Goal: Communication & Community: Answer question/provide support

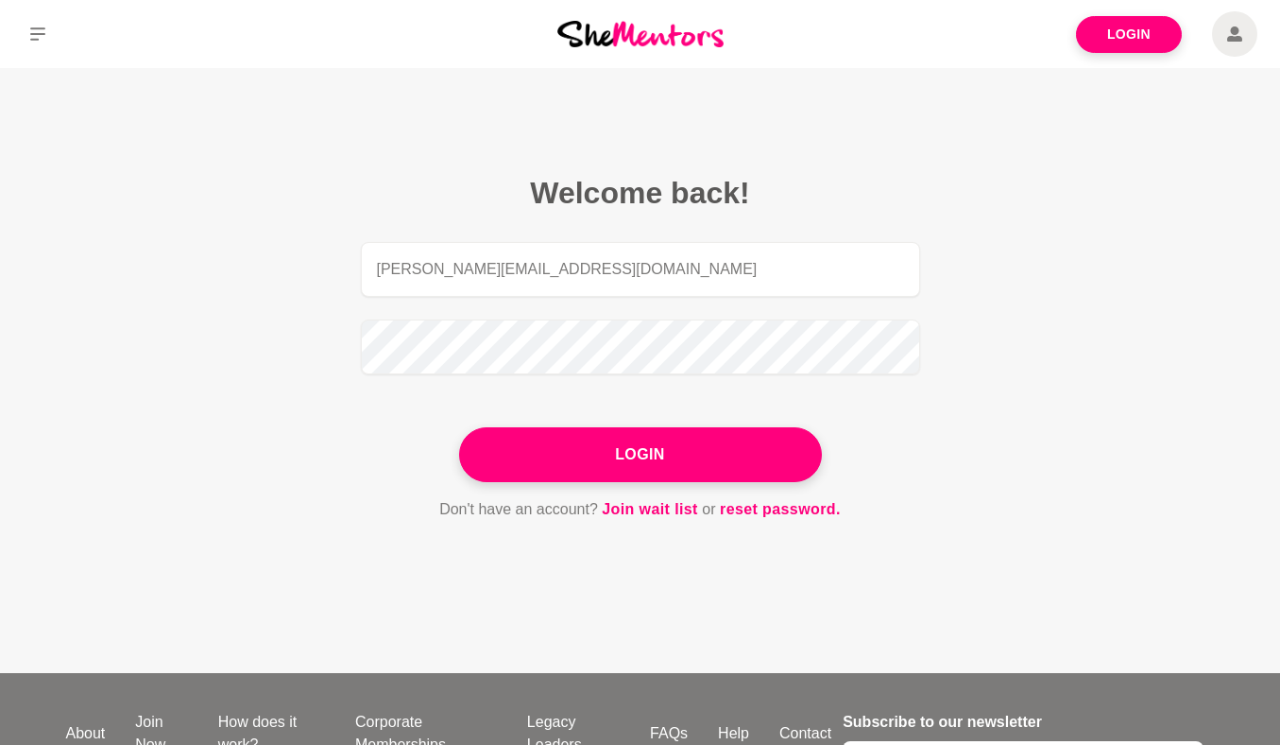
click at [1119, 27] on link "Login" at bounding box center [1129, 34] width 106 height 37
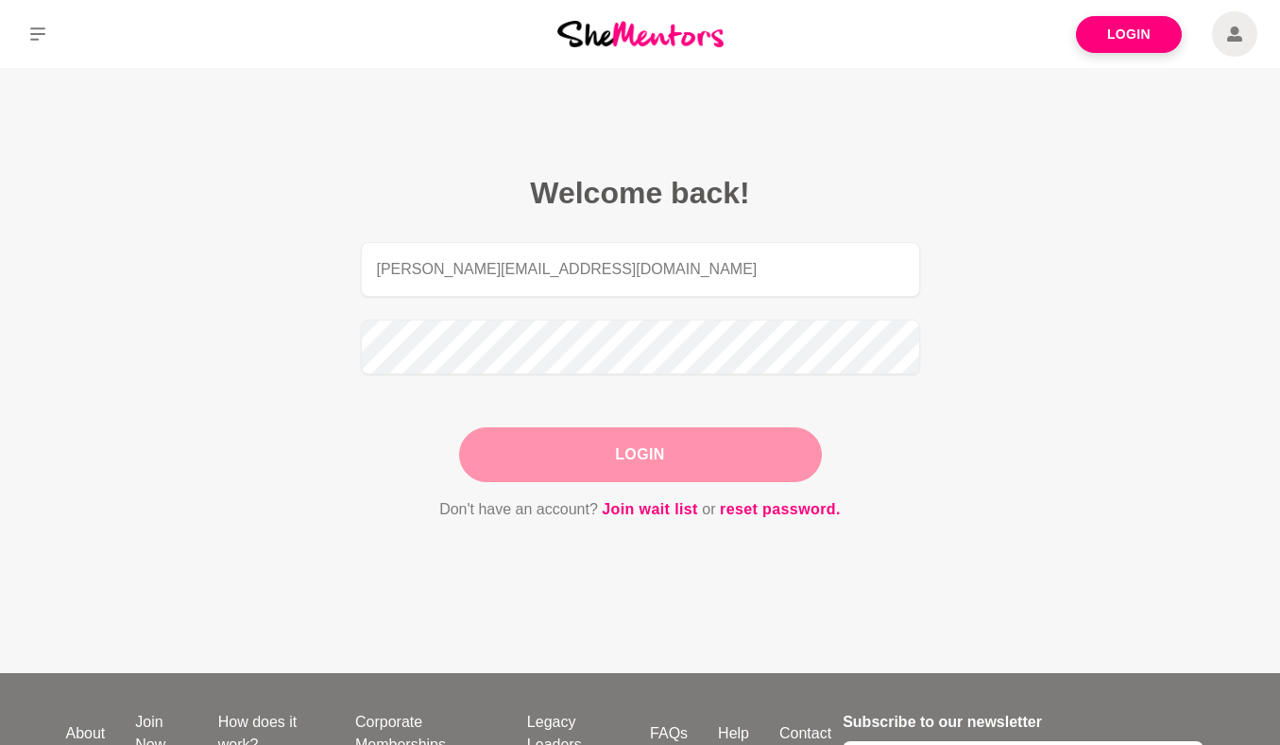
click at [740, 450] on button "Login" at bounding box center [640, 454] width 363 height 55
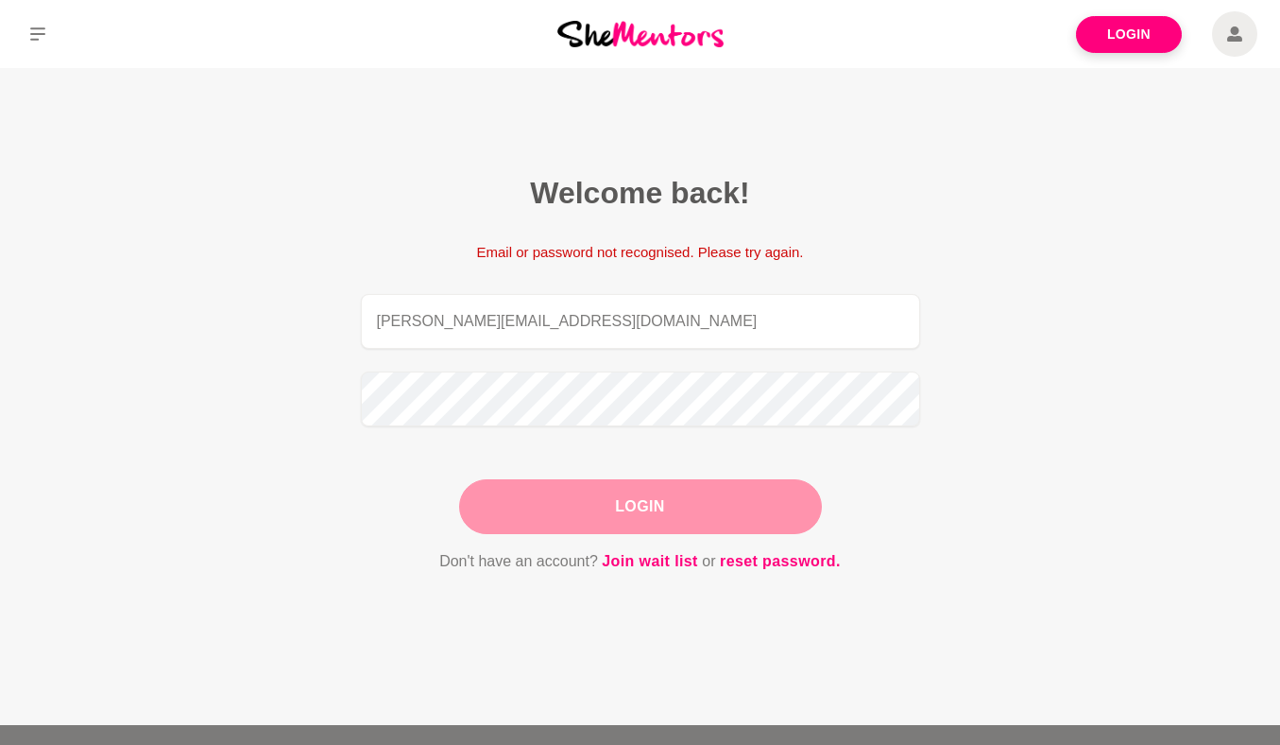
click at [581, 519] on button "Login" at bounding box center [640, 506] width 363 height 55
click at [588, 508] on button "Login" at bounding box center [640, 506] width 363 height 55
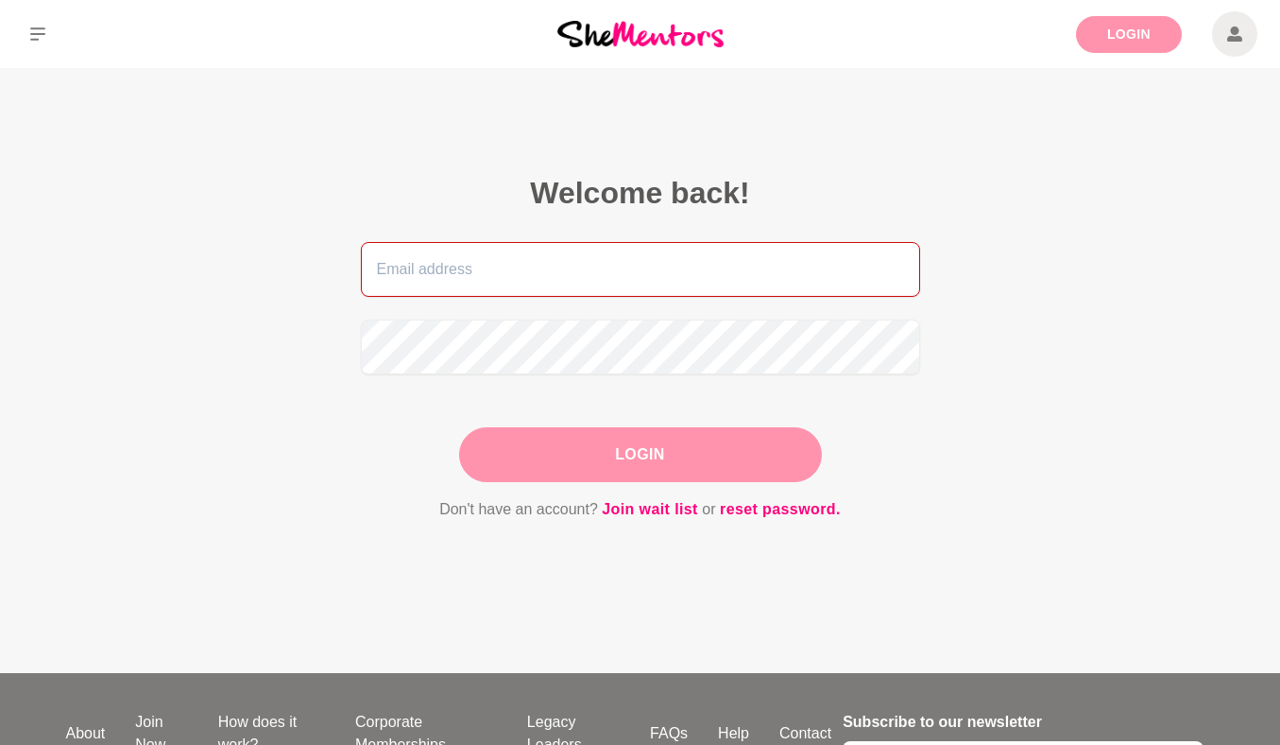
type input "[PERSON_NAME][EMAIL_ADDRESS][DOMAIN_NAME]"
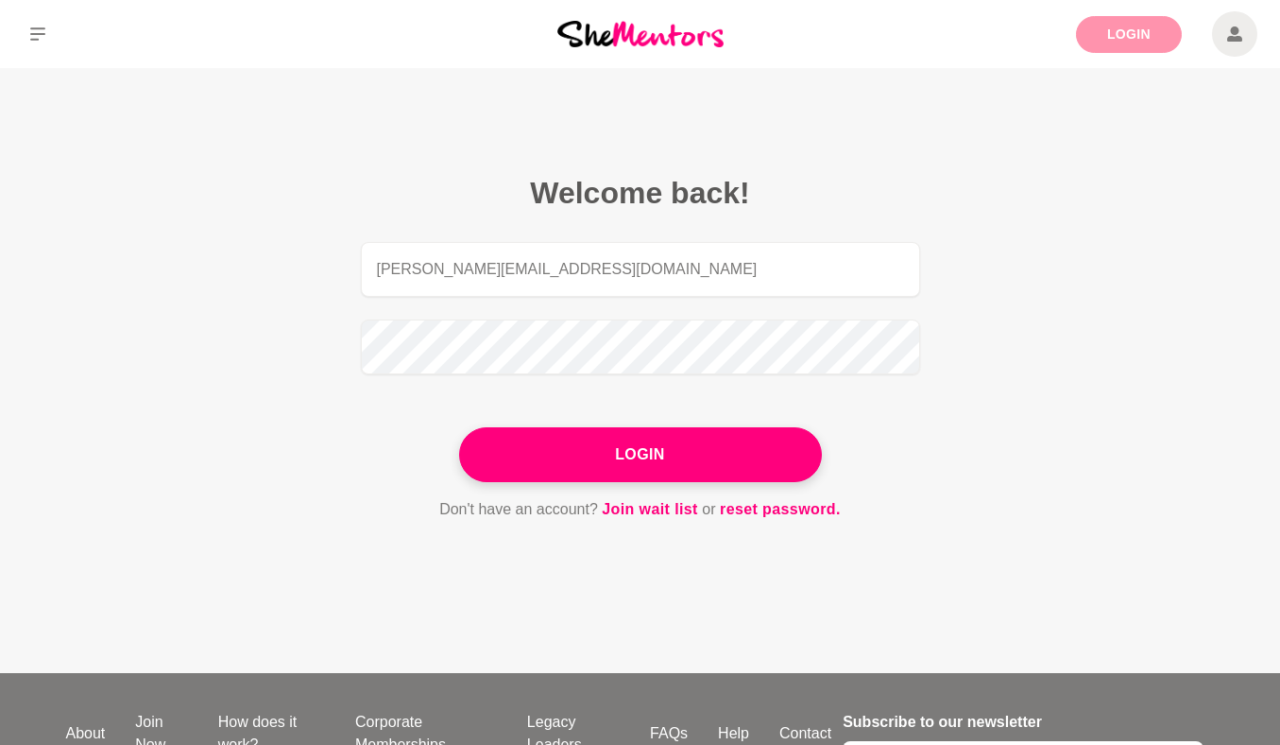
click at [1137, 43] on link "Login" at bounding box center [1129, 34] width 106 height 37
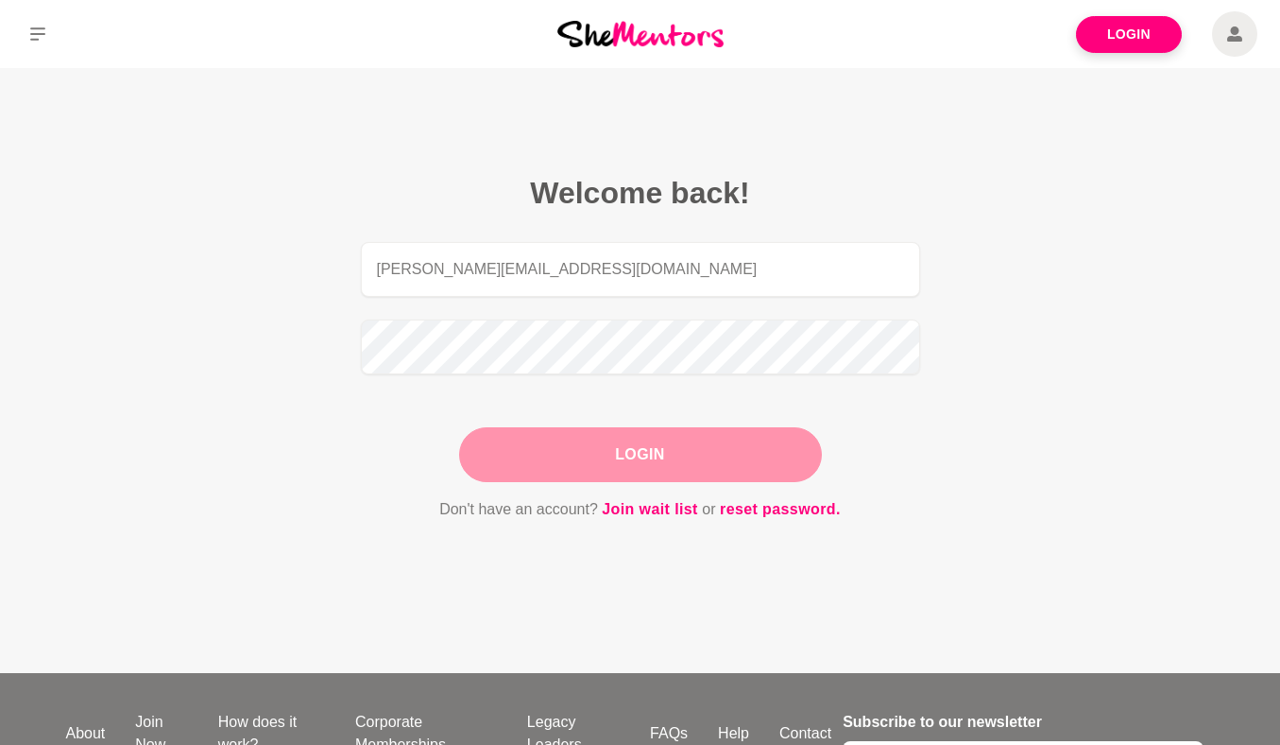
click at [631, 454] on button "Login" at bounding box center [640, 454] width 363 height 55
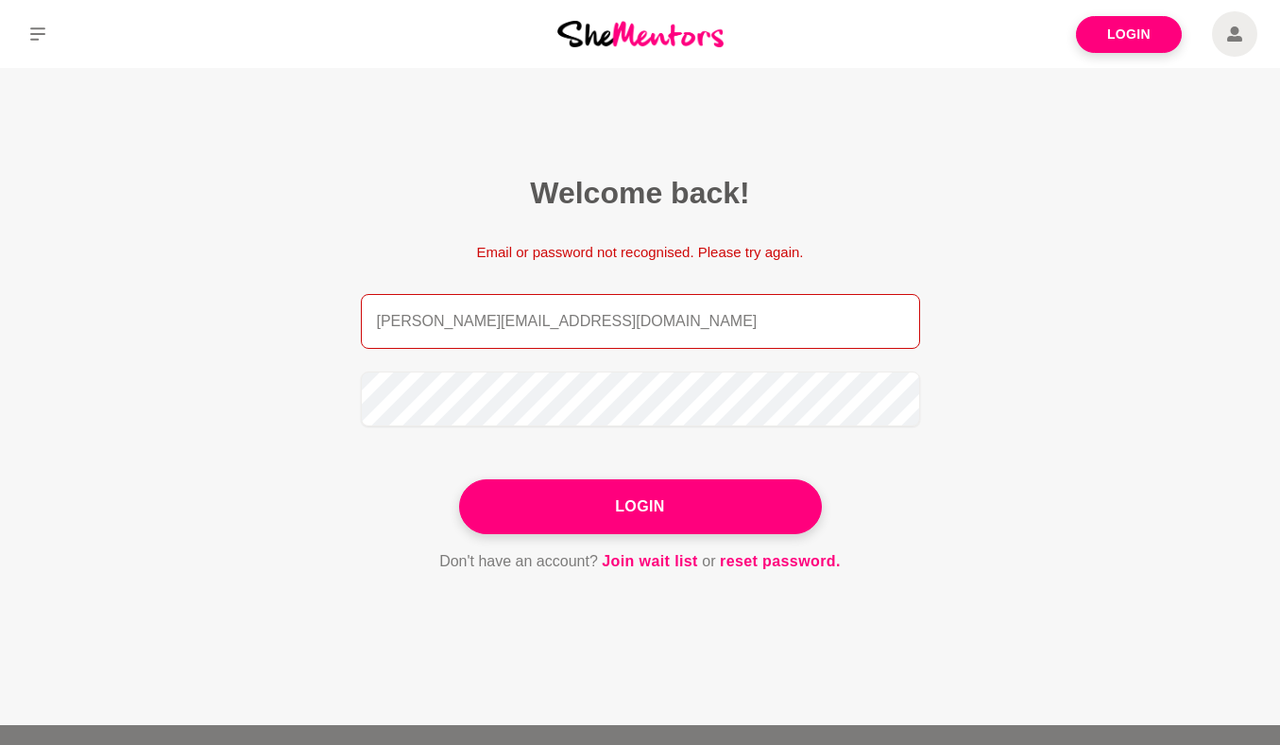
click at [626, 327] on input "[PERSON_NAME][EMAIL_ADDRESS][DOMAIN_NAME]" at bounding box center [640, 321] width 559 height 55
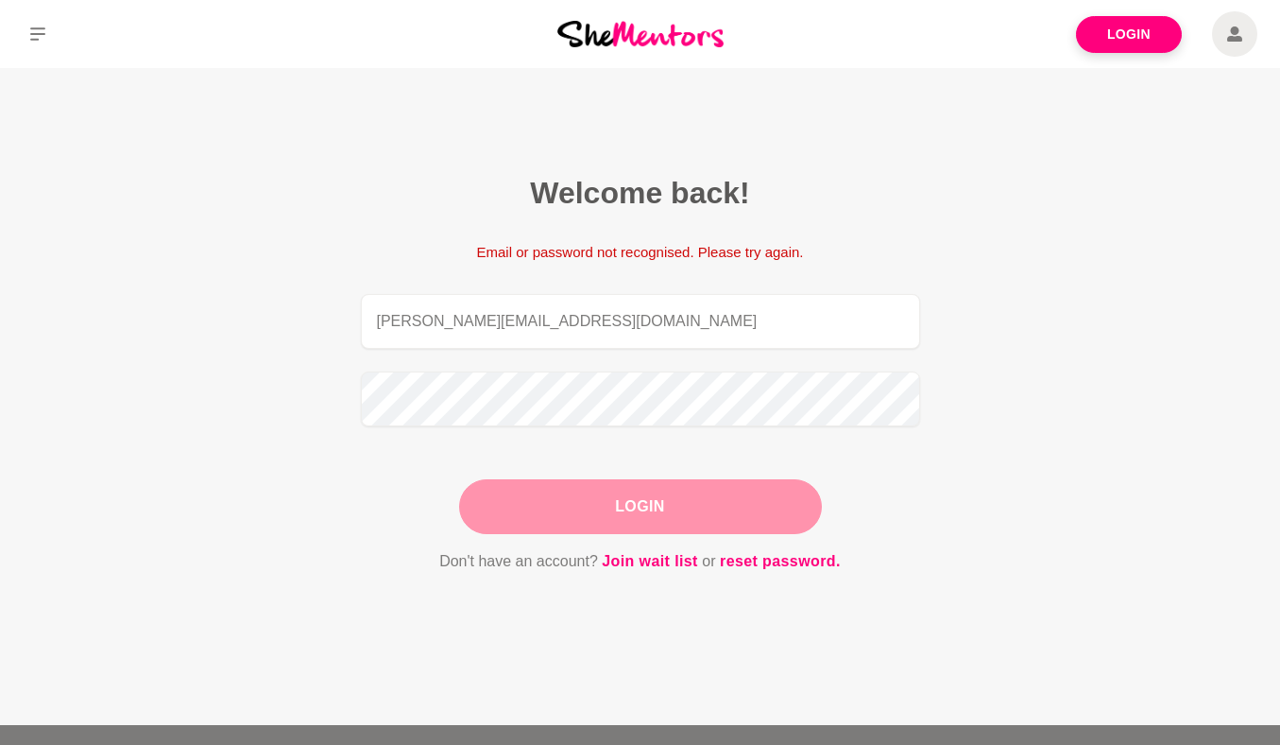
click at [593, 496] on button "Login" at bounding box center [640, 506] width 363 height 55
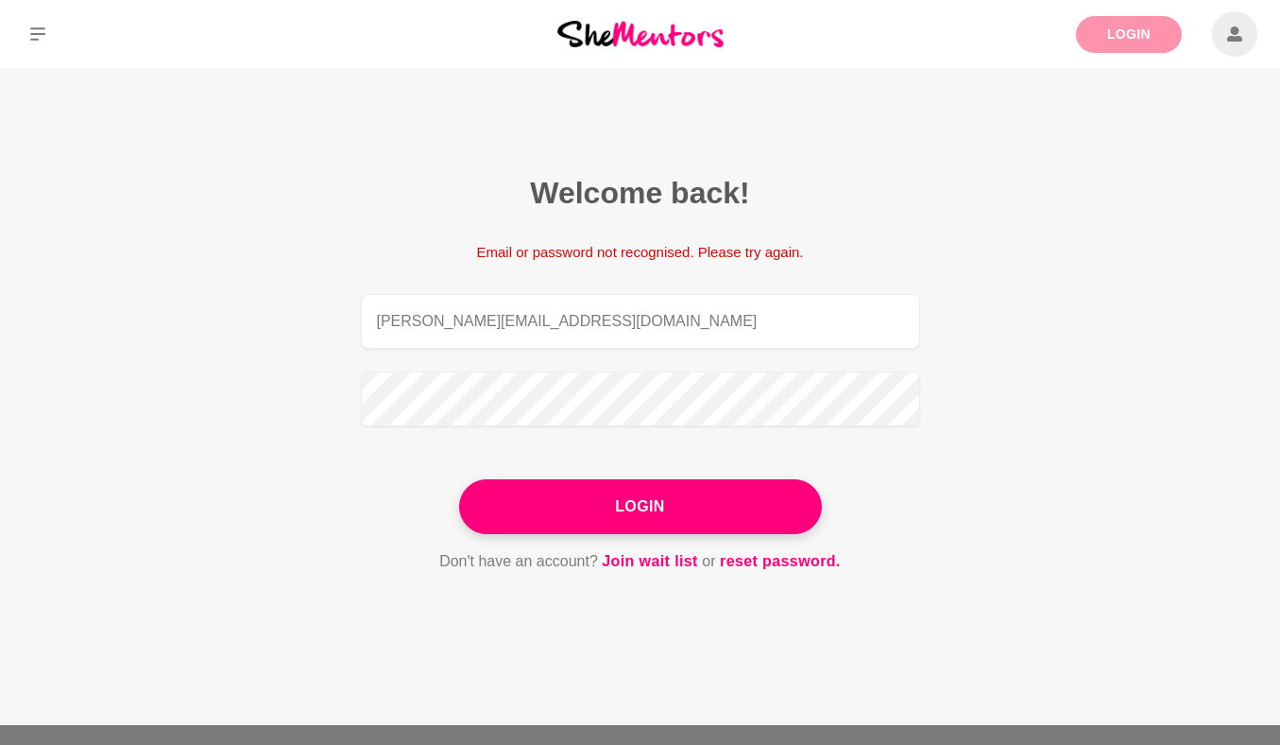
click at [1123, 37] on link "Login" at bounding box center [1129, 34] width 106 height 37
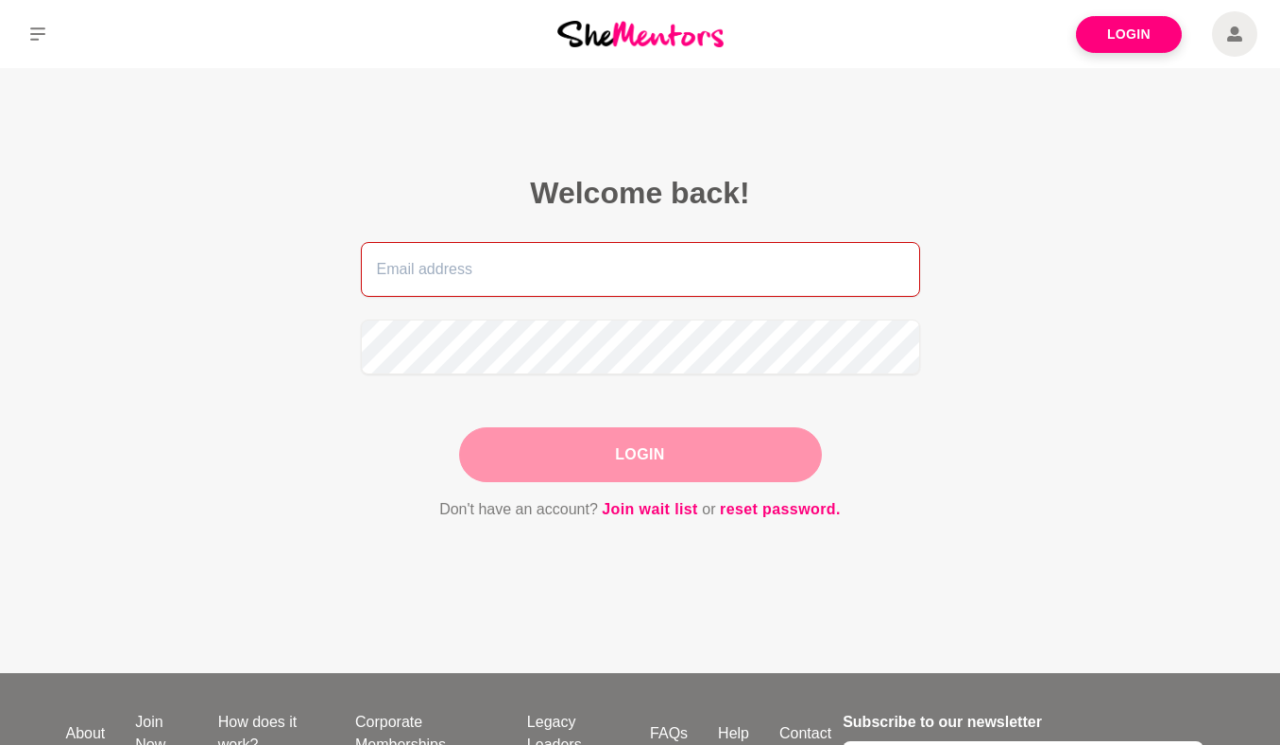
type input "[PERSON_NAME][EMAIL_ADDRESS][DOMAIN_NAME]"
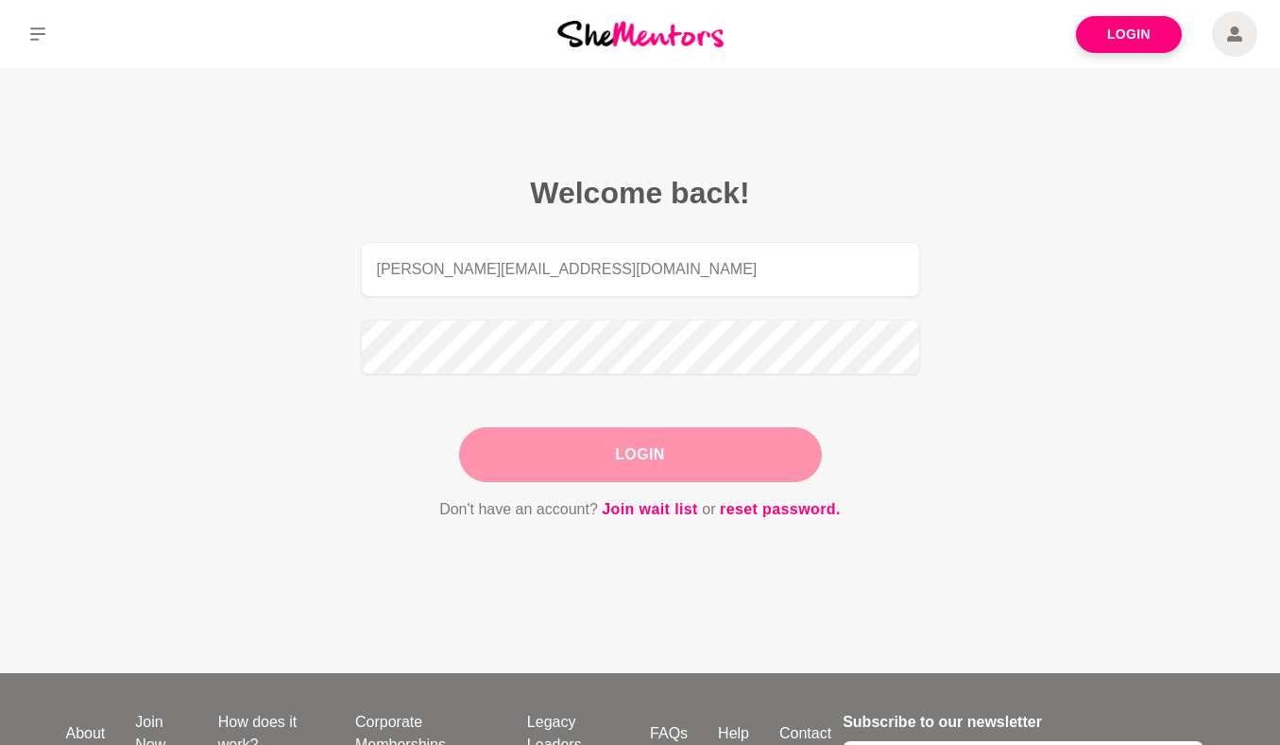
click at [655, 448] on div "Login" at bounding box center [640, 454] width 363 height 55
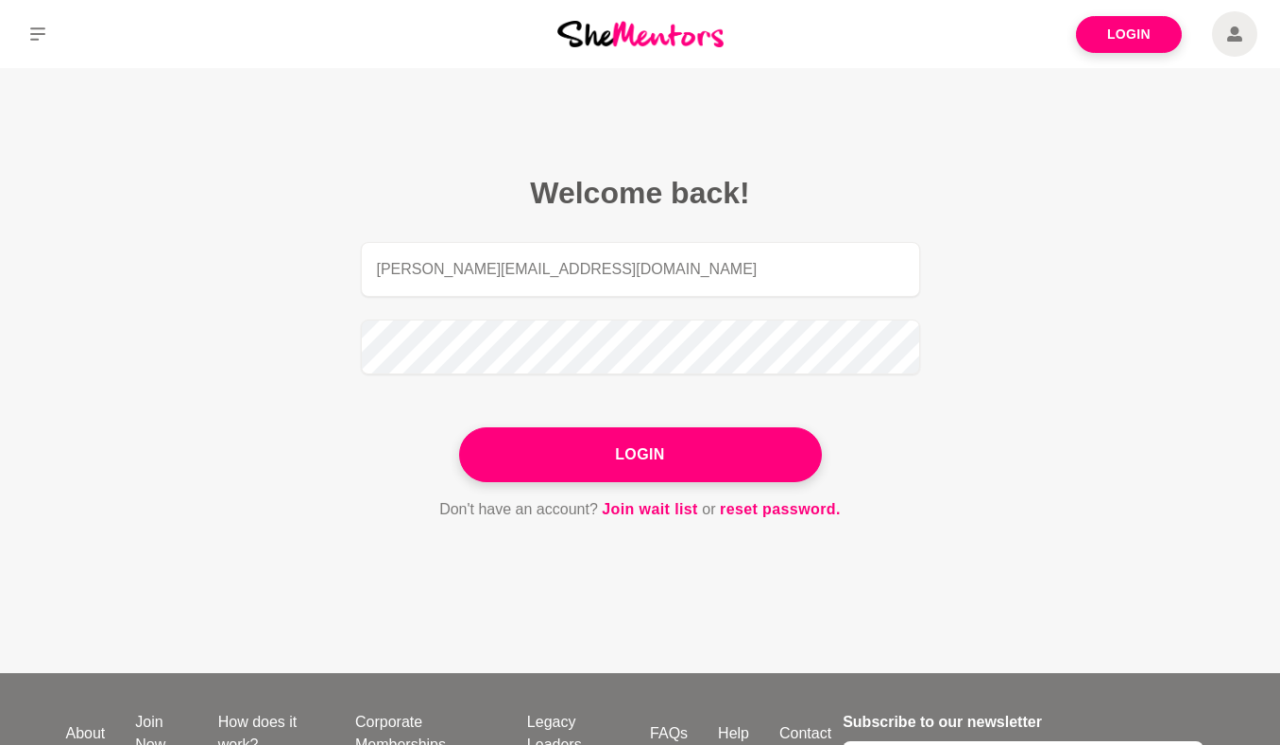
click at [655, 448] on button "Login" at bounding box center [640, 454] width 363 height 55
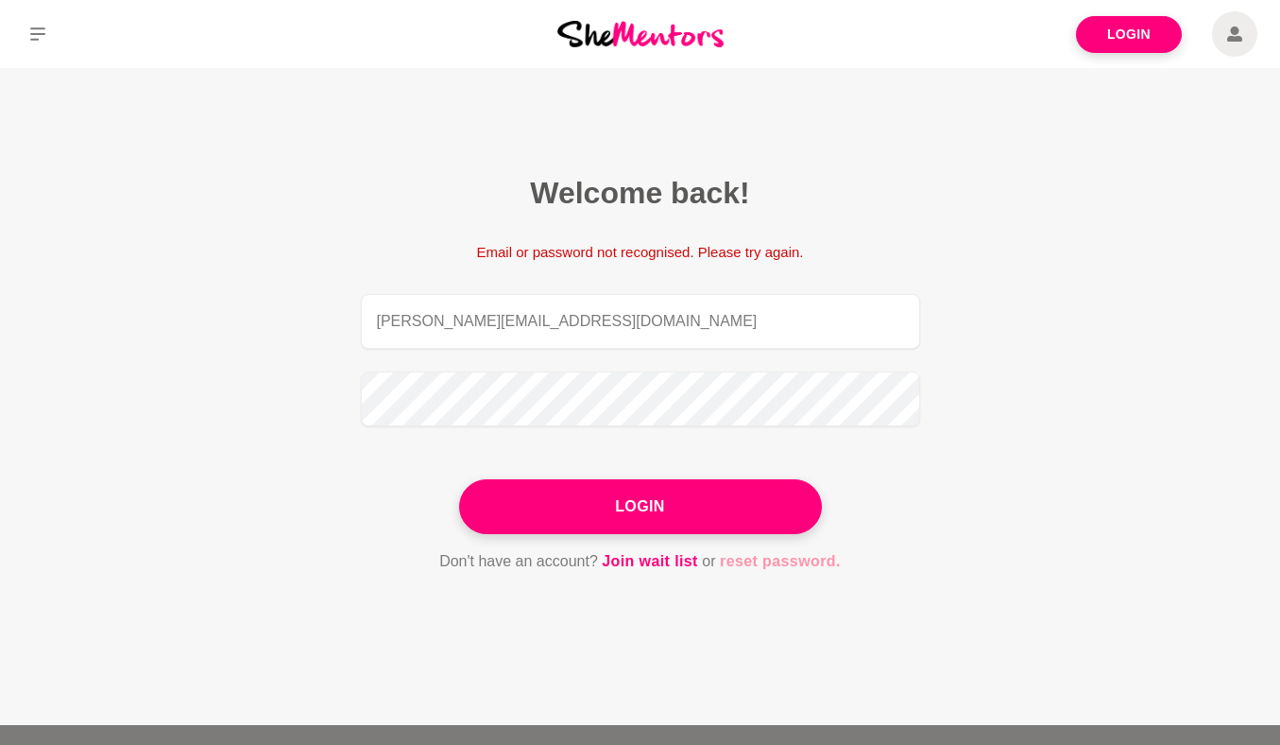
click at [771, 555] on link "reset password." at bounding box center [780, 561] width 121 height 25
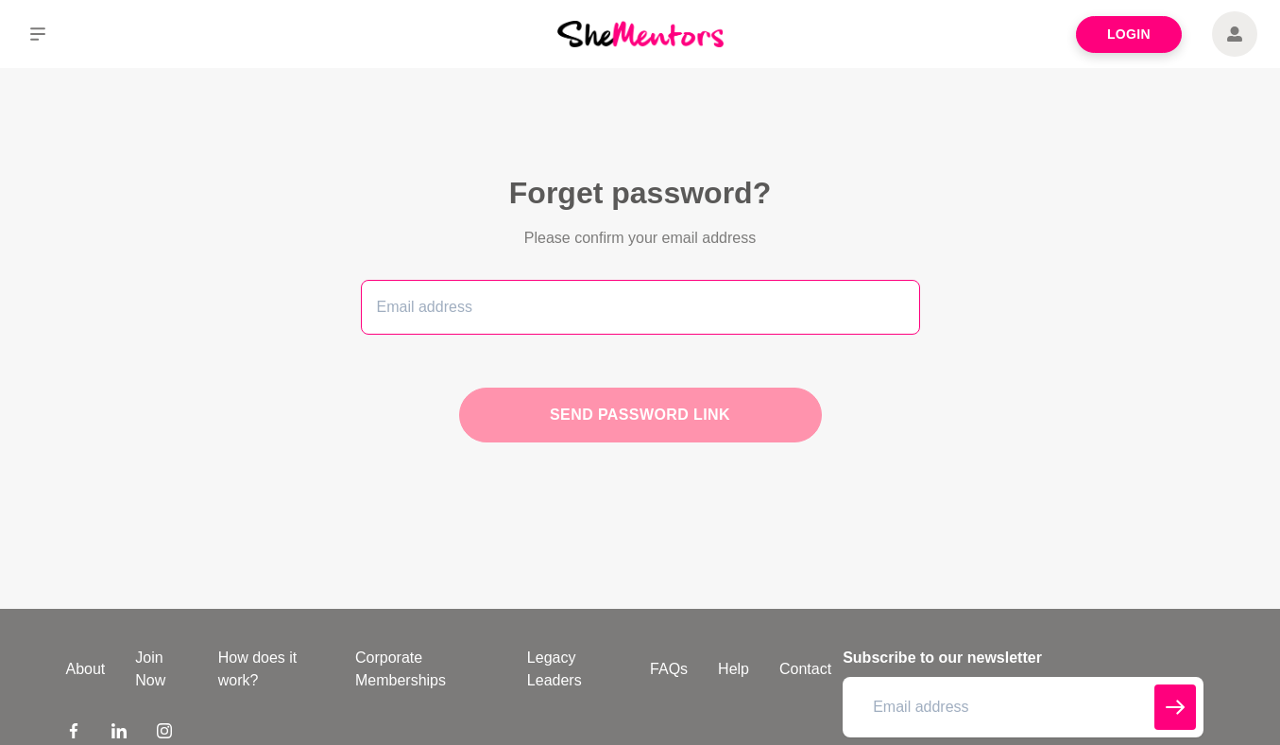
click at [764, 313] on input "email" at bounding box center [640, 307] width 559 height 55
type input "[PERSON_NAME][EMAIL_ADDRESS][DOMAIN_NAME]"
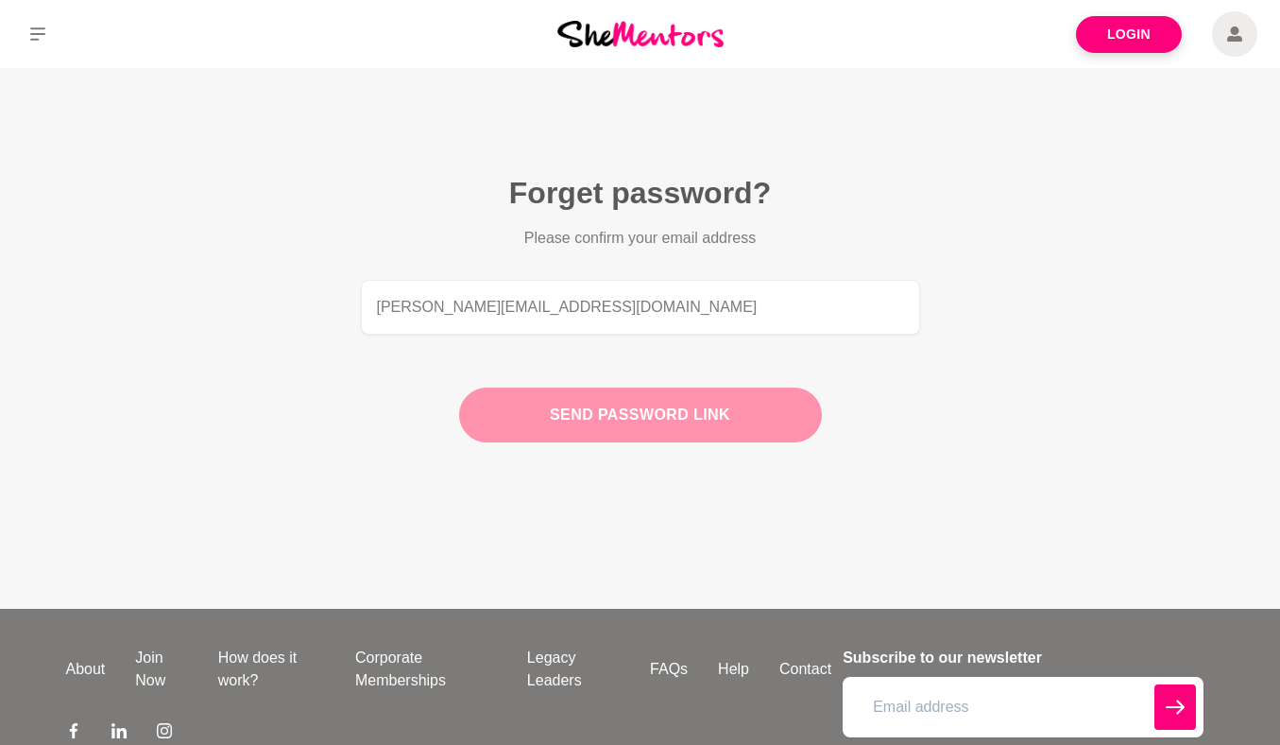
click at [645, 417] on button "Send password link" at bounding box center [640, 414] width 363 height 55
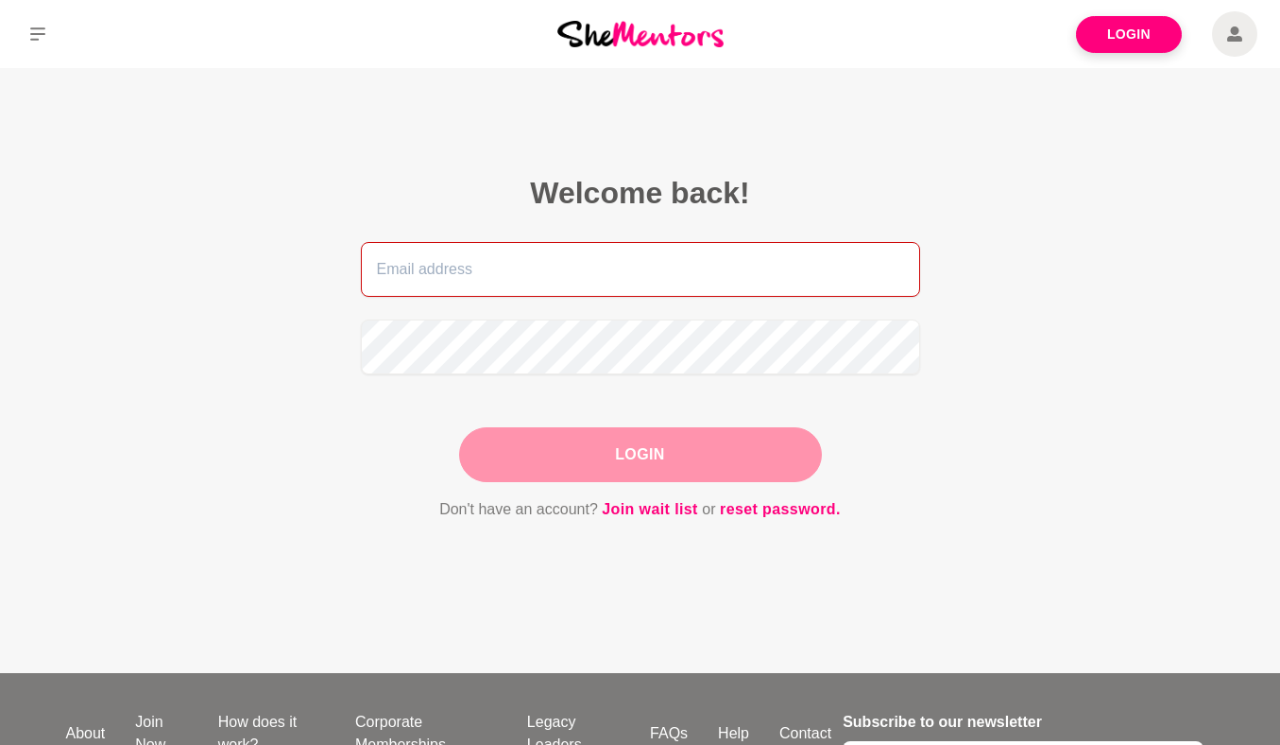
type input "[PERSON_NAME][EMAIL_ADDRESS][DOMAIN_NAME]"
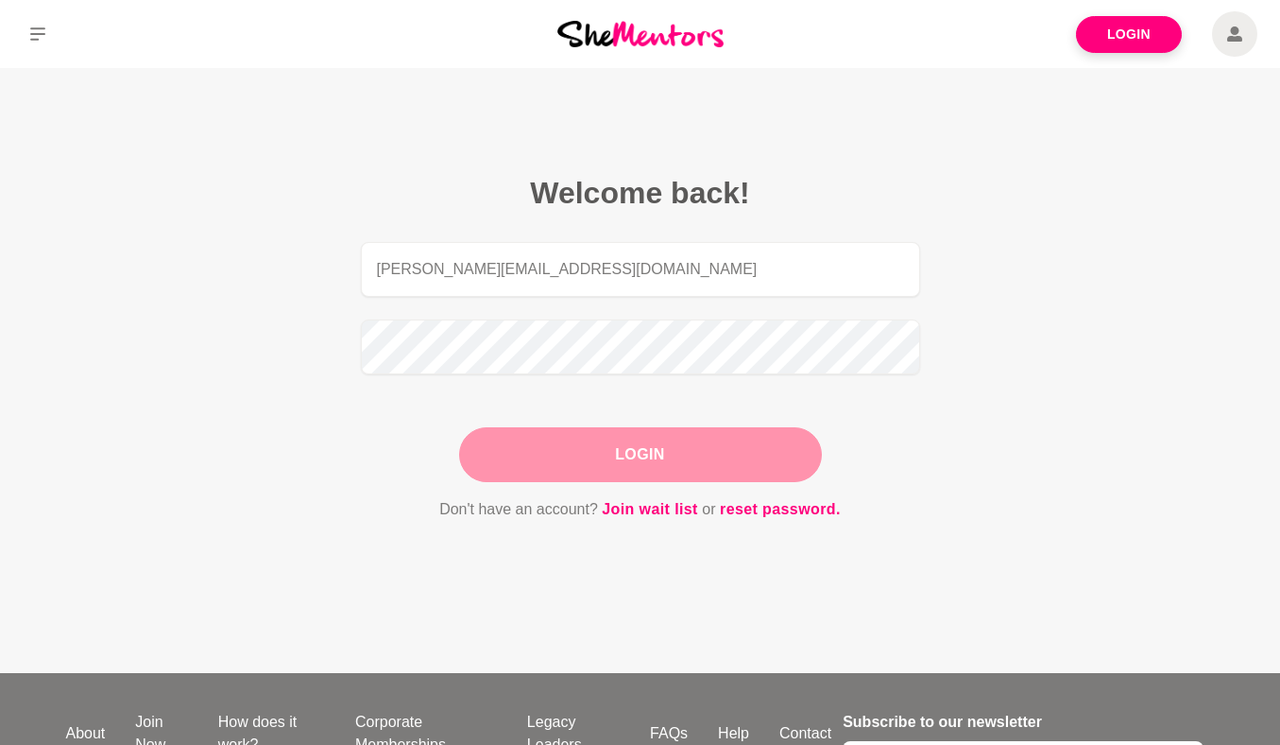
click at [644, 453] on button "Login" at bounding box center [640, 454] width 363 height 55
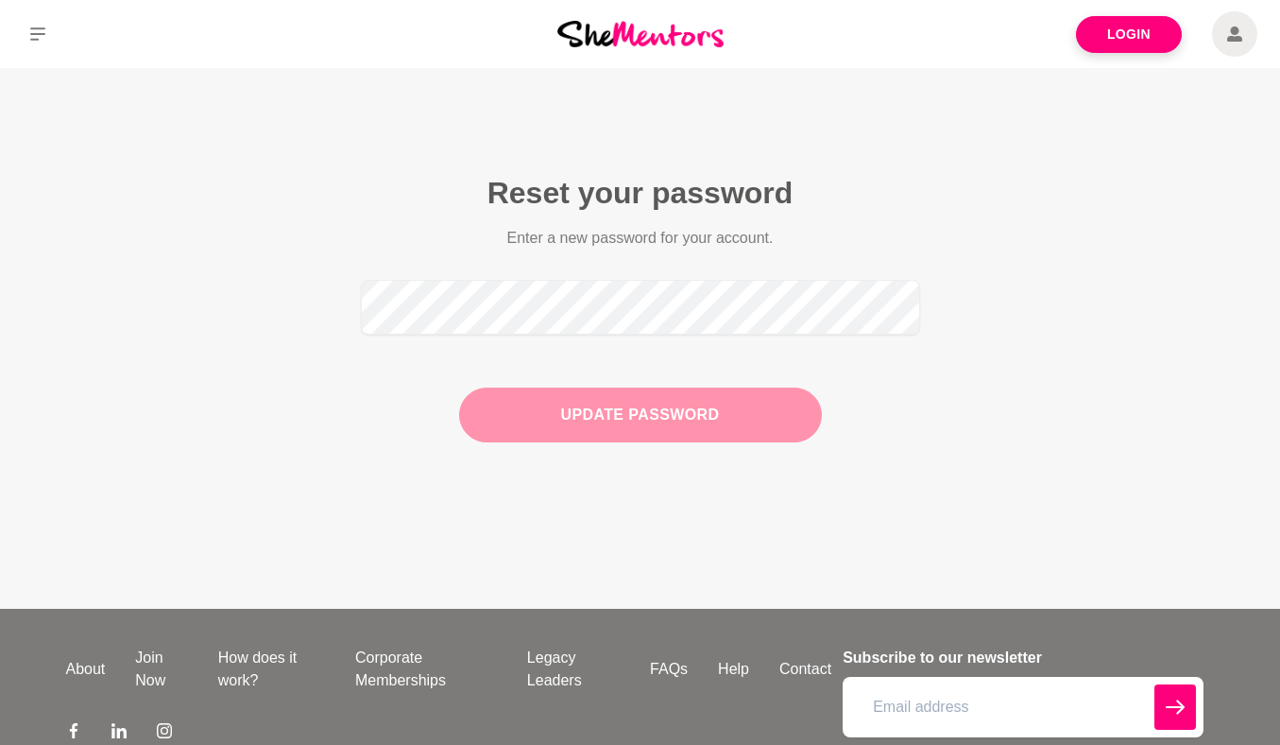
click at [771, 400] on button "Update Password" at bounding box center [640, 414] width 363 height 55
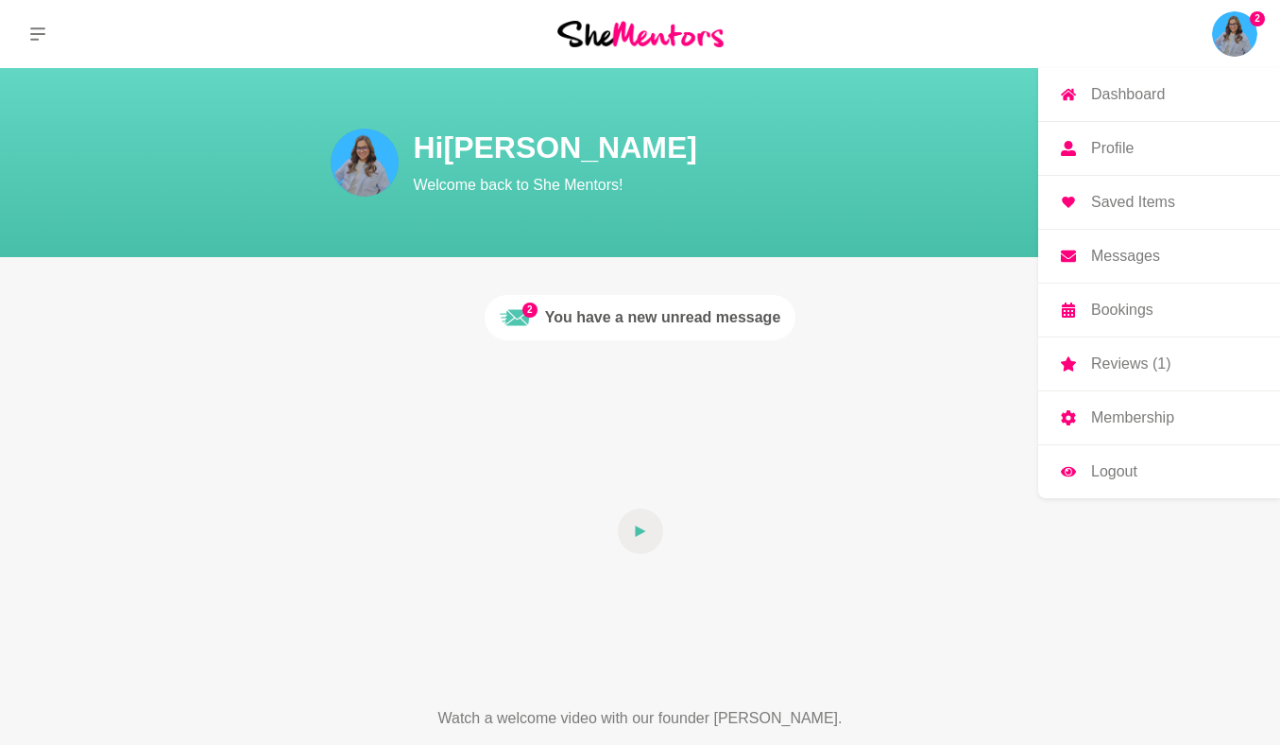
click at [1243, 41] on img at bounding box center [1234, 33] width 45 height 45
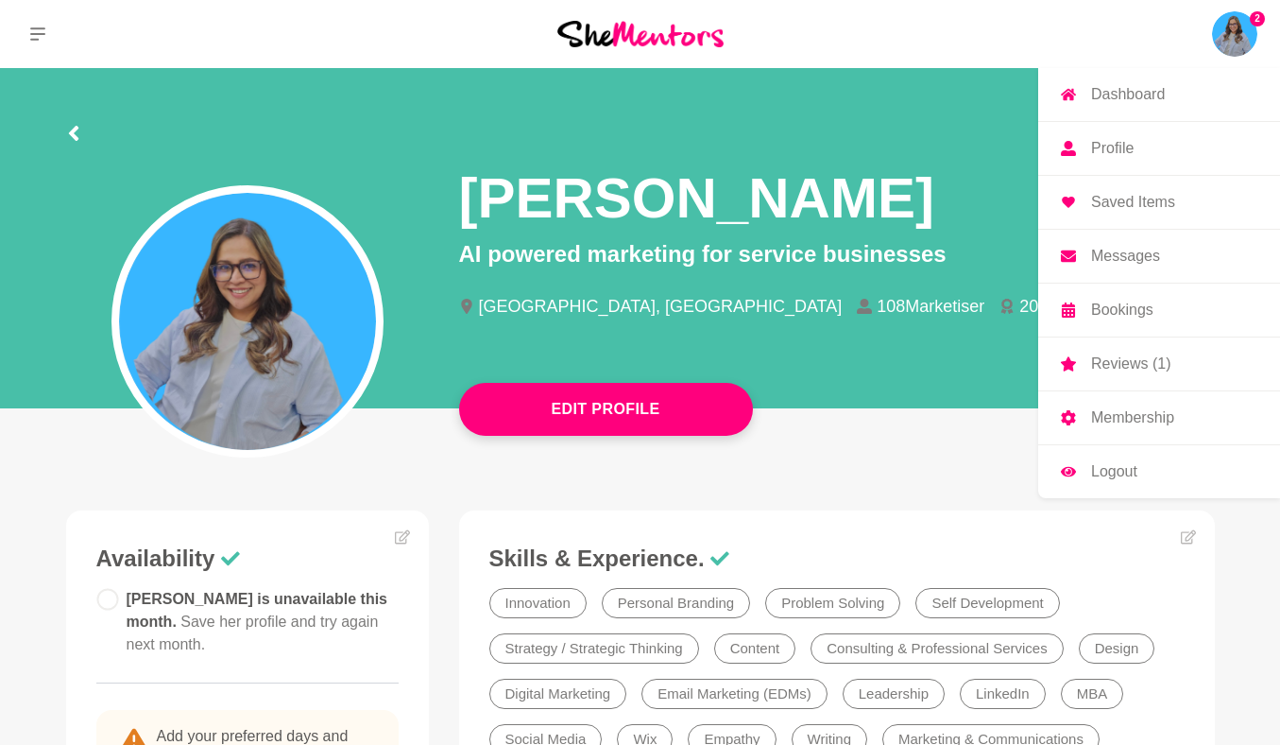
click at [1131, 361] on p "Reviews (1)" at bounding box center [1130, 363] width 79 height 15
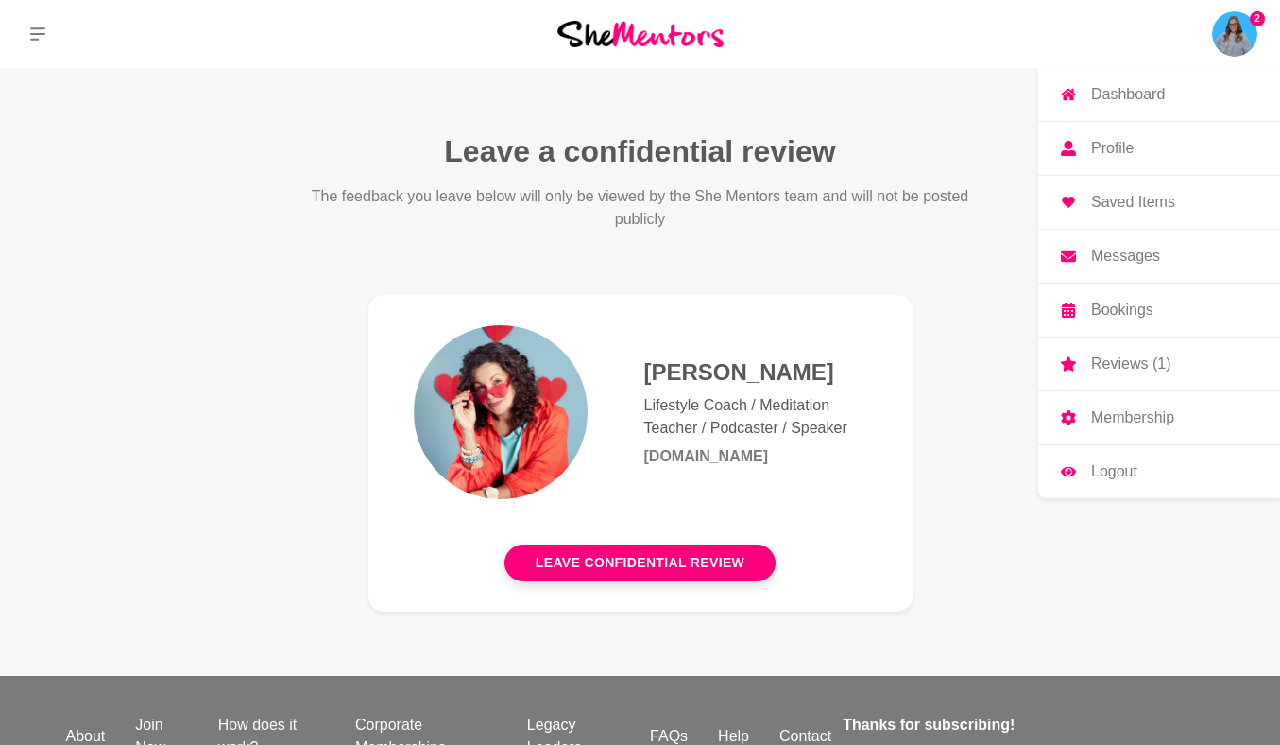
click at [1225, 31] on img at bounding box center [1234, 33] width 45 height 45
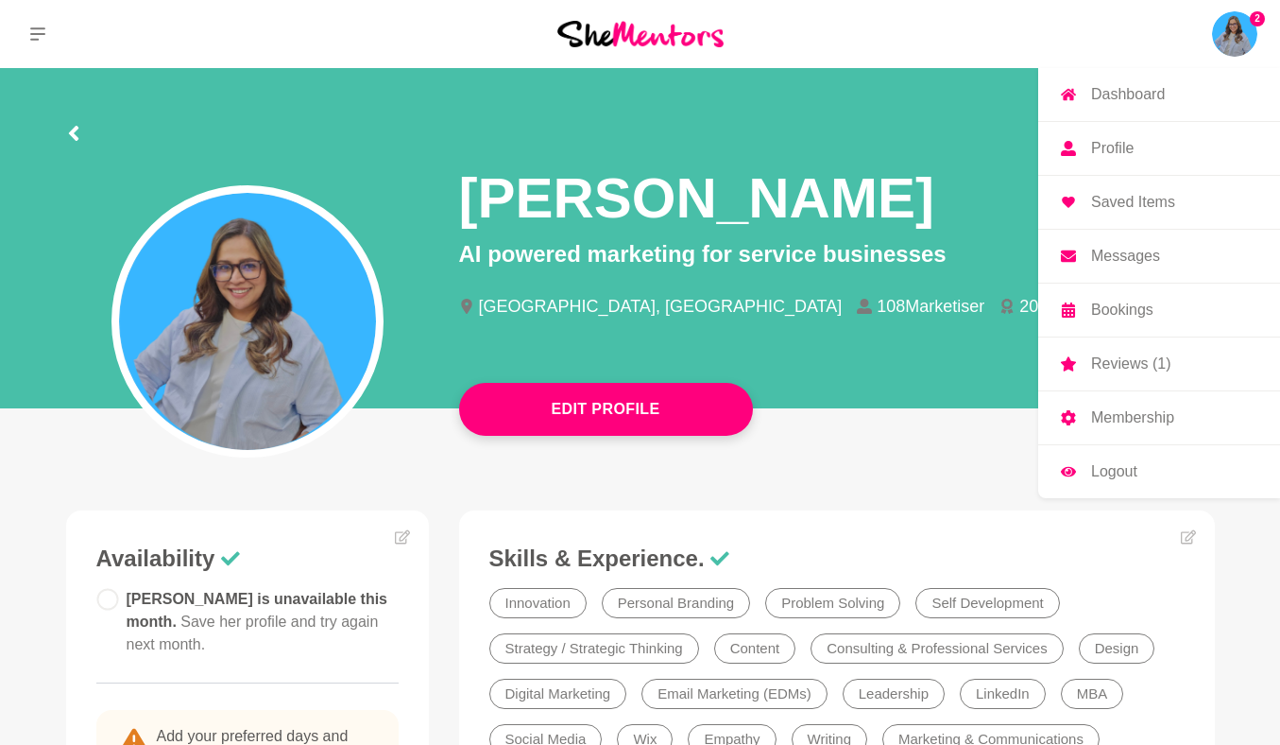
click at [1120, 310] on p "Bookings" at bounding box center [1122, 309] width 62 height 15
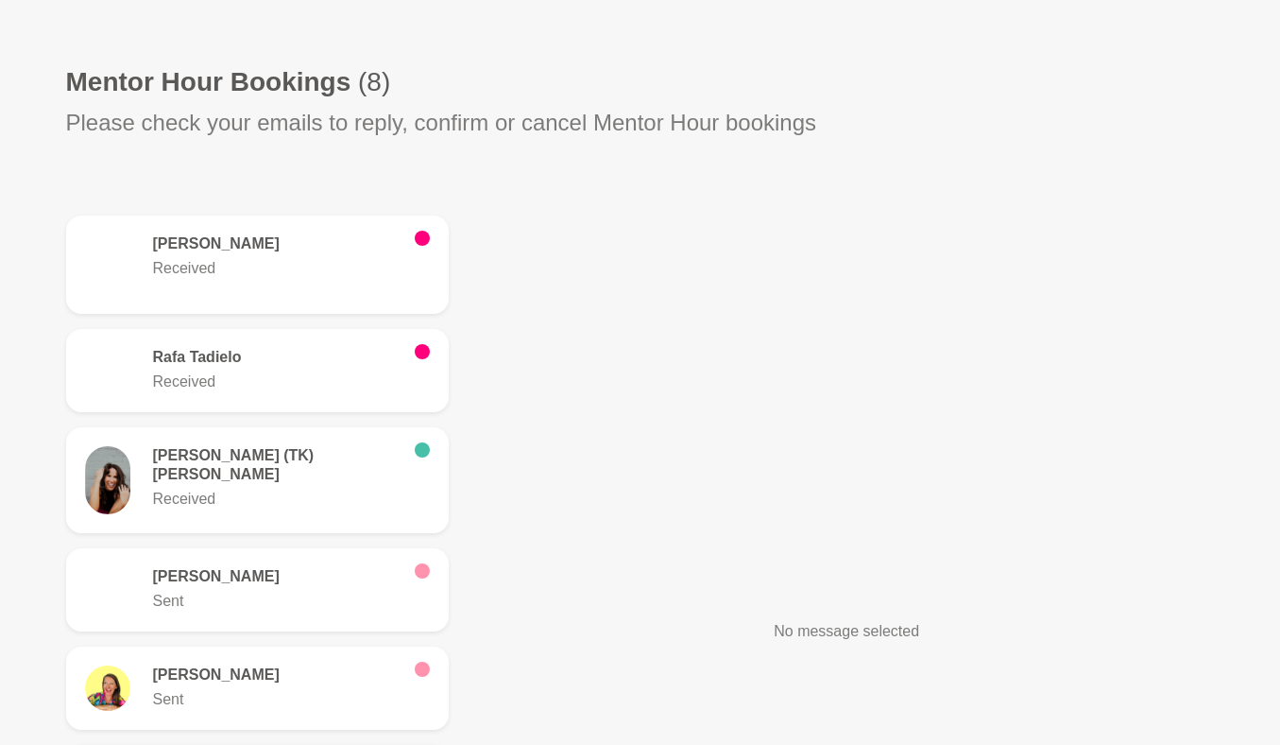
scroll to position [524, 0]
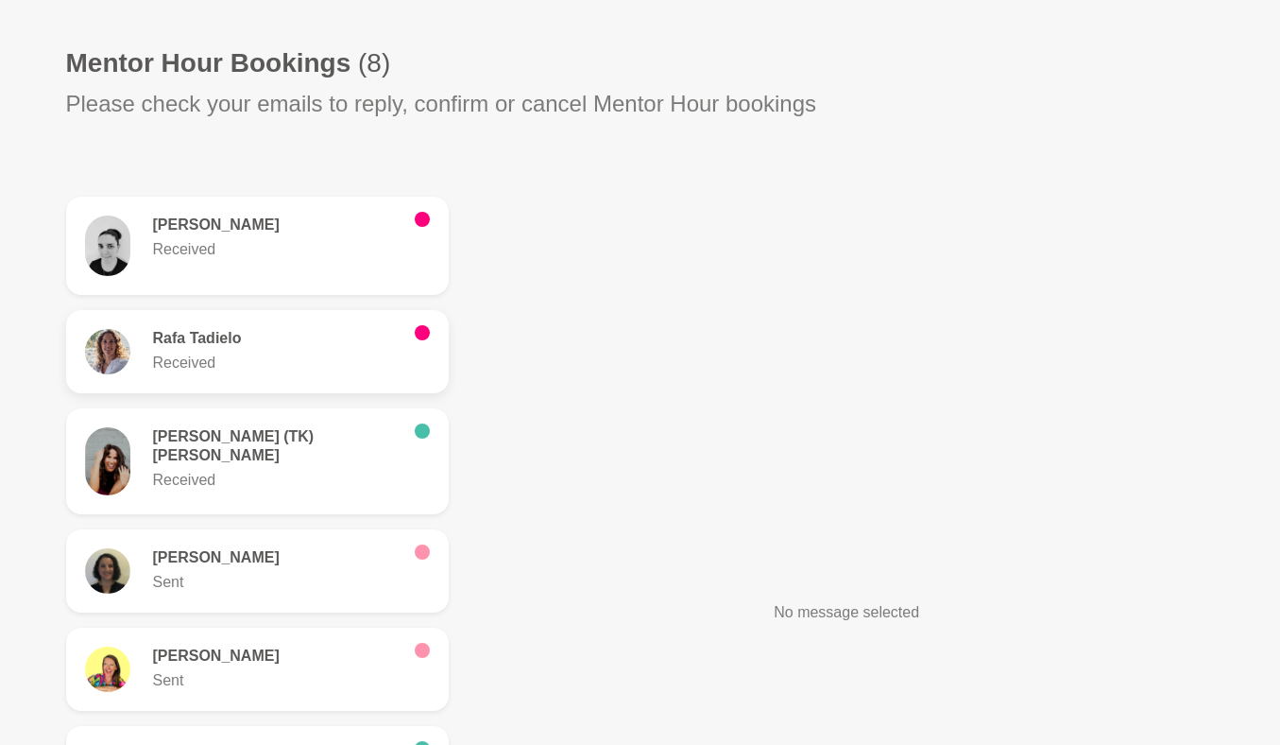
click at [302, 358] on p "Received" at bounding box center [276, 363] width 247 height 23
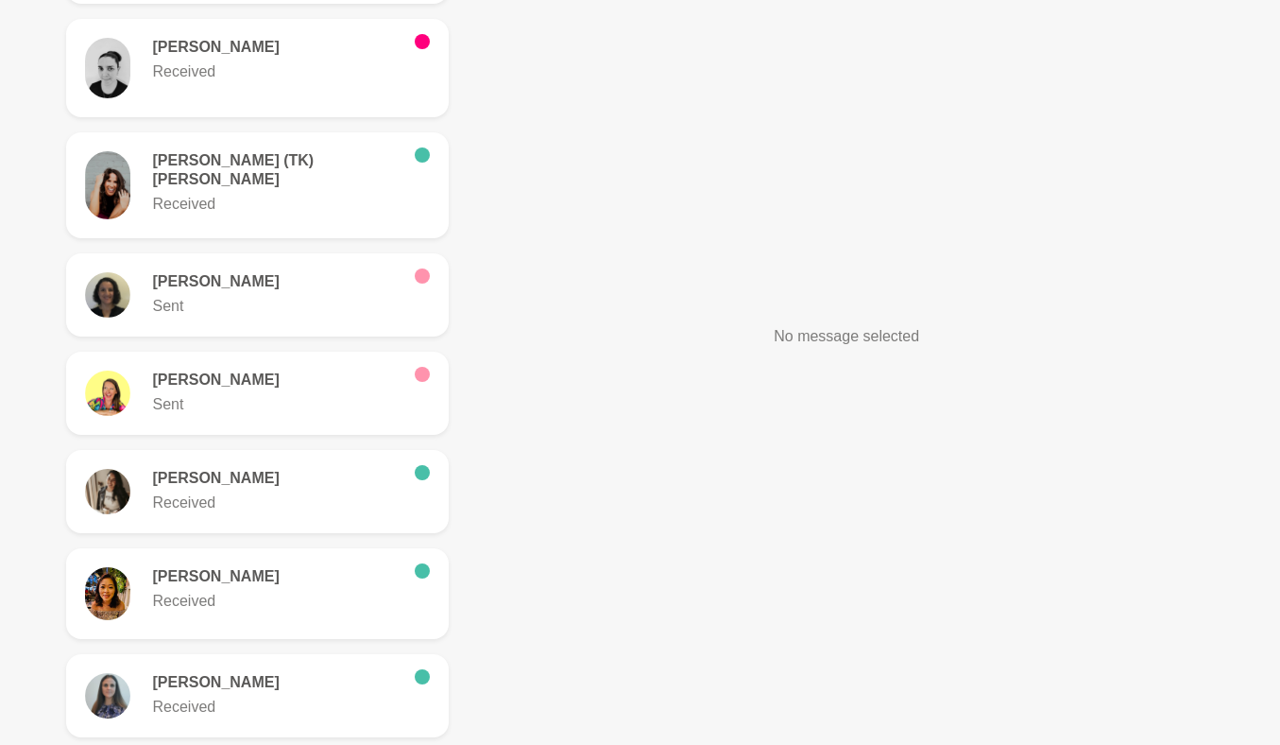
scroll to position [809, 0]
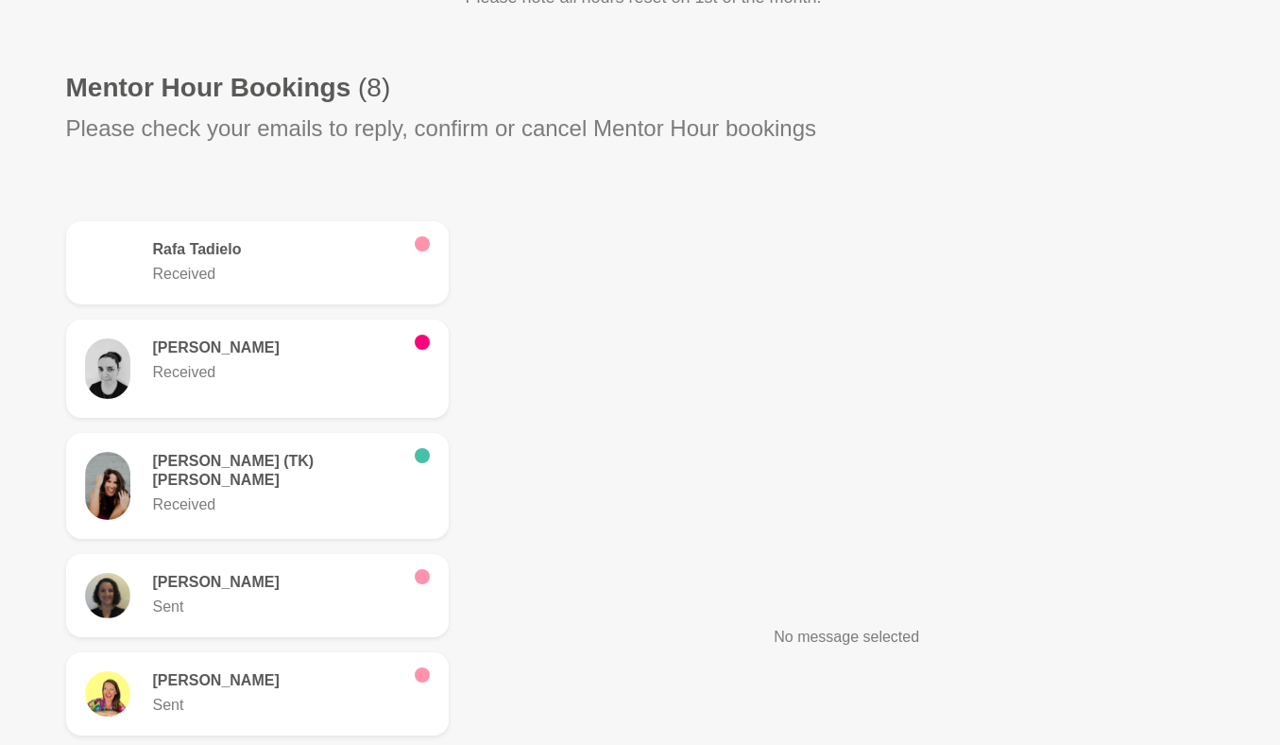
scroll to position [538, 0]
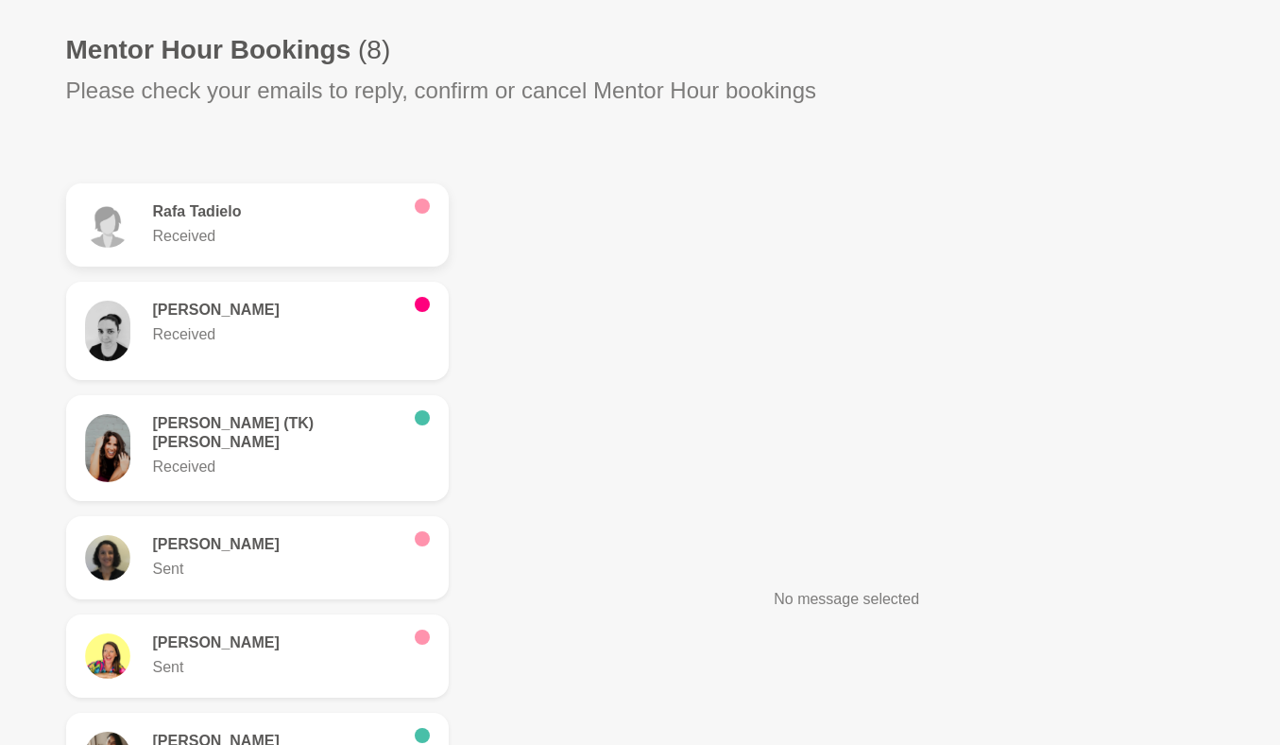
click at [343, 226] on p "Received" at bounding box center [276, 236] width 247 height 23
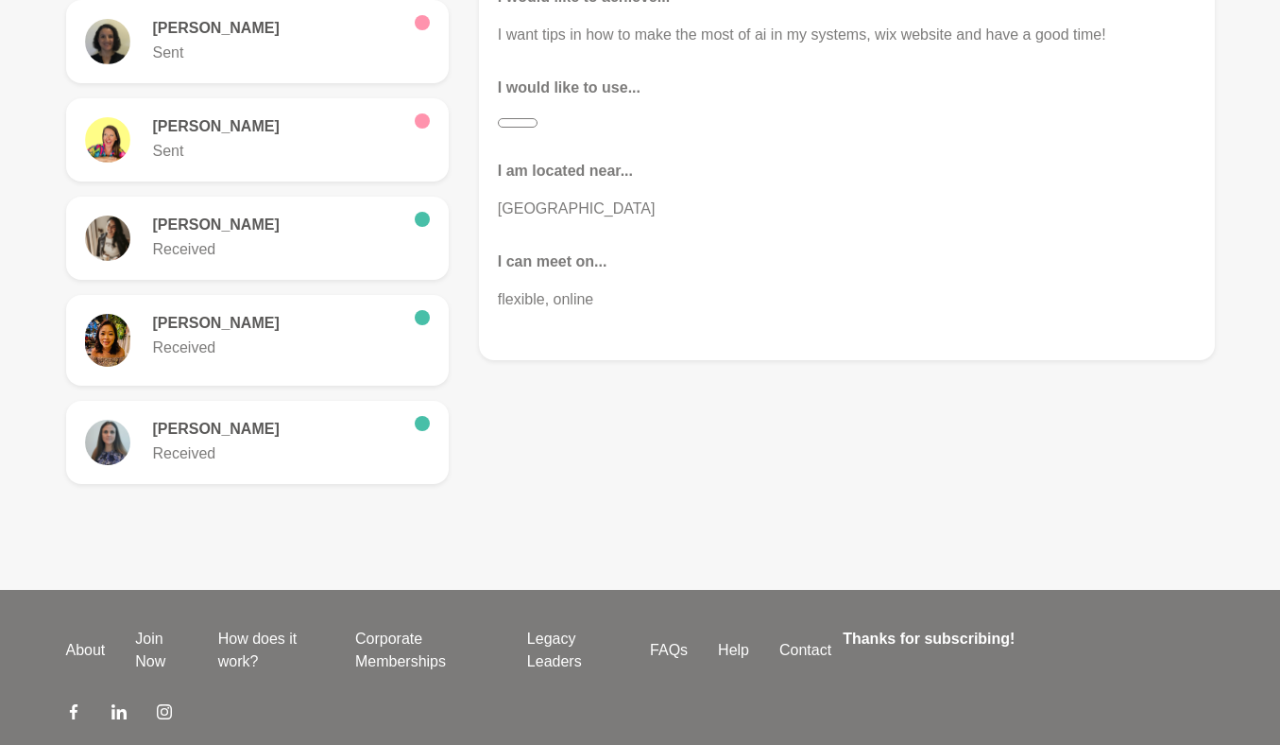
scroll to position [1127, 0]
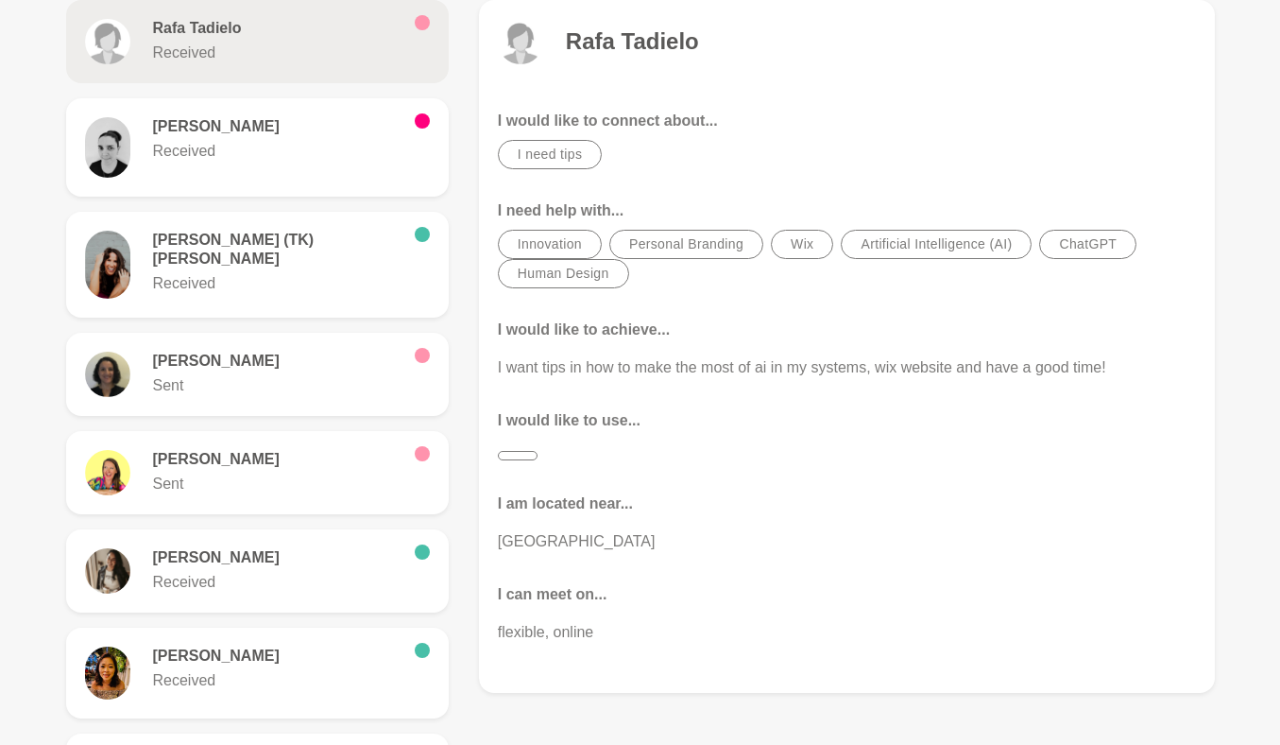
scroll to position [707, 0]
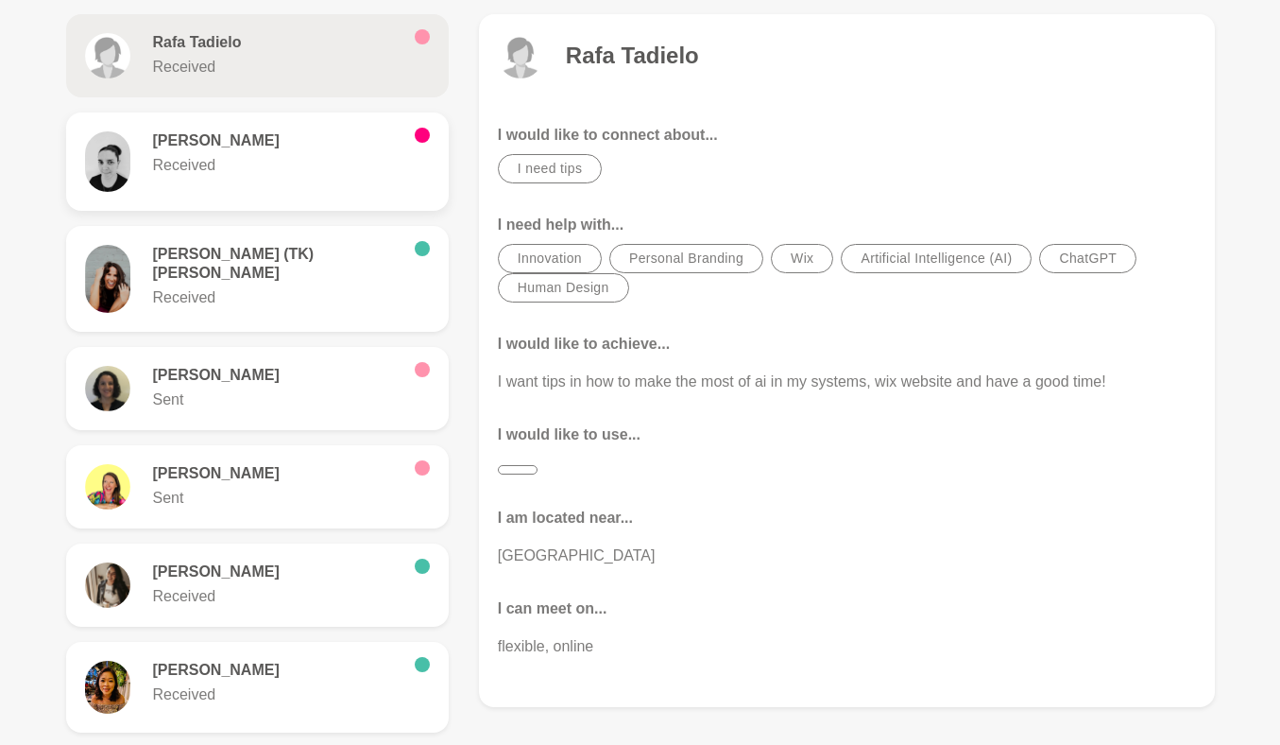
click at [332, 173] on p "Received" at bounding box center [276, 165] width 247 height 23
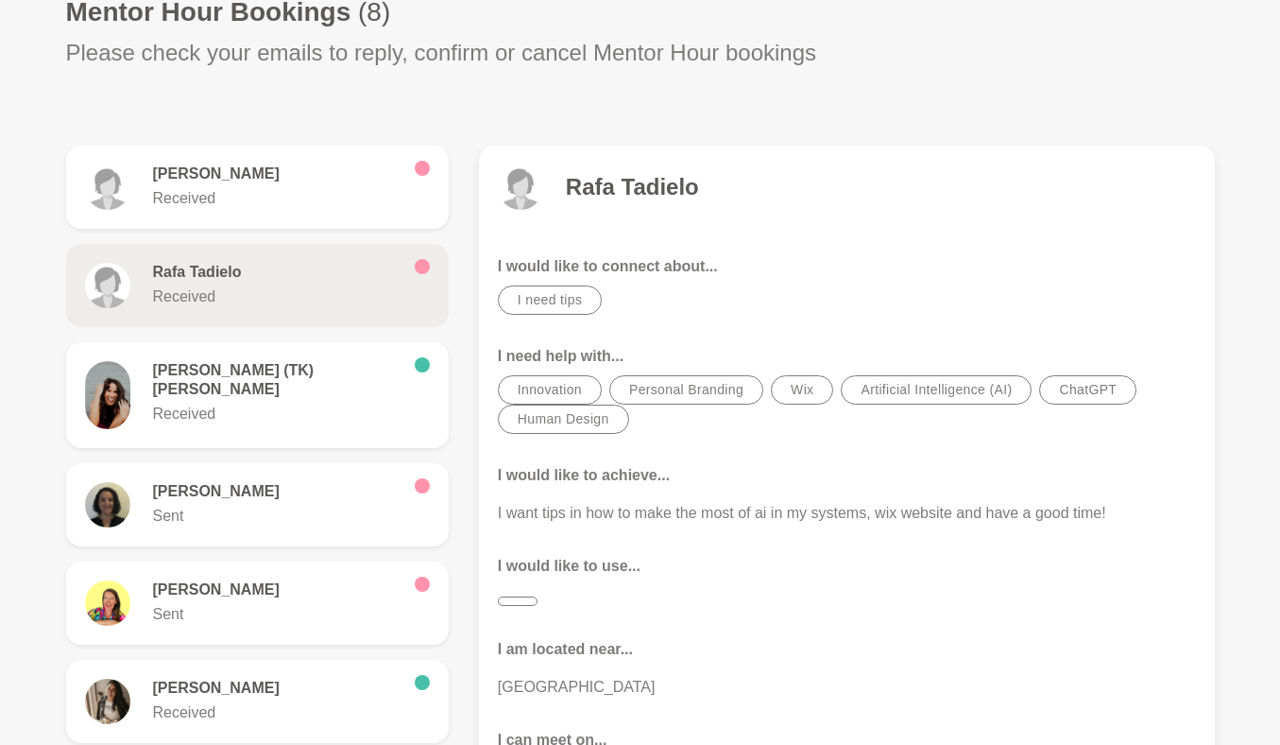
scroll to position [663, 0]
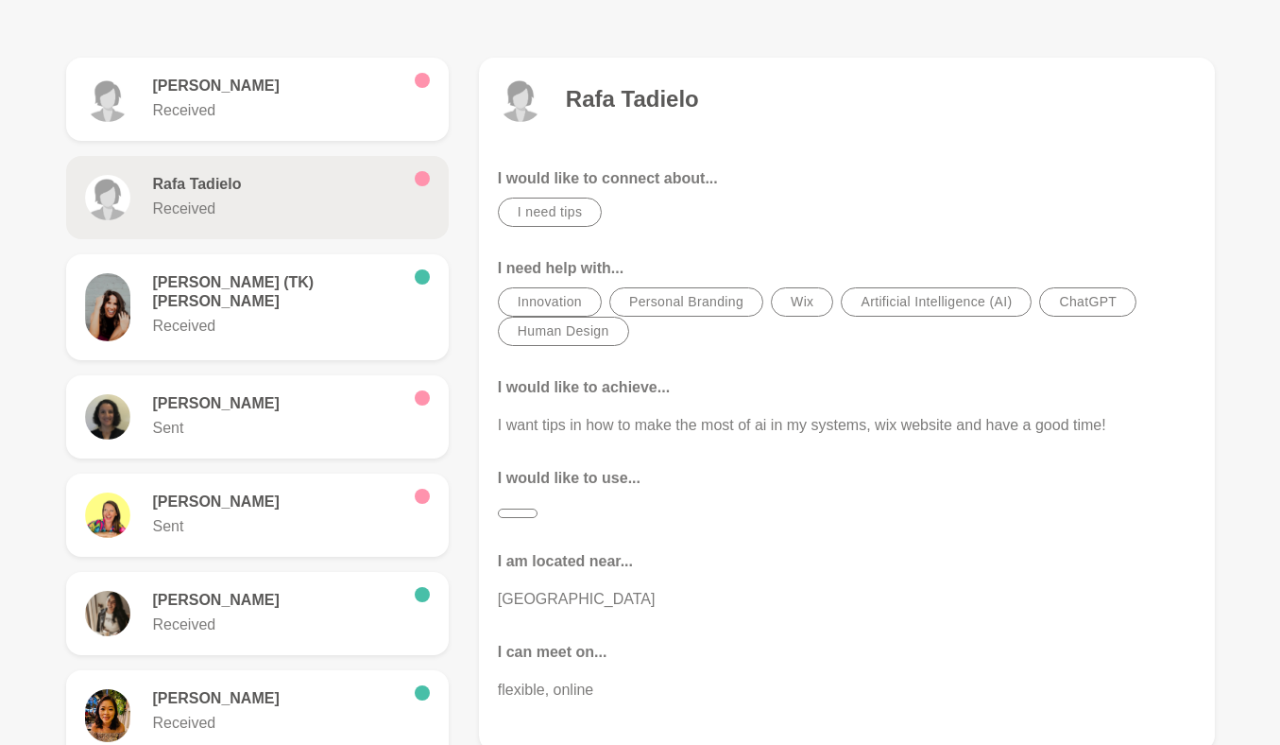
click at [364, 208] on p "Received" at bounding box center [276, 209] width 247 height 23
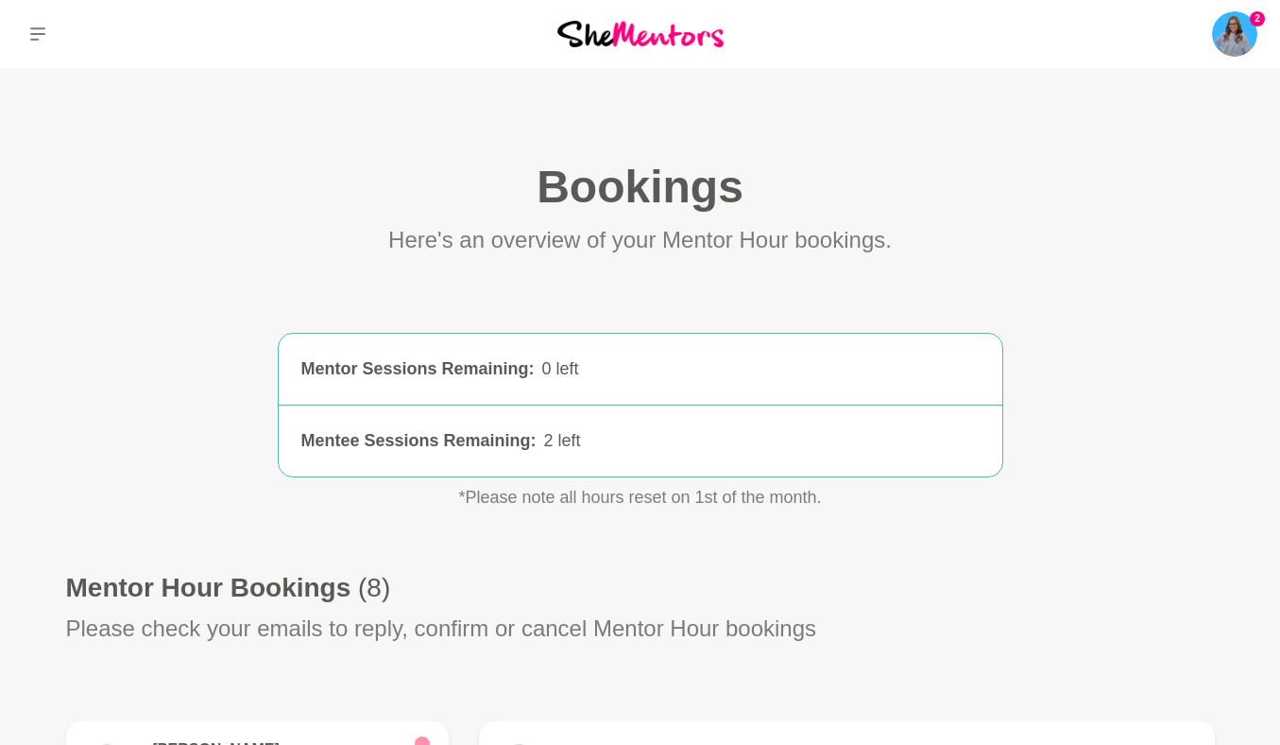
scroll to position [663, 0]
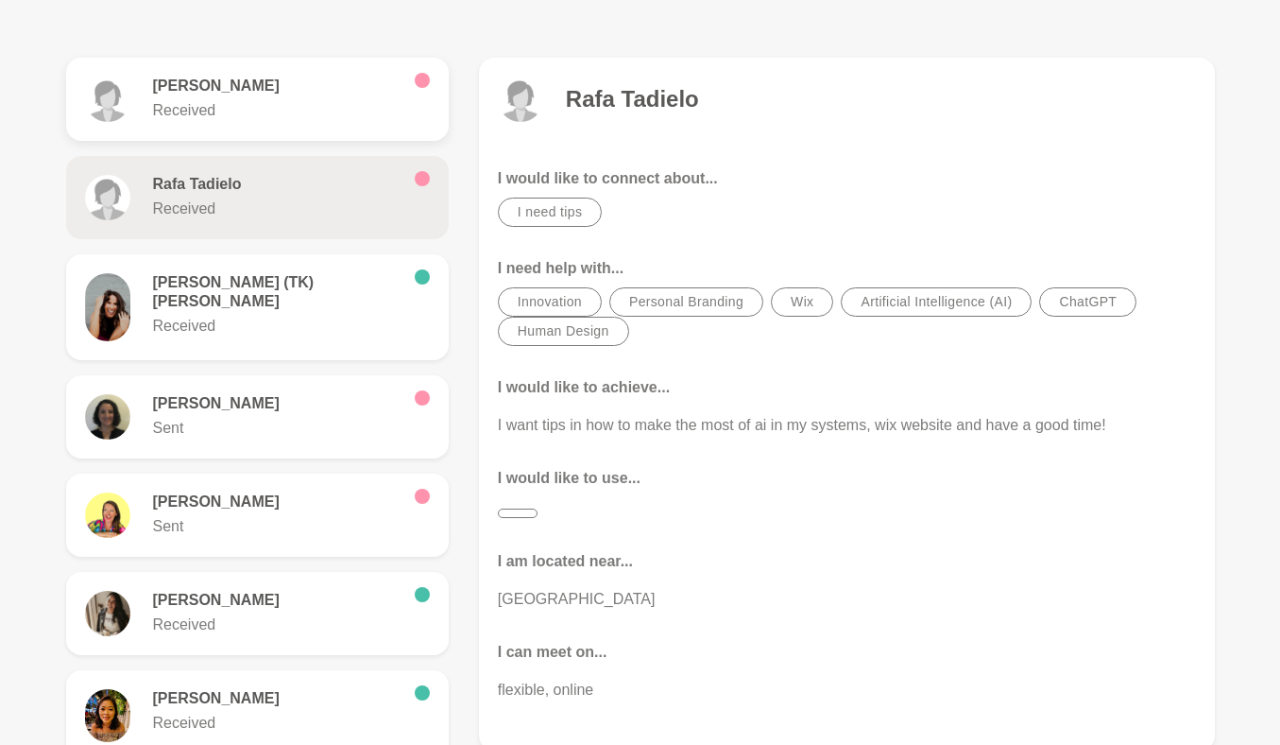
click at [300, 97] on div "Erin Received" at bounding box center [291, 99] width 277 height 45
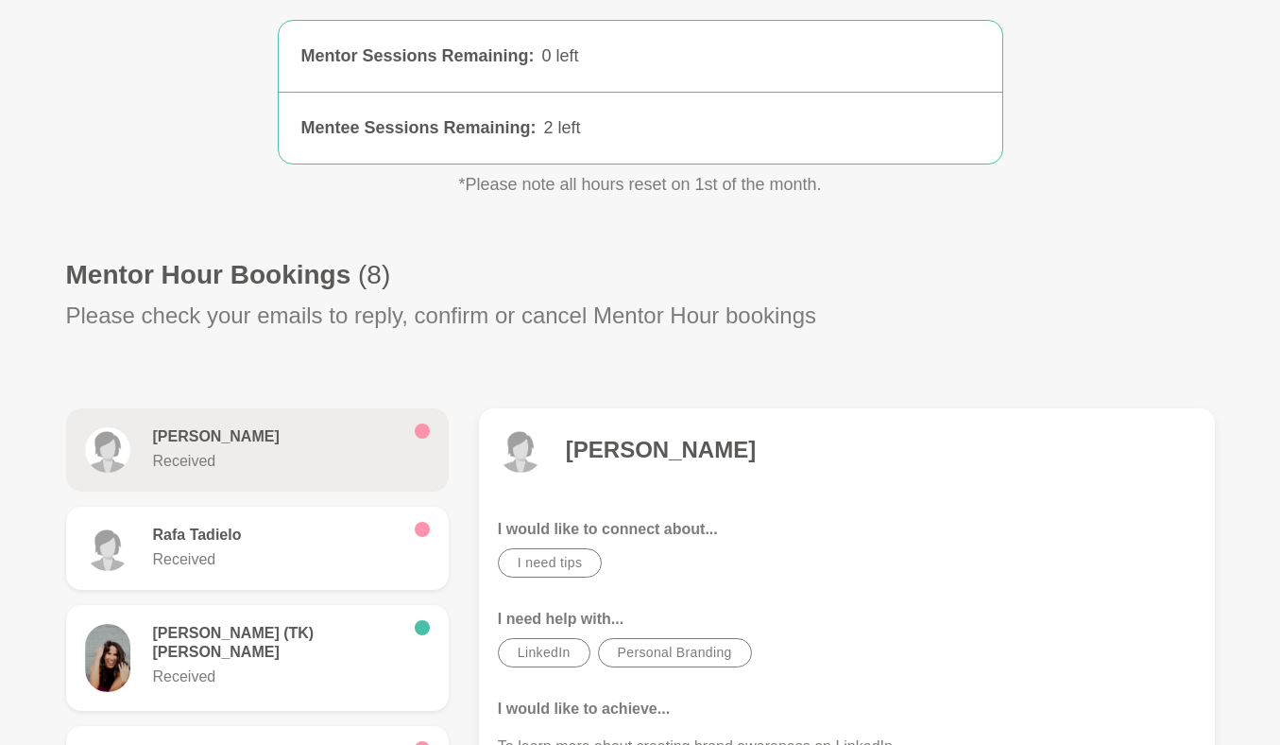
scroll to position [0, 0]
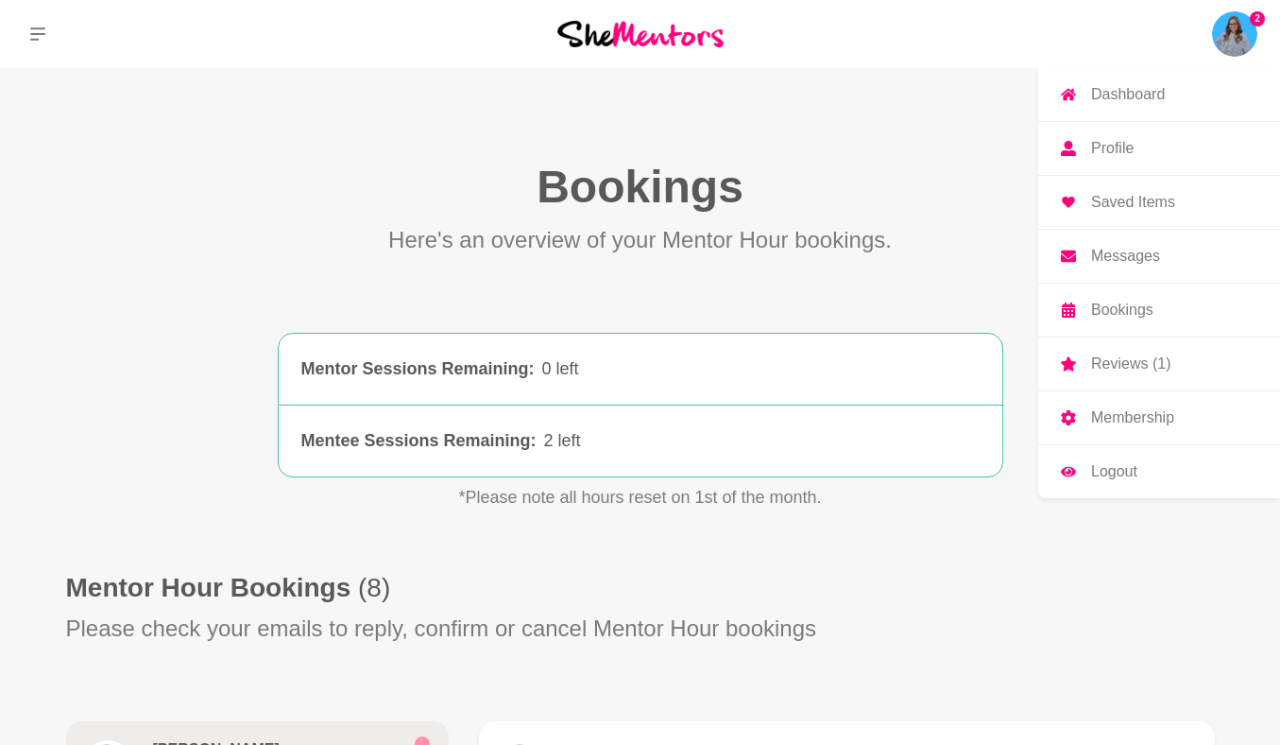
click at [1228, 32] on img at bounding box center [1234, 33] width 45 height 45
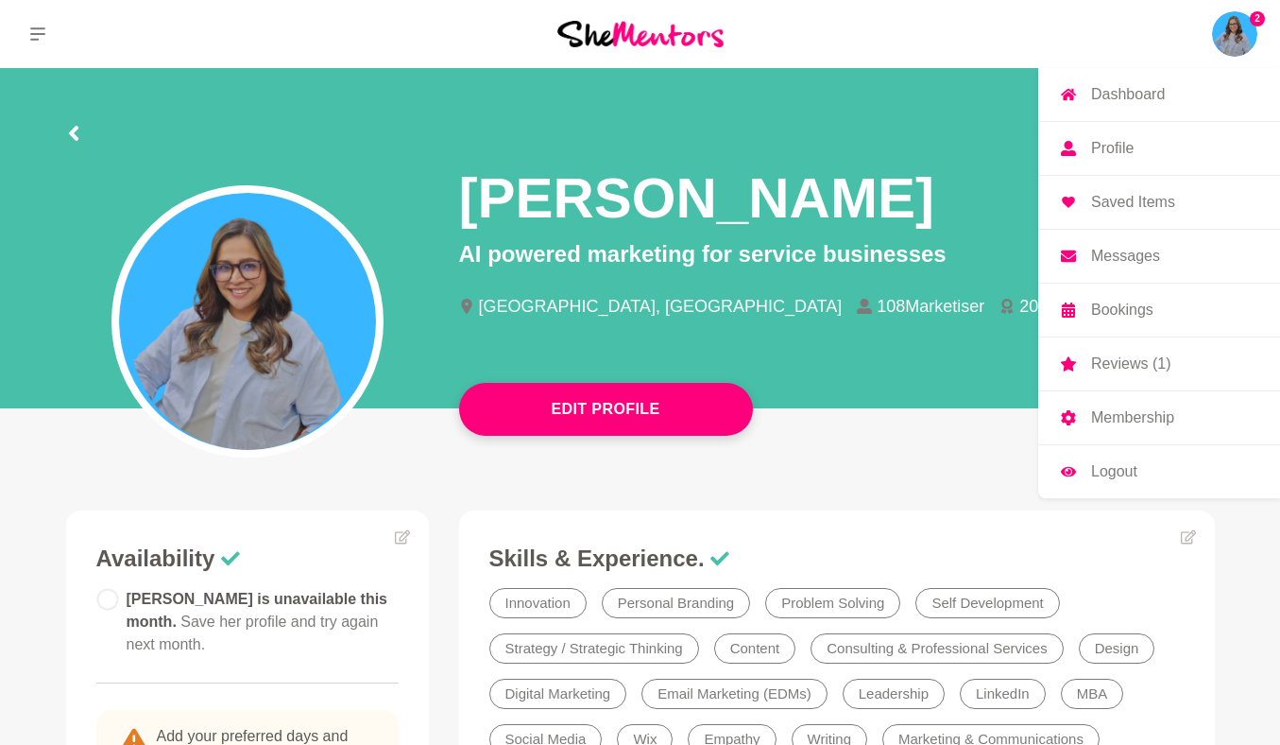
click at [1137, 249] on p "Messages" at bounding box center [1125, 256] width 69 height 15
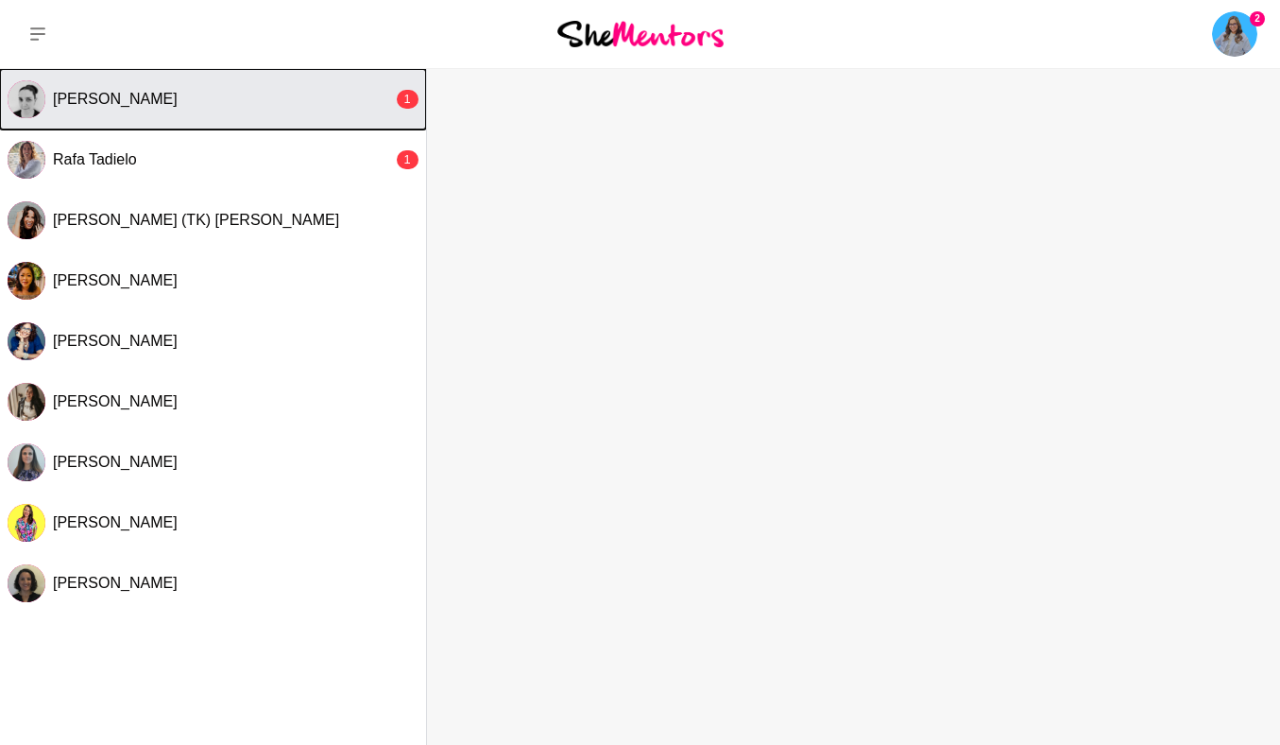
click at [371, 98] on div "Erin" at bounding box center [223, 99] width 340 height 19
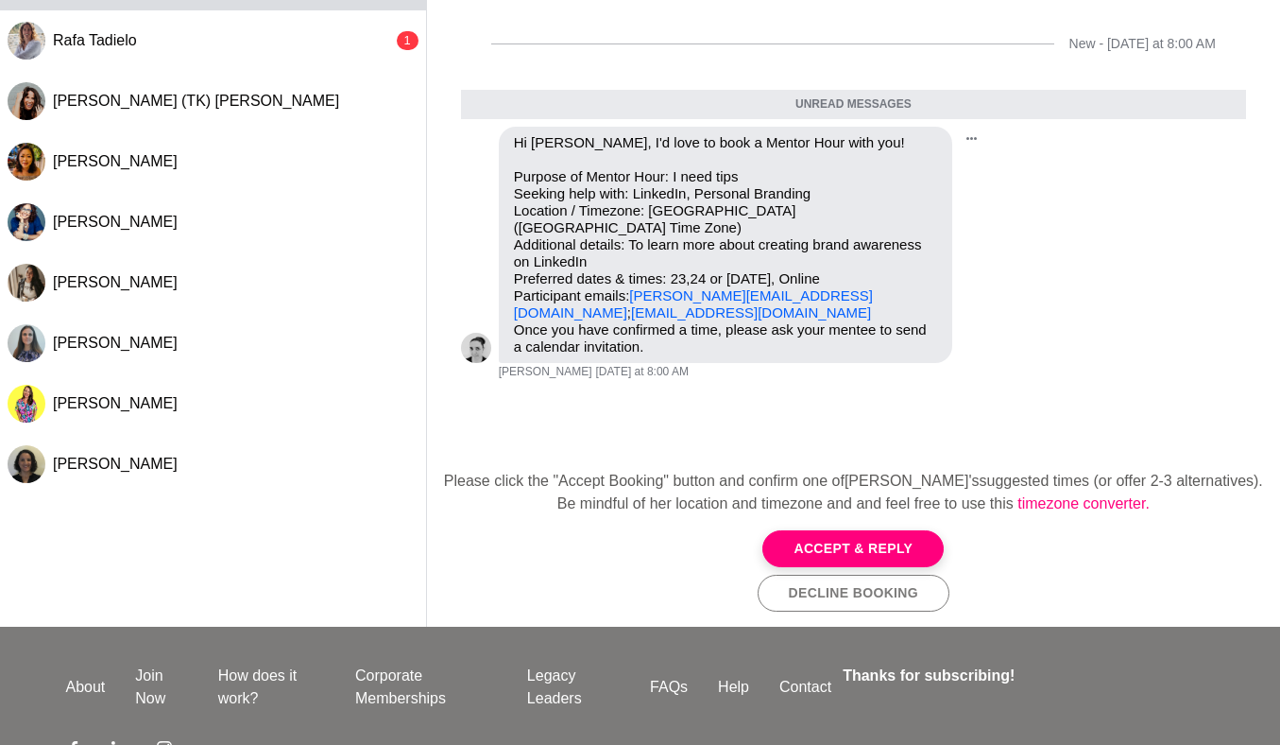
scroll to position [138, 0]
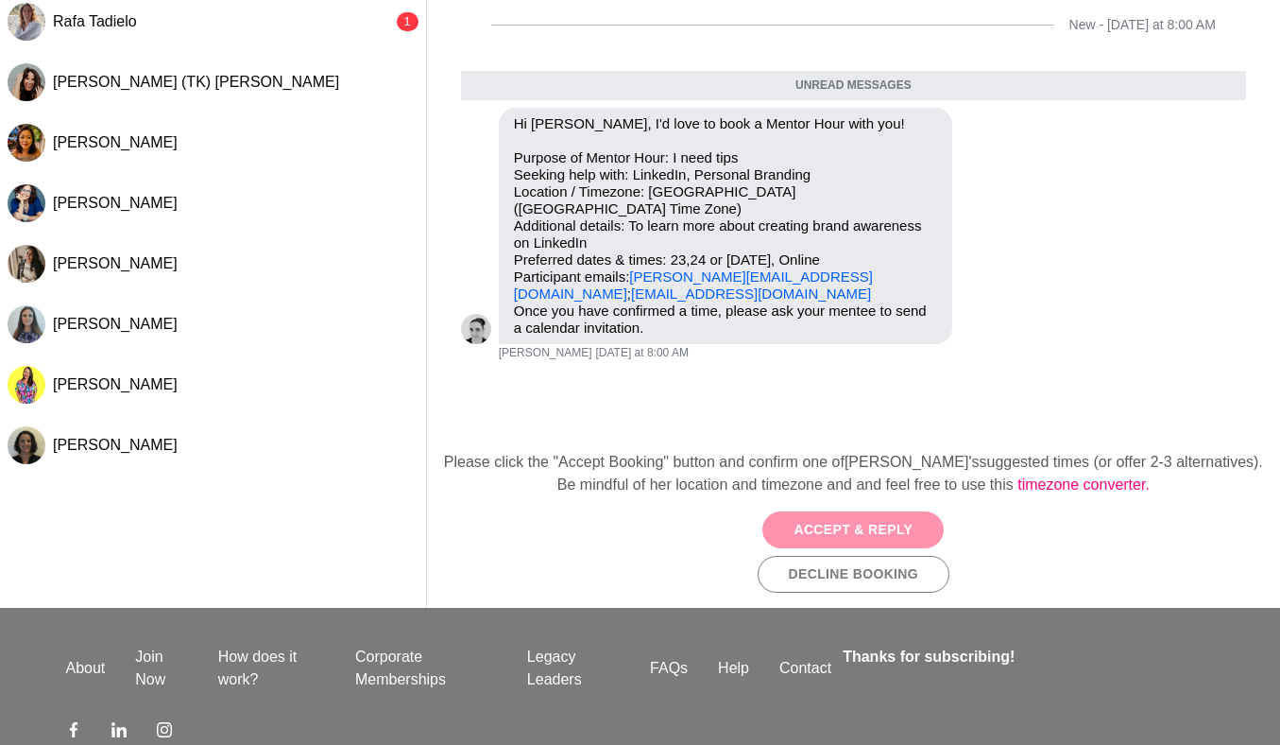
click at [842, 524] on button "Accept & Reply" at bounding box center [853, 529] width 181 height 37
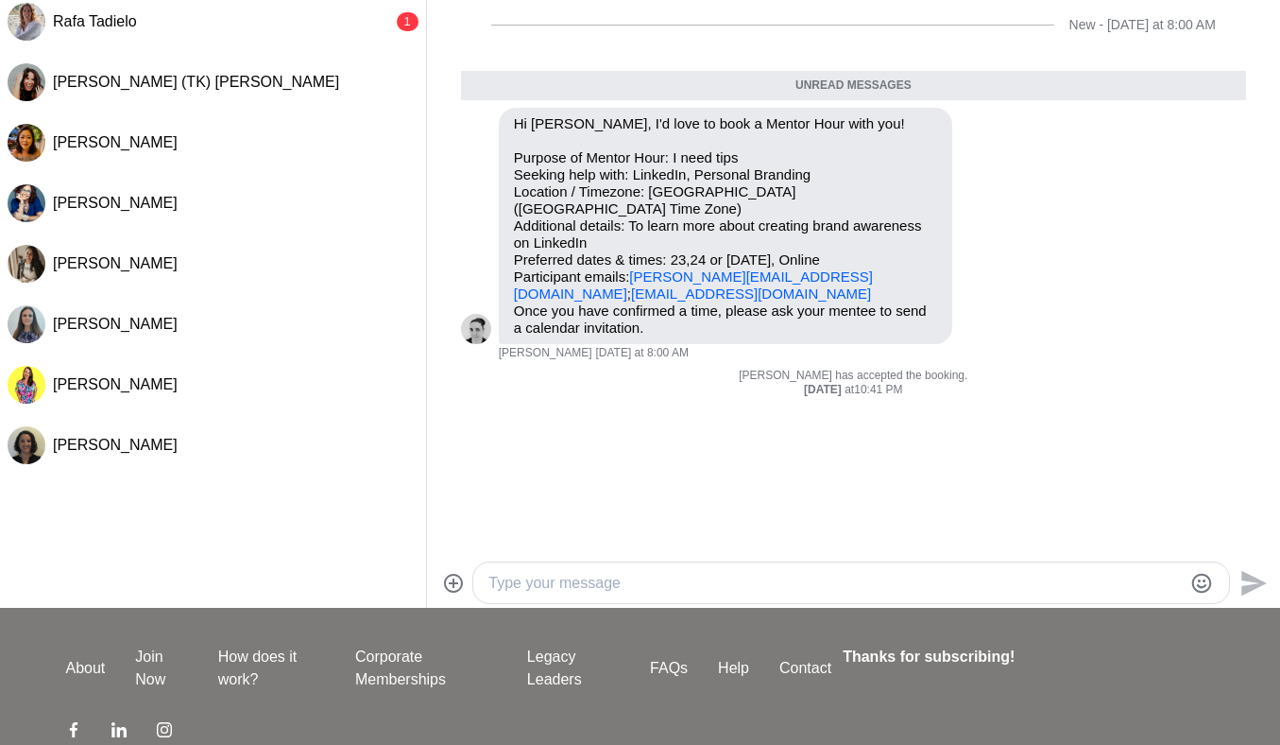
scroll to position [0, 0]
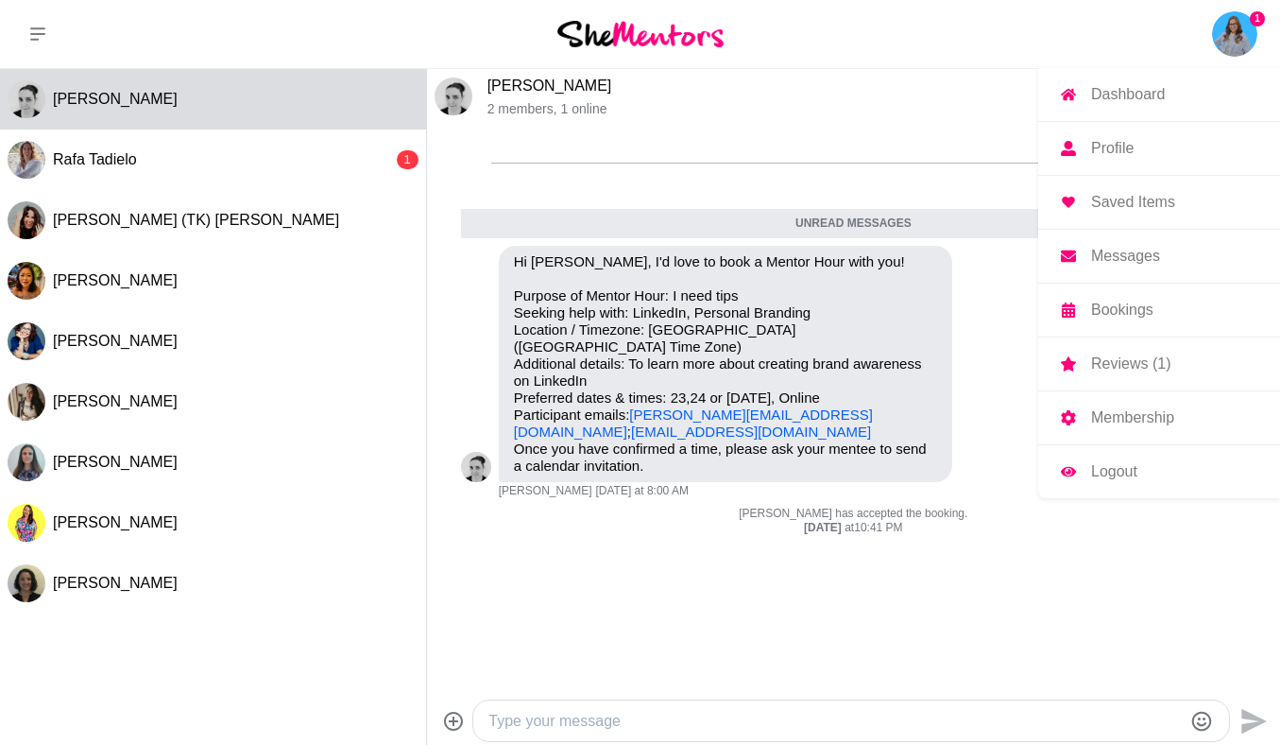
click at [1131, 141] on p "Profile" at bounding box center [1112, 148] width 43 height 15
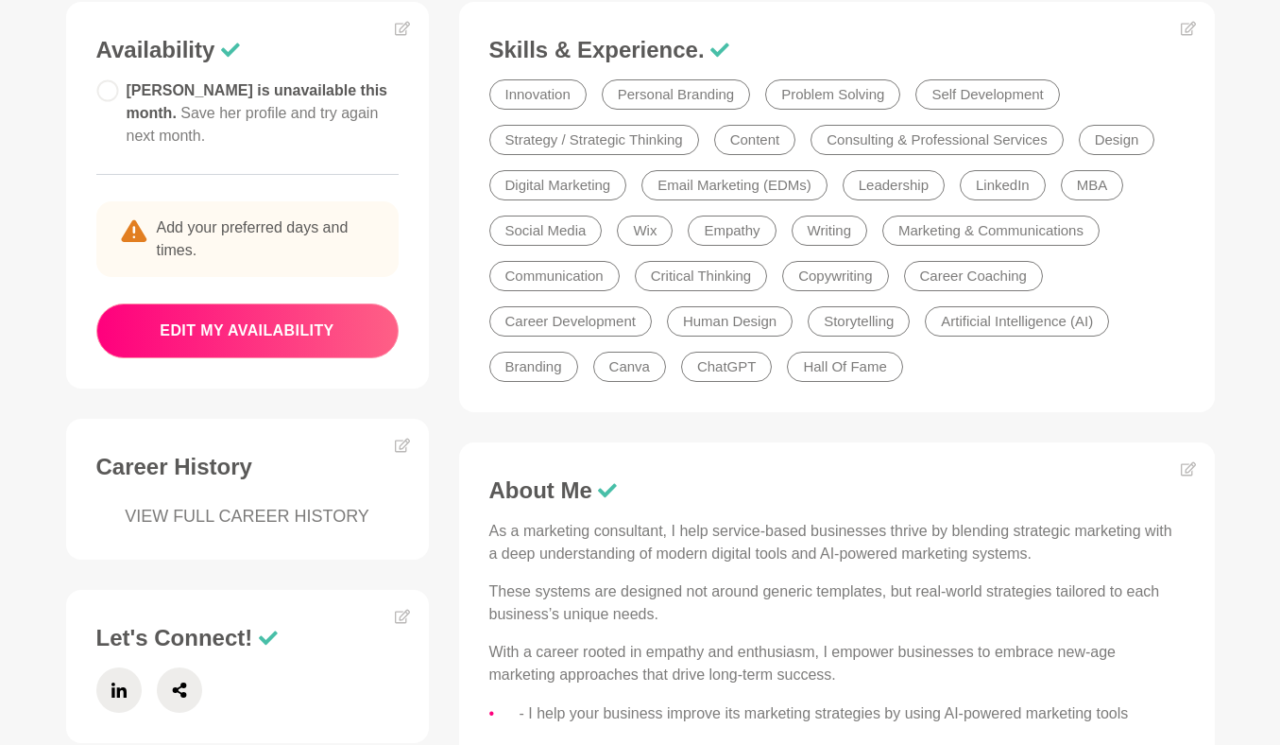
scroll to position [512, 0]
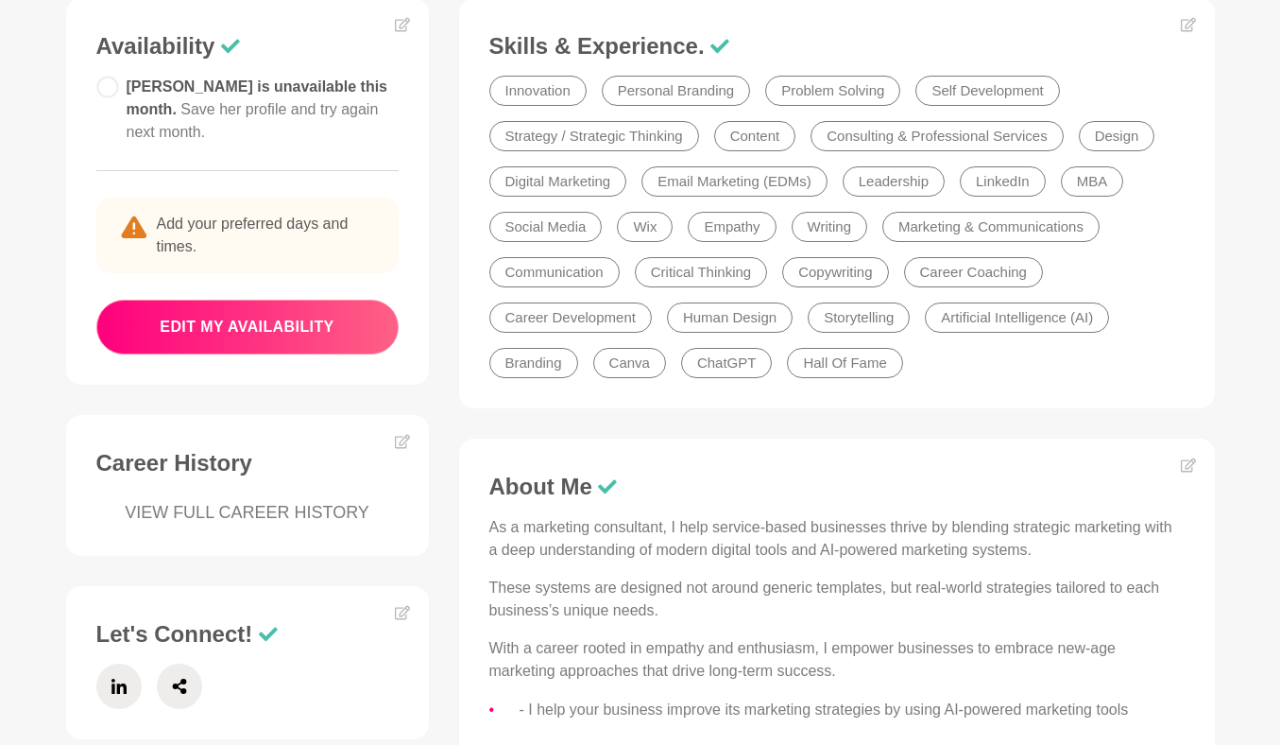
click at [317, 303] on button "edit my availability" at bounding box center [247, 327] width 302 height 55
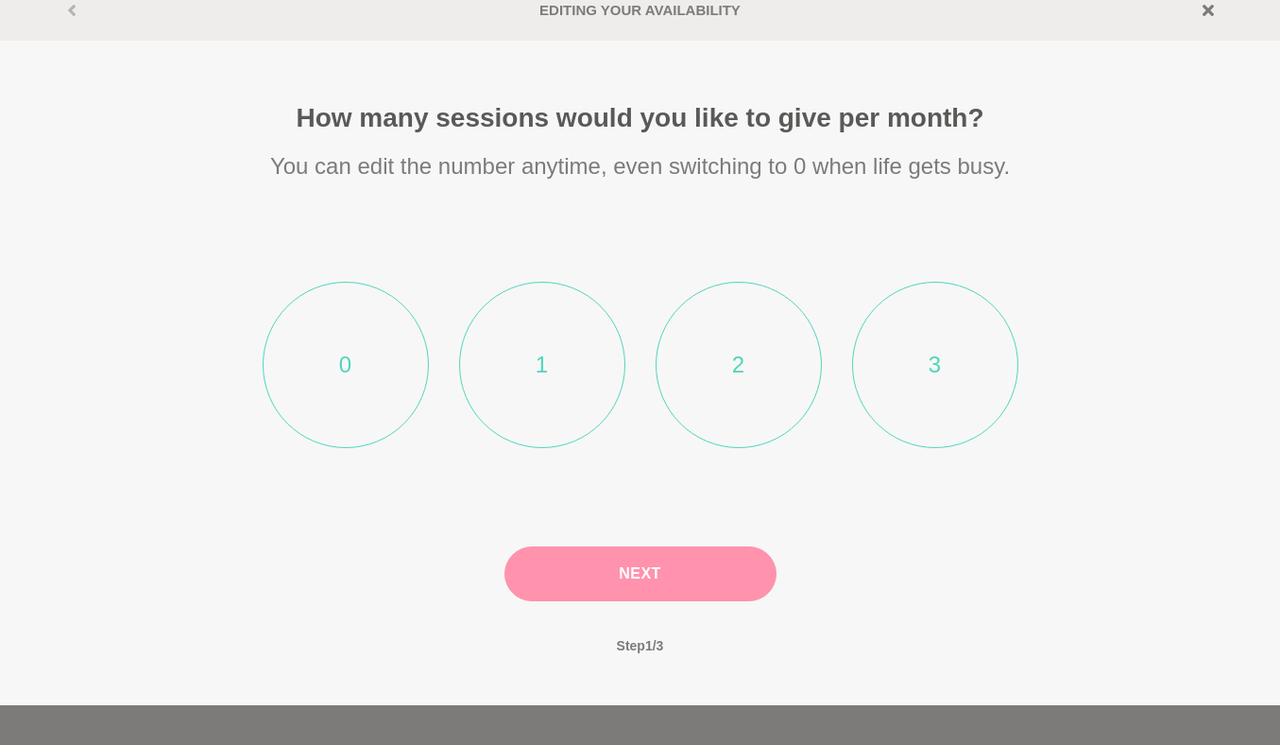
scroll to position [190, 0]
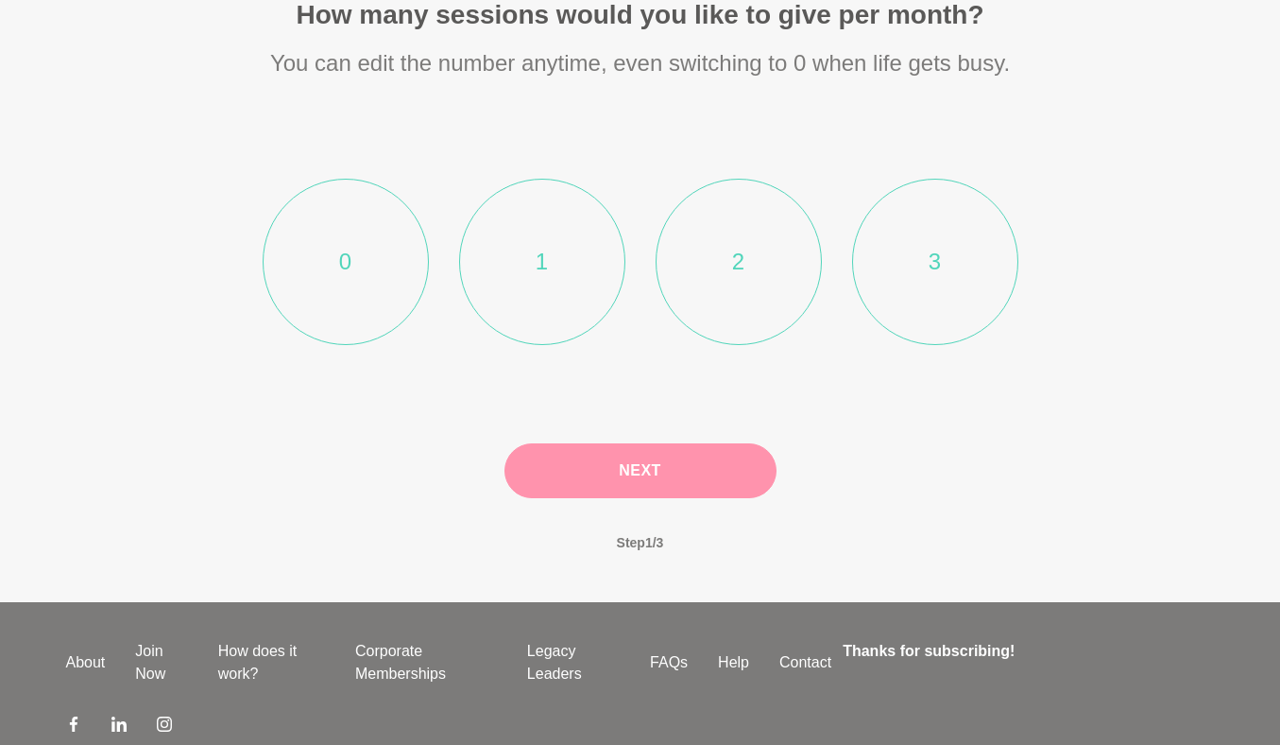
click at [757, 262] on li "2" at bounding box center [739, 262] width 166 height 166
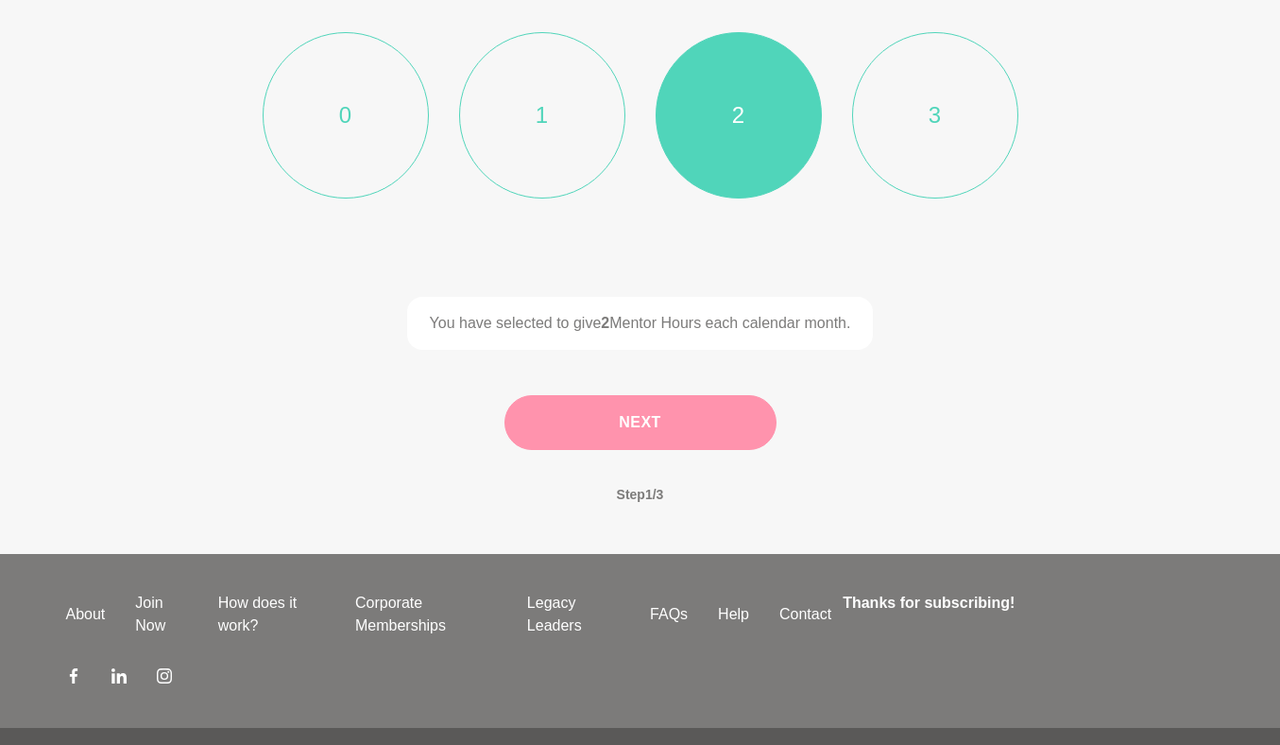
click at [668, 426] on button "Next" at bounding box center [641, 422] width 272 height 55
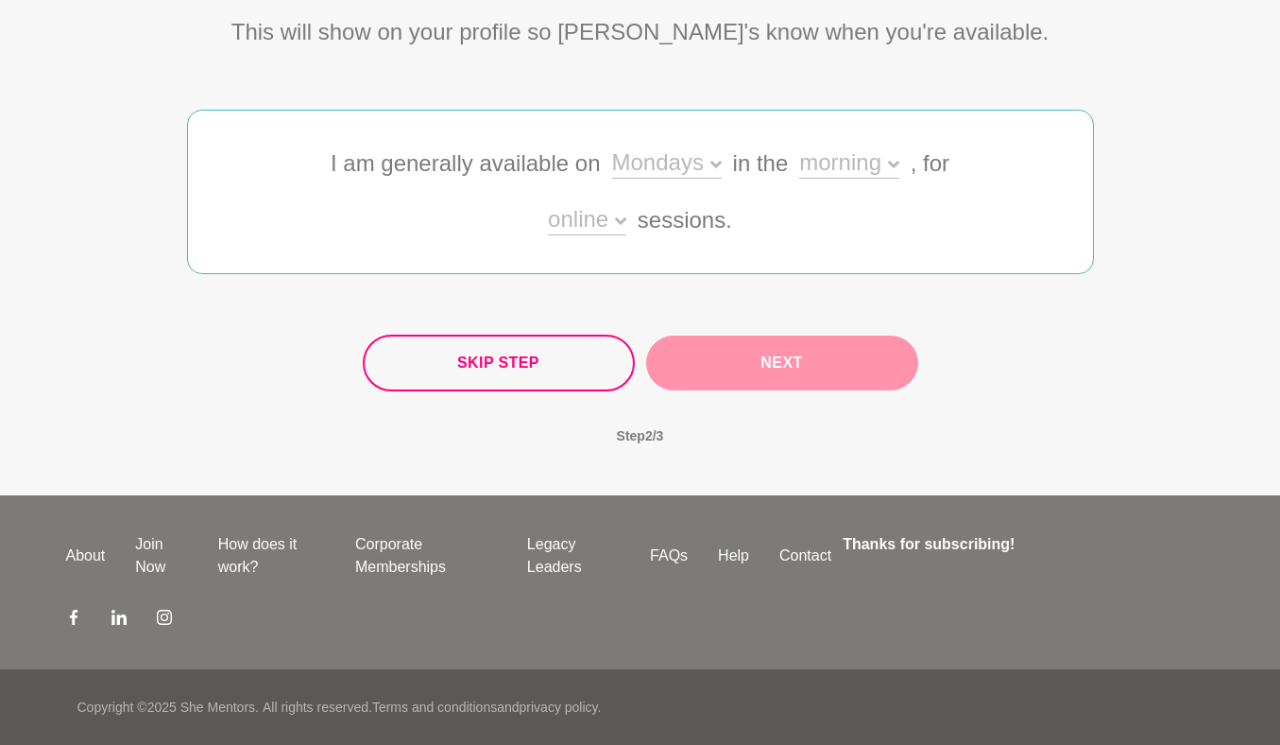
scroll to position [220, 0]
click at [684, 164] on div "Mondays" at bounding box center [667, 165] width 110 height 27
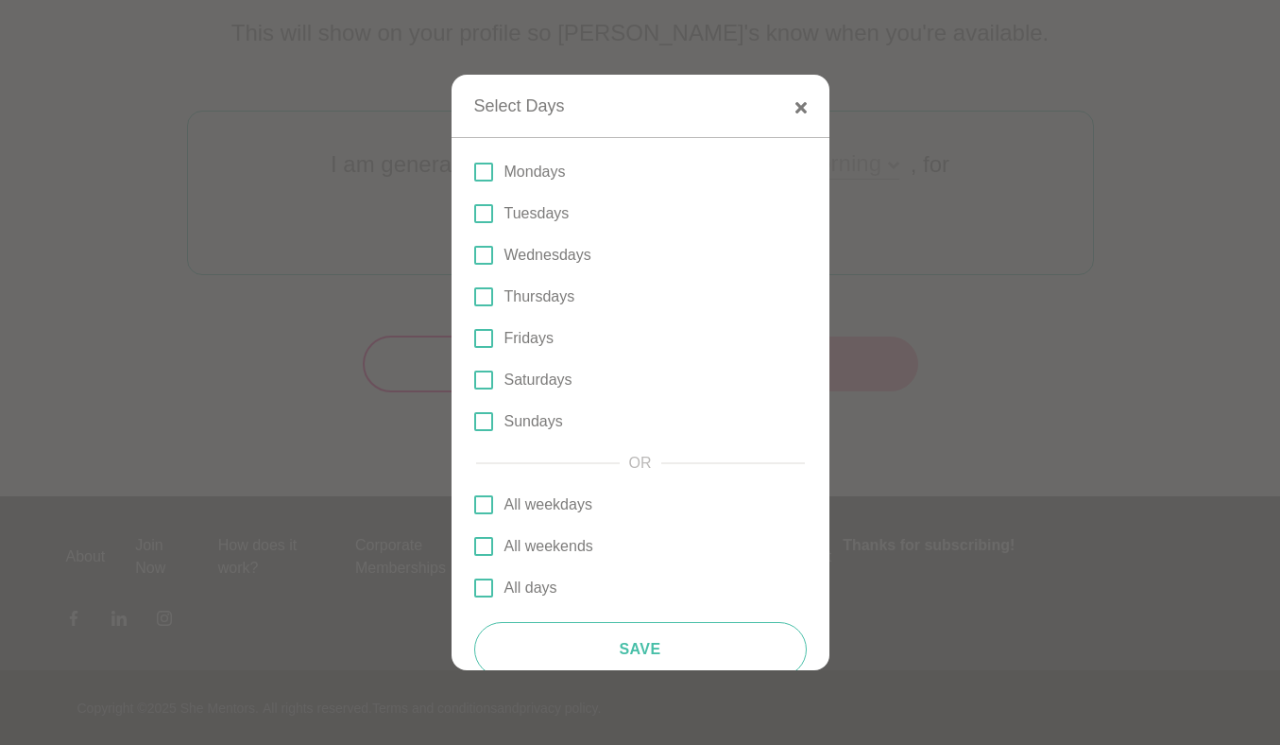
click at [534, 334] on p "Fridays" at bounding box center [529, 338] width 49 height 23
click at [474, 338] on input "Fridays" at bounding box center [474, 338] width 0 height 0
click at [534, 300] on p "Thursdays" at bounding box center [540, 296] width 71 height 23
click at [474, 297] on input "Thursdays" at bounding box center [474, 297] width 0 height 0
click at [543, 253] on p "Wednesdays" at bounding box center [548, 255] width 87 height 23
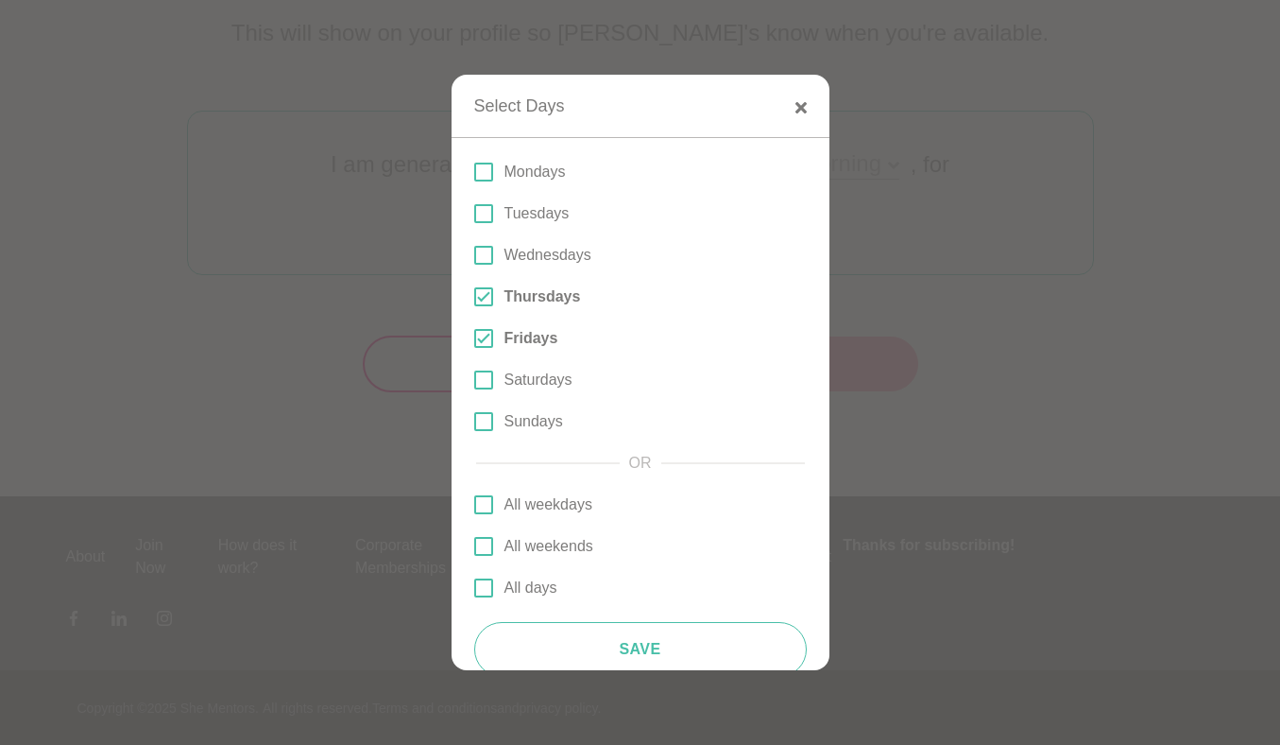
click at [474, 255] on input "Wednesdays" at bounding box center [474, 255] width 0 height 0
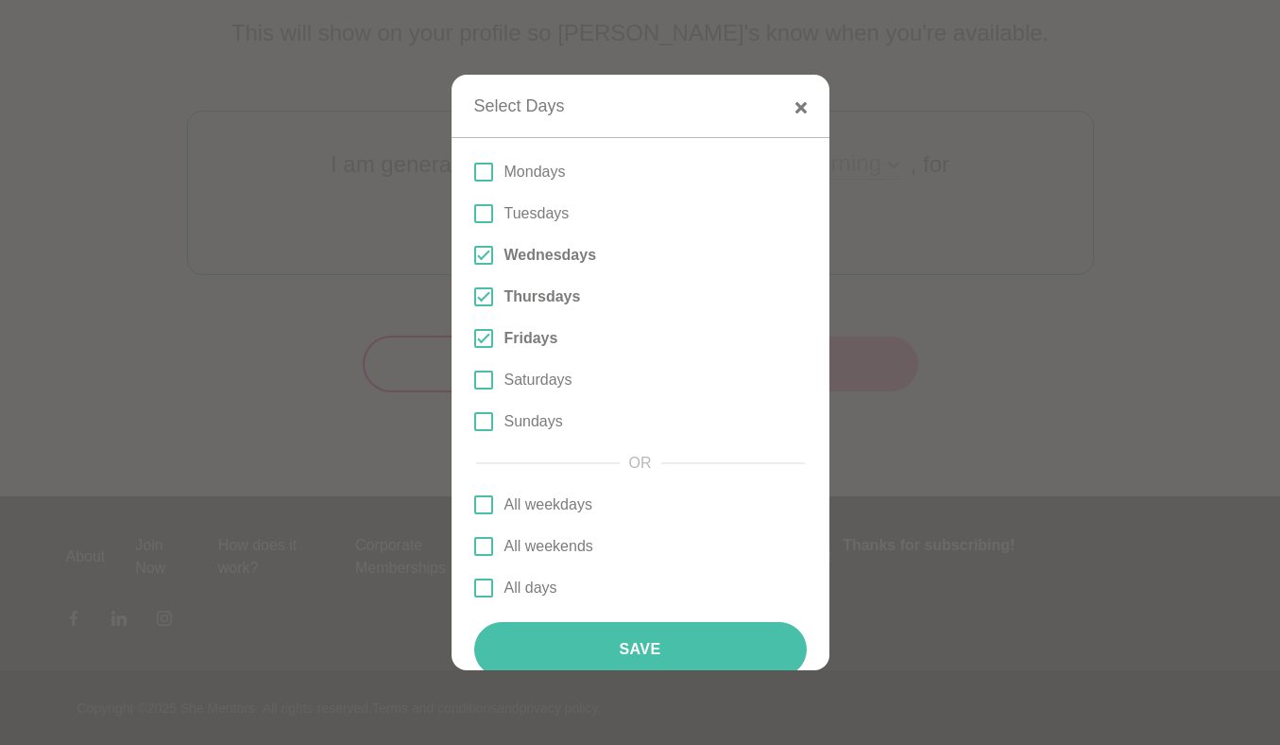
click at [637, 653] on button "Save" at bounding box center [640, 649] width 333 height 55
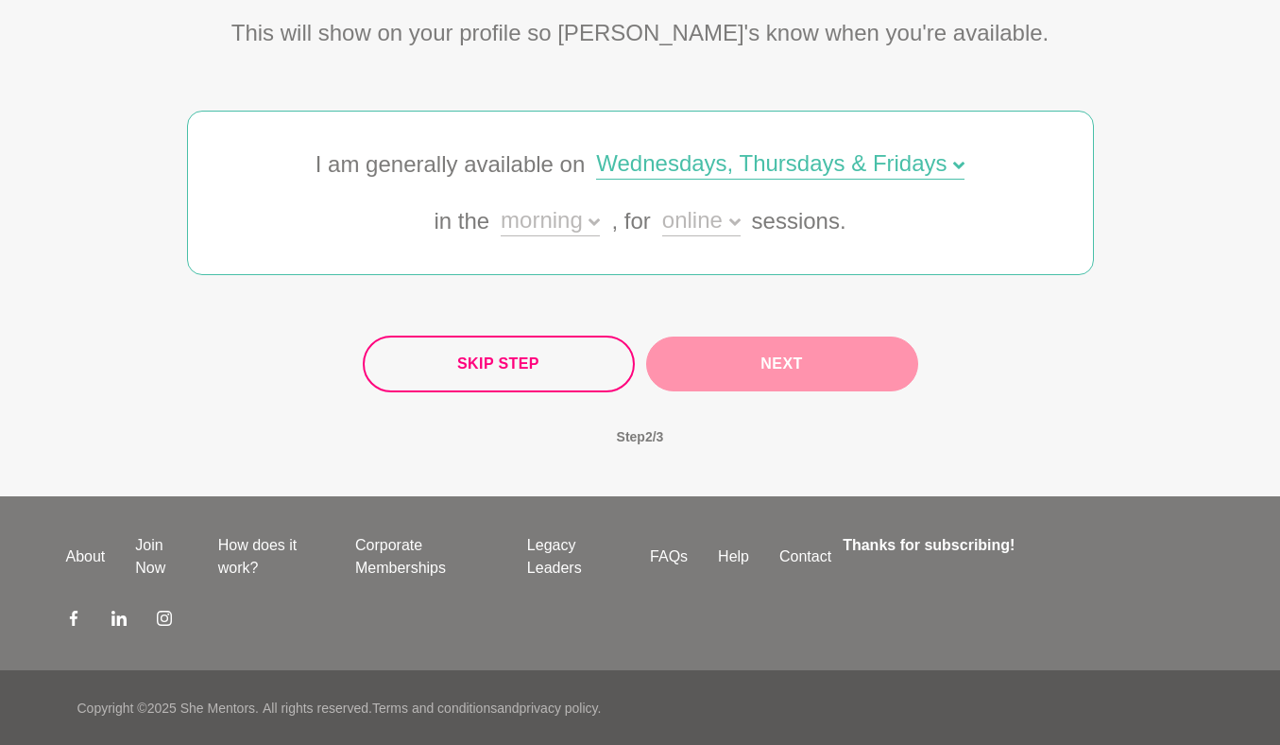
click at [586, 218] on div "morning" at bounding box center [550, 222] width 99 height 27
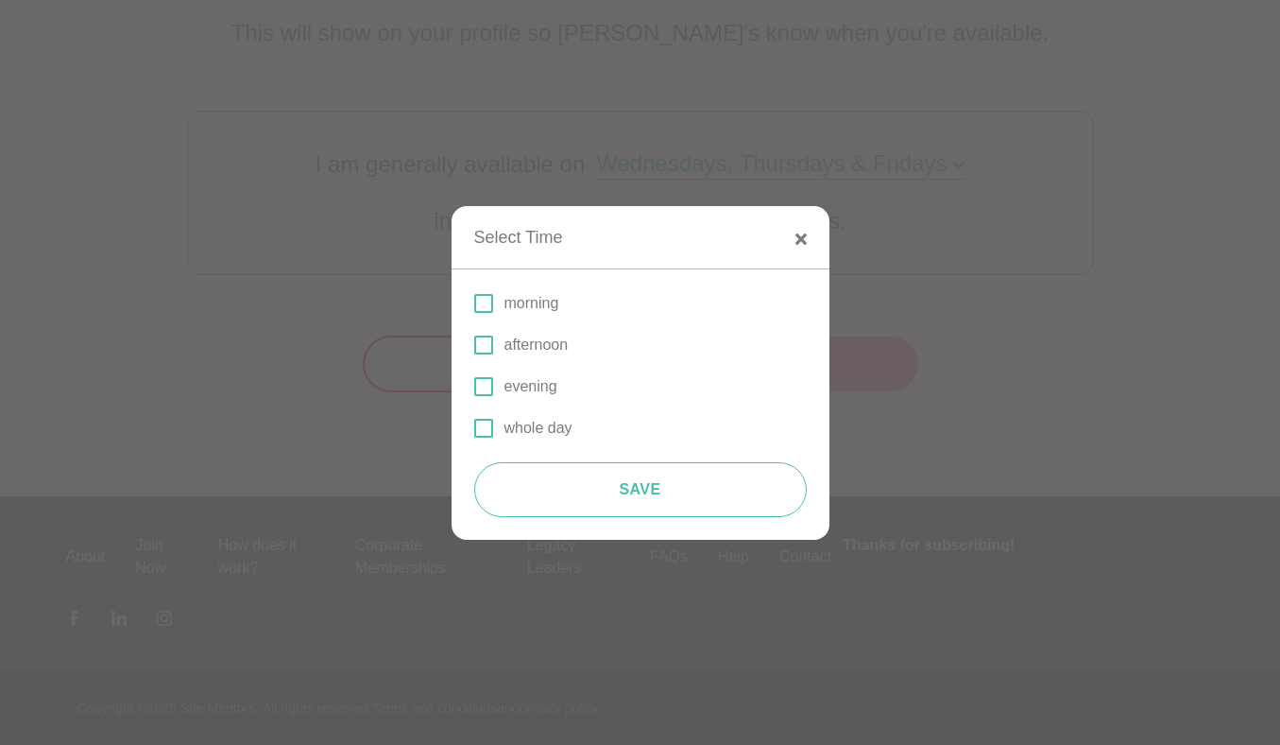
click at [549, 304] on p "morning" at bounding box center [532, 303] width 55 height 23
click at [474, 303] on input "morning" at bounding box center [474, 303] width 0 height 0
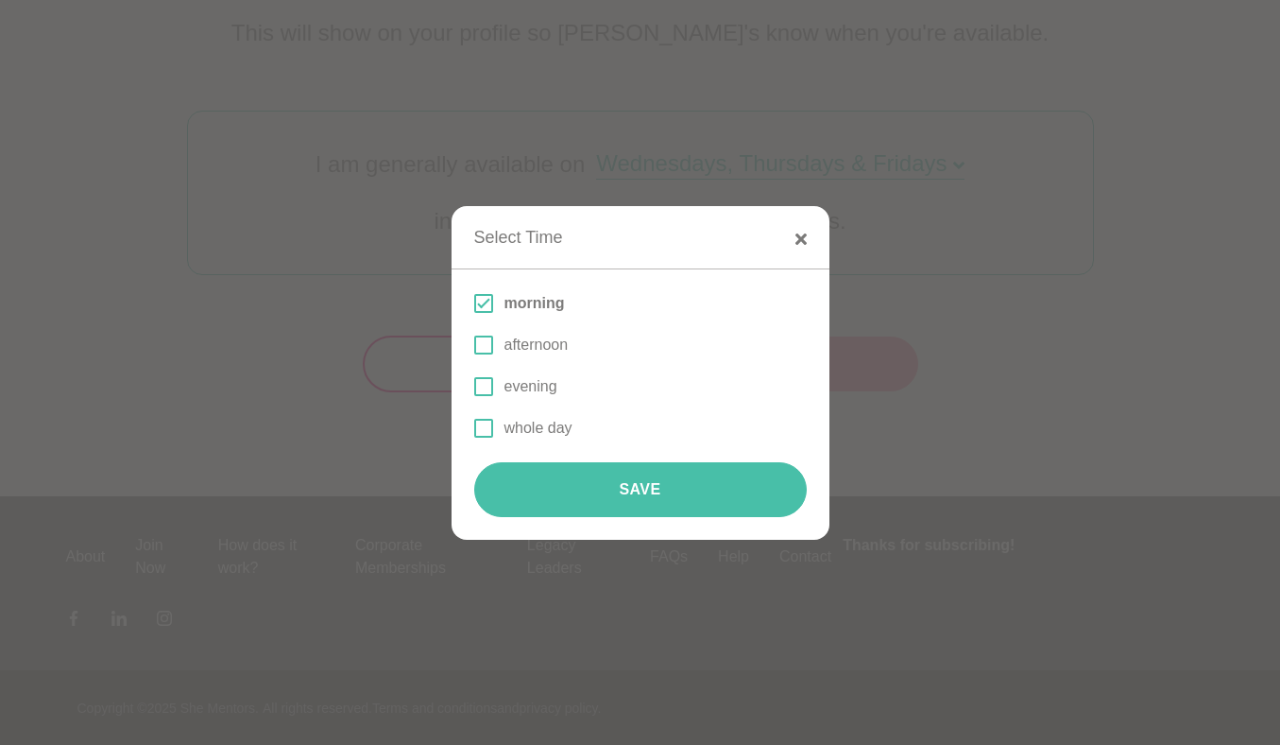
click at [660, 490] on button "Save" at bounding box center [640, 489] width 333 height 55
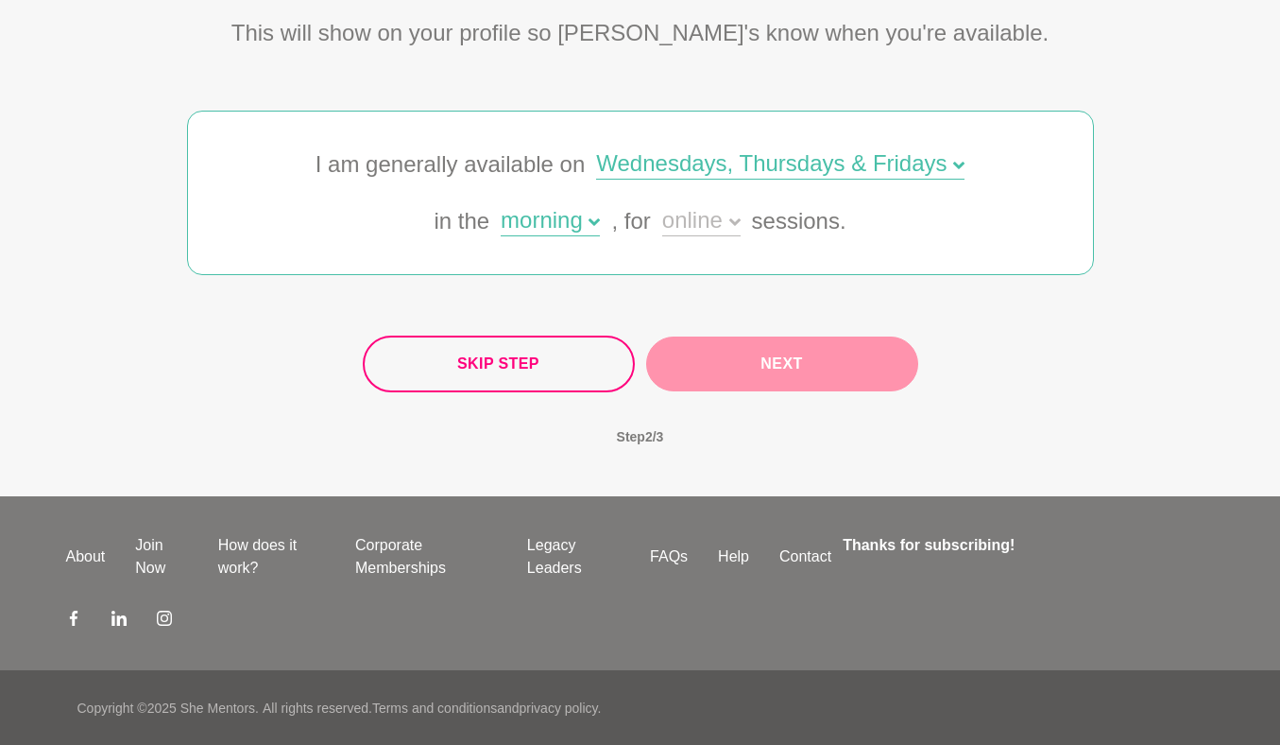
click at [716, 231] on div "online" at bounding box center [701, 222] width 78 height 27
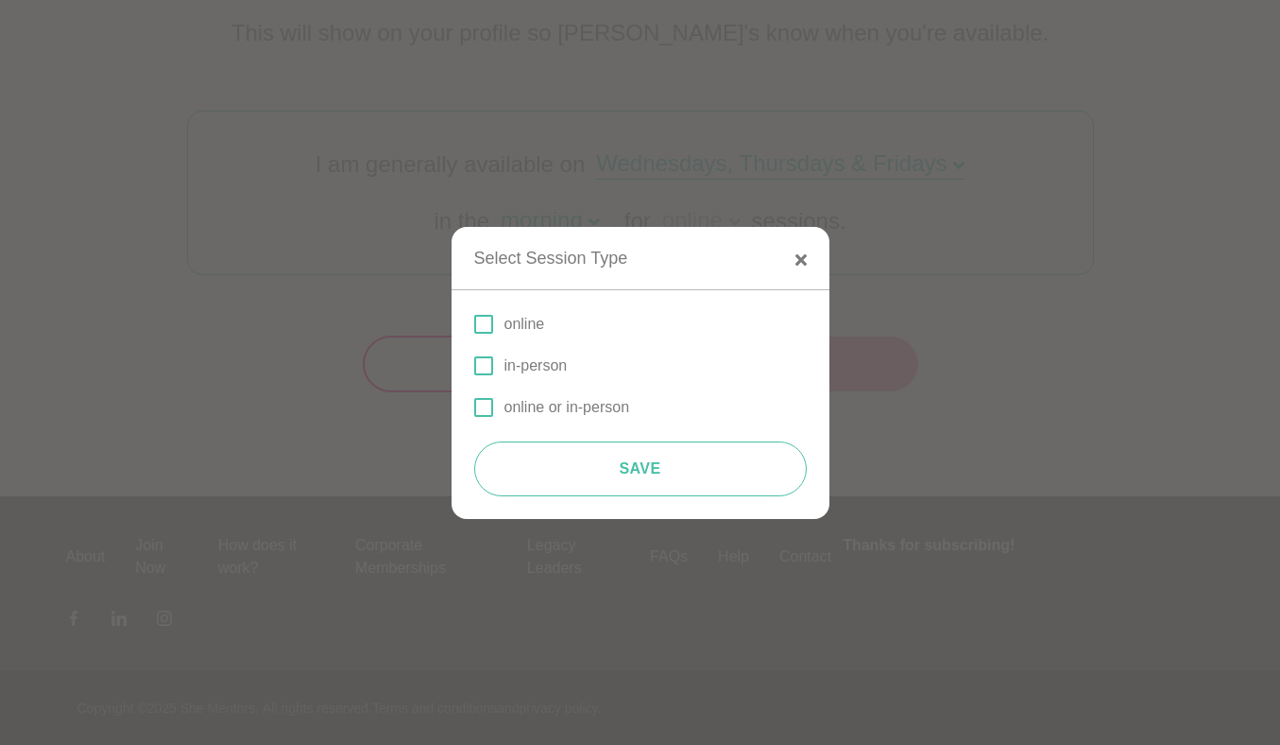
click at [679, 318] on label "online" at bounding box center [640, 324] width 333 height 23
click at [474, 324] on input "online" at bounding box center [474, 324] width 0 height 0
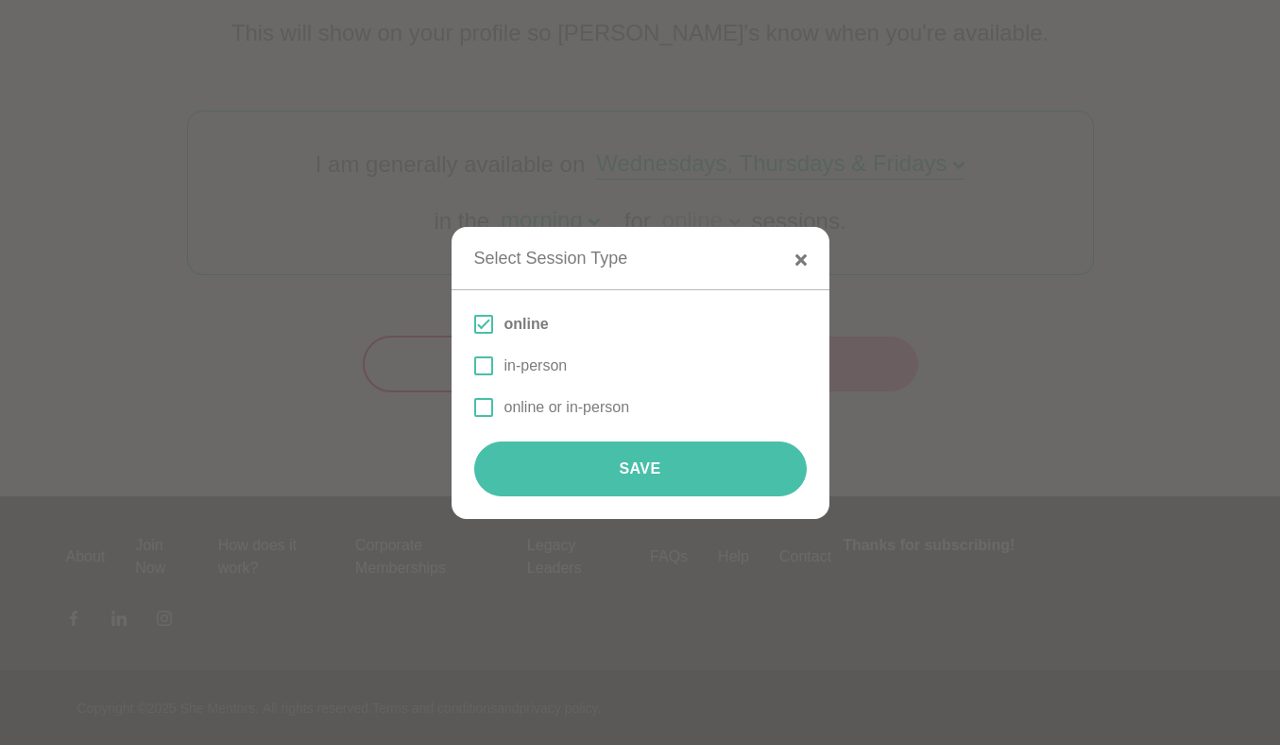
click at [664, 441] on button "Save" at bounding box center [640, 468] width 333 height 55
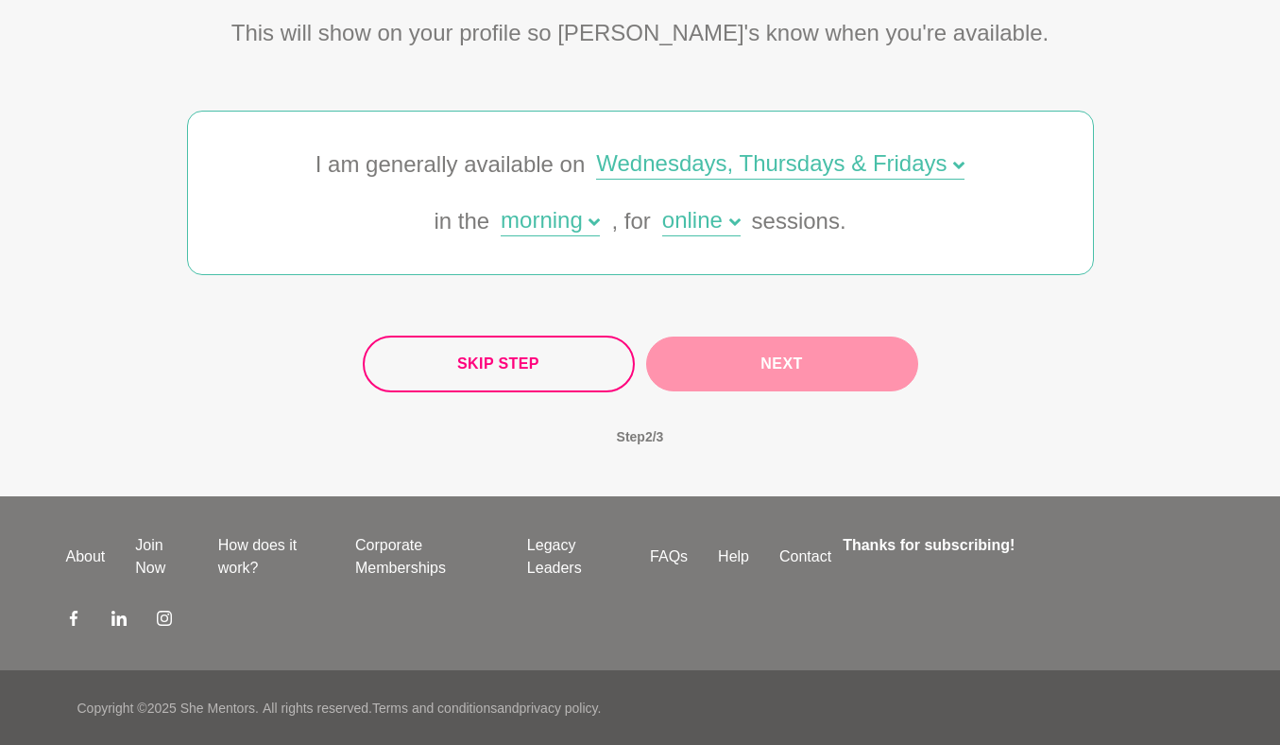
click at [787, 357] on button "Next" at bounding box center [782, 363] width 272 height 55
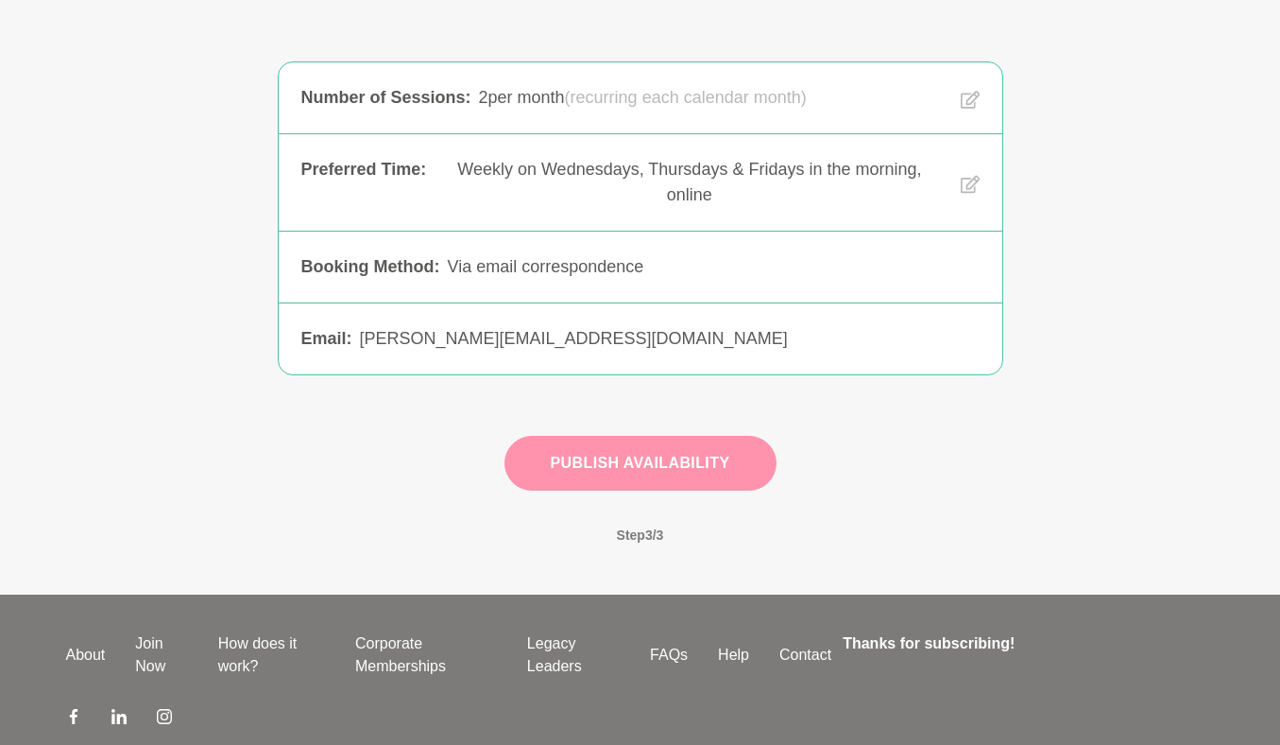
click at [696, 447] on button "Publish Availability" at bounding box center [641, 463] width 272 height 55
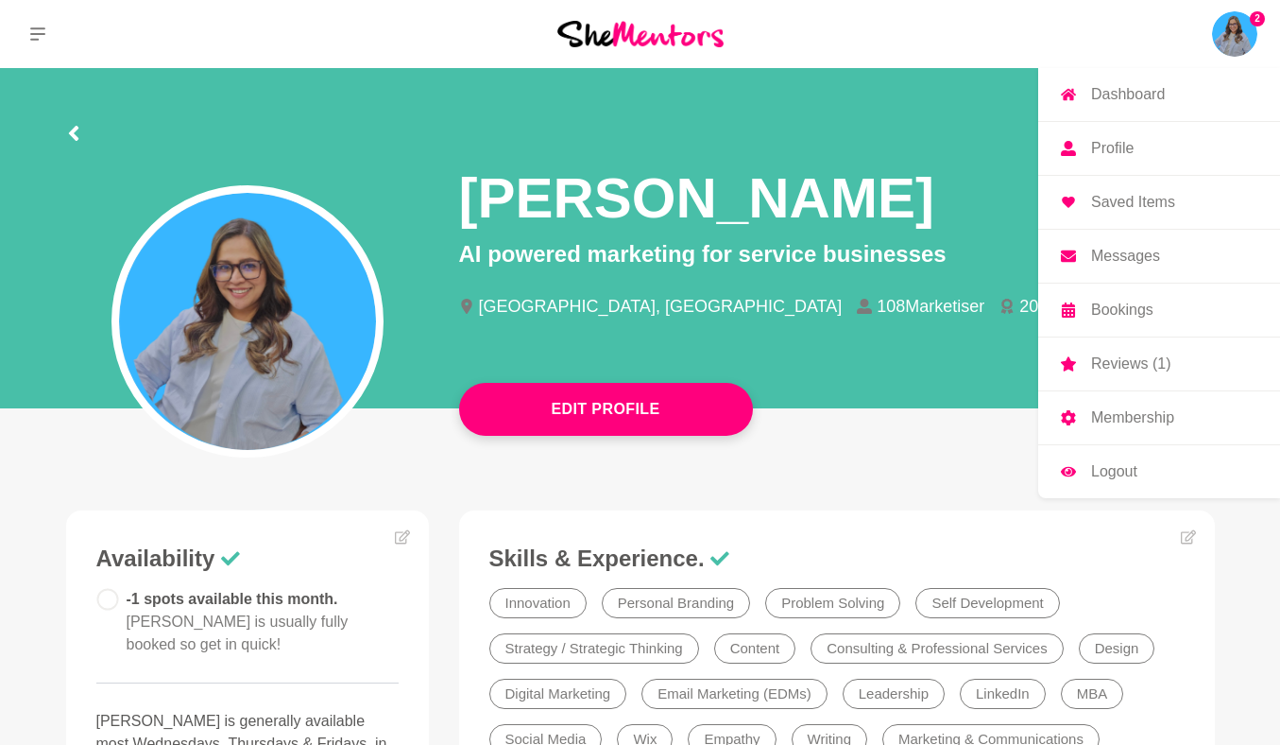
click at [1227, 38] on img at bounding box center [1234, 33] width 45 height 45
click at [1129, 254] on p "Messages" at bounding box center [1125, 256] width 69 height 15
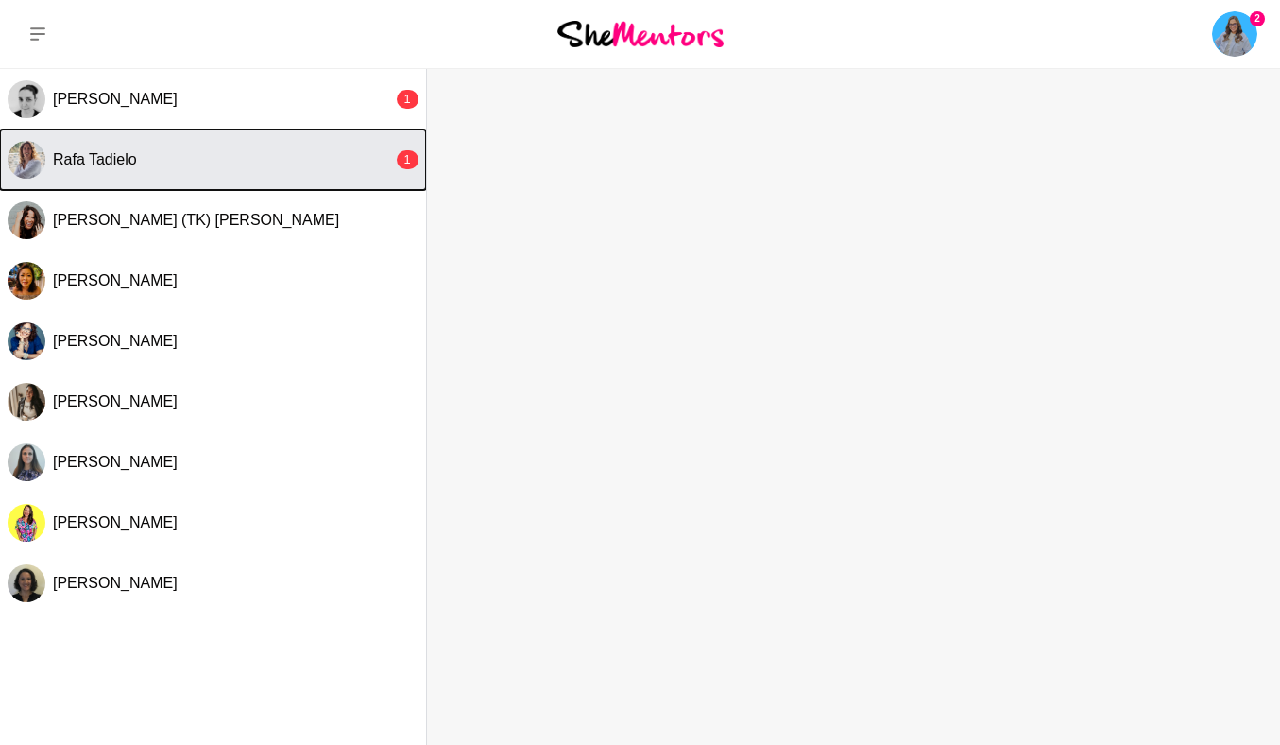
click at [266, 158] on div "Rafa Tadielo" at bounding box center [223, 159] width 340 height 19
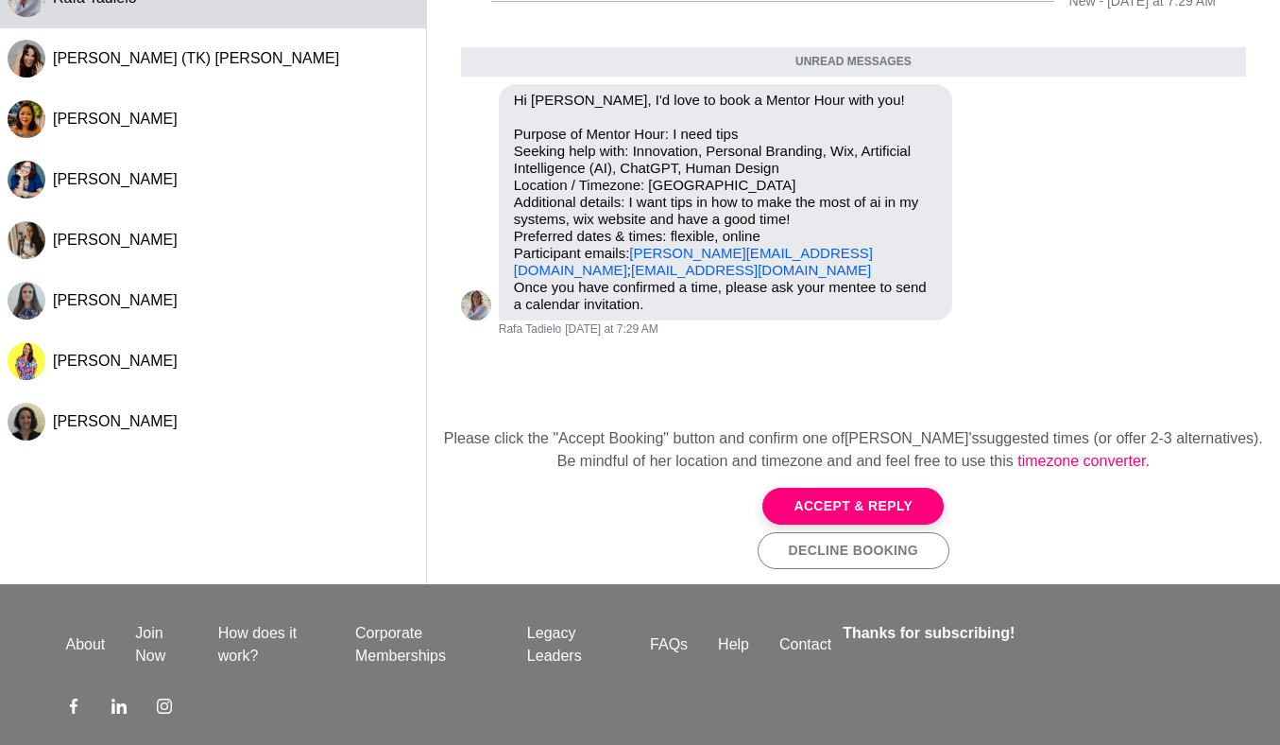
scroll to position [179, 0]
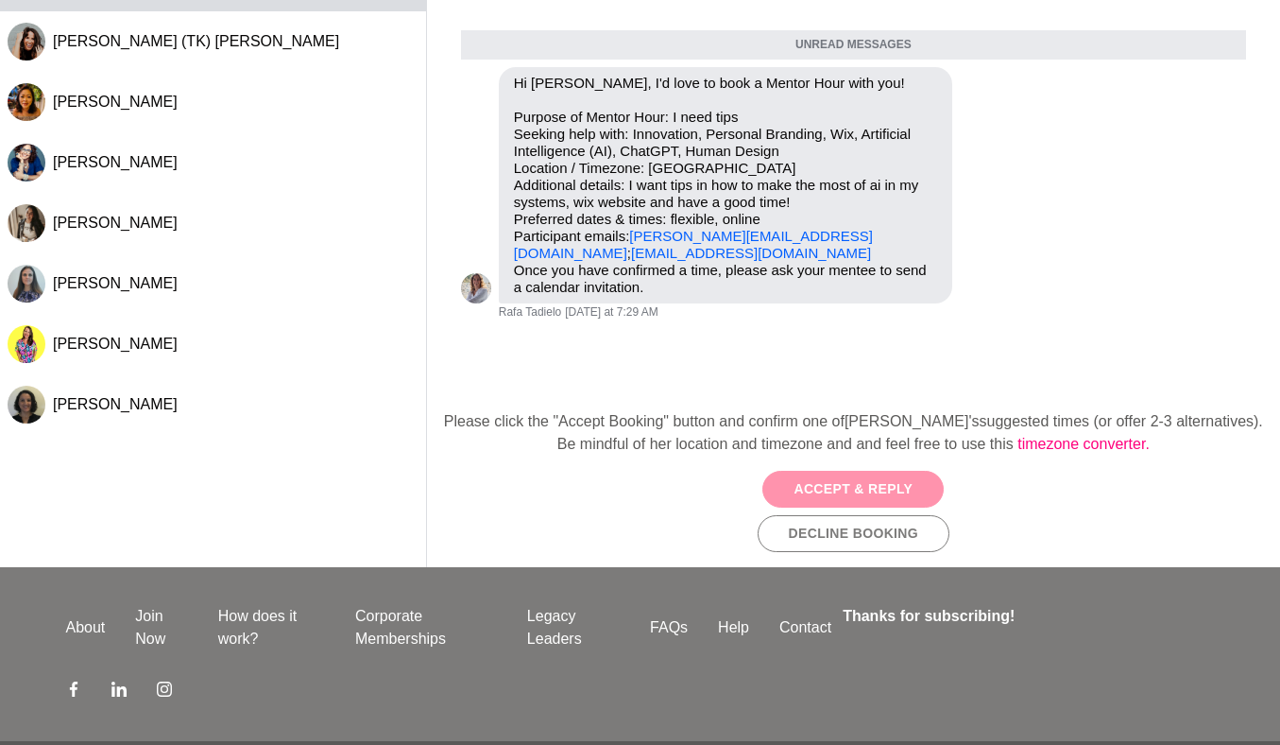
click at [825, 488] on button "Accept & Reply" at bounding box center [853, 489] width 181 height 37
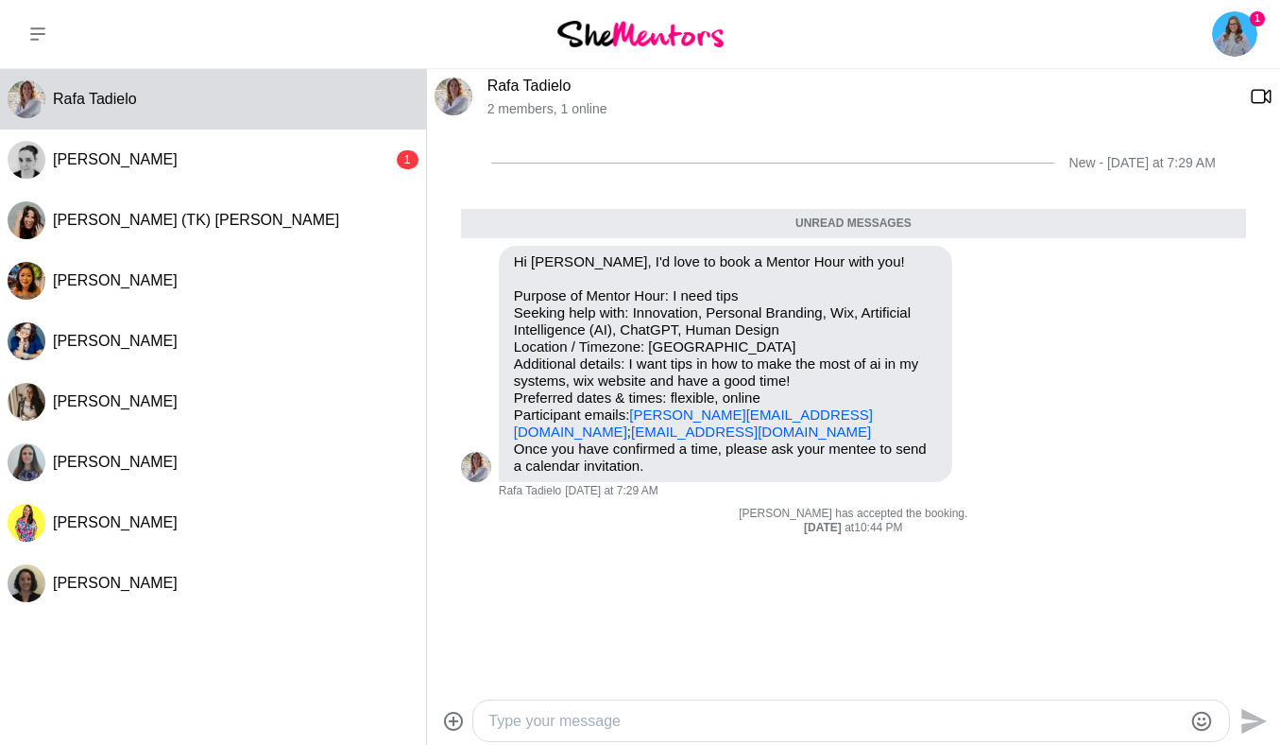
scroll to position [250, 0]
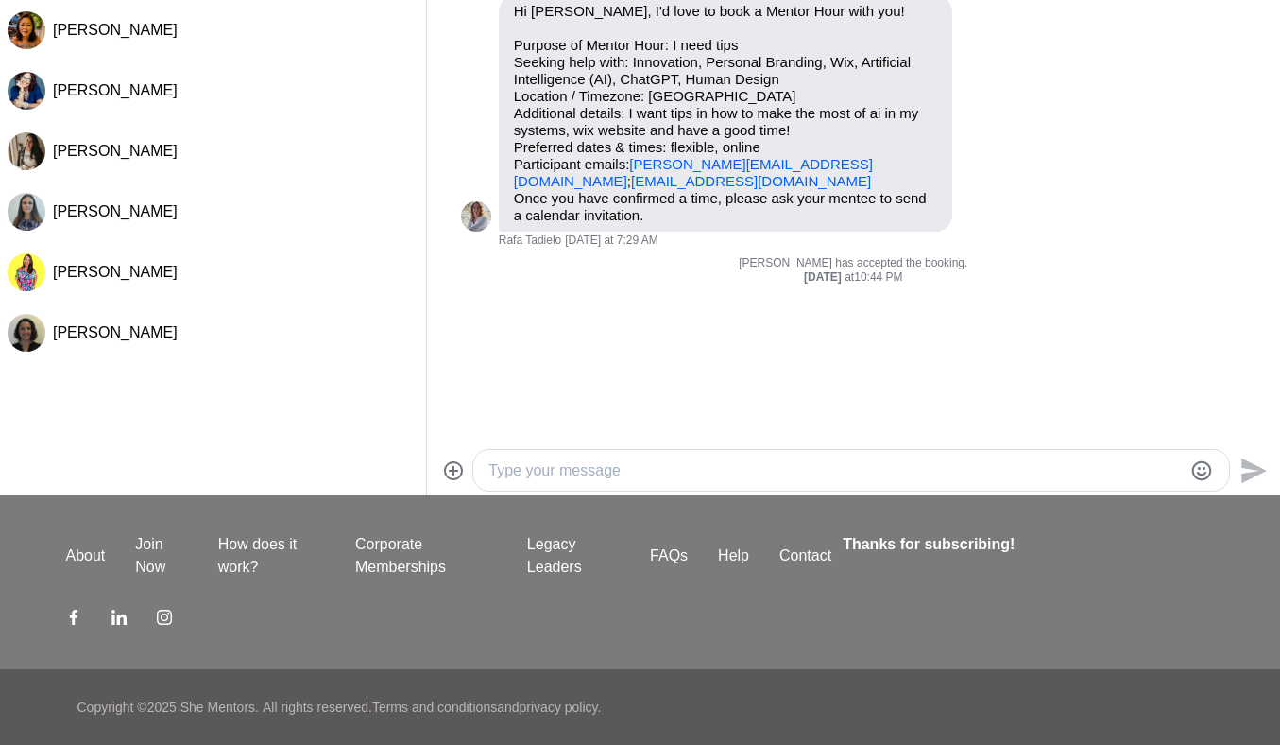
click at [749, 464] on textarea "Type your message" at bounding box center [836, 470] width 694 height 23
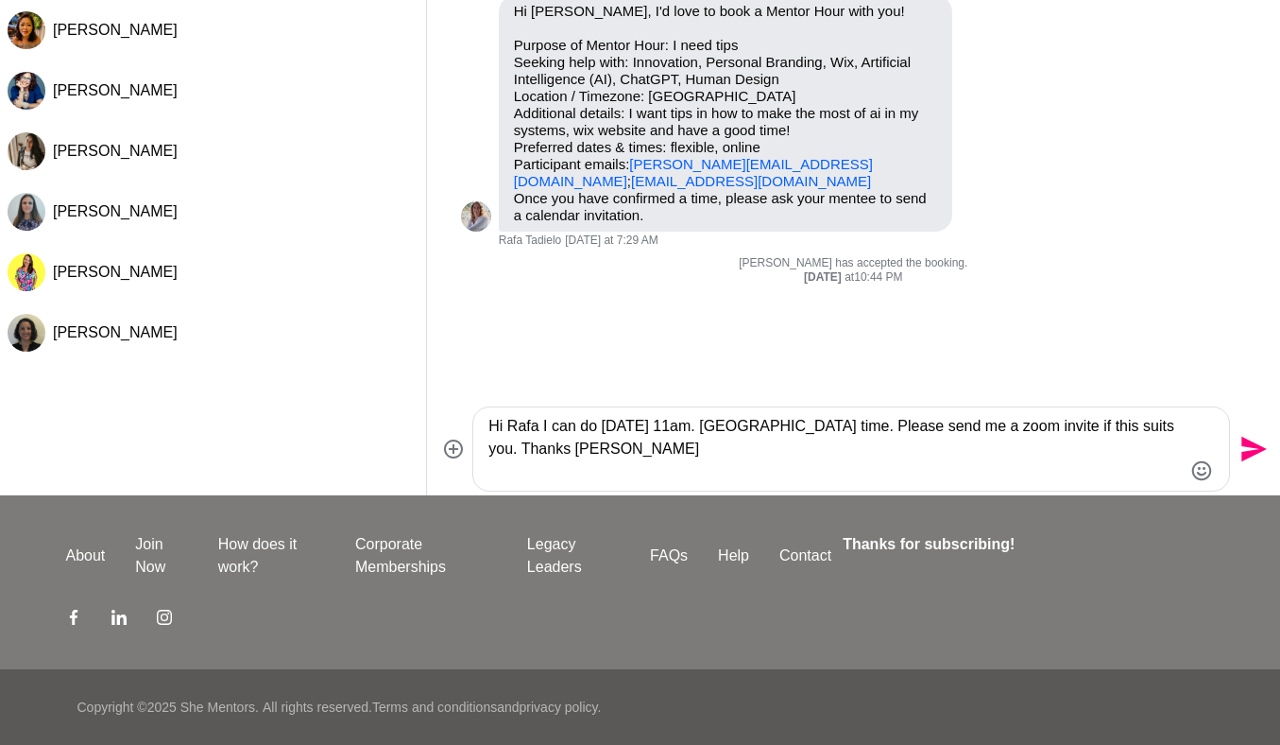
drag, startPoint x: 626, startPoint y: 453, endPoint x: 479, endPoint y: 431, distance: 148.1
click at [479, 431] on div "Hi Rafa I can do Wednesday 1 Oct at 11am. Sydney time. Please send me a zoom in…" at bounding box center [851, 448] width 756 height 83
click at [533, 434] on textarea "Hi Rafa I can do Wednesday 1 Oct at 11am. Sydney time. Please send me a zoom in…" at bounding box center [836, 449] width 694 height 68
click at [536, 433] on textarea "Hi Rafa I can do Wednesday 1 Oct at 11am. Sydney time. Please send me a zoom in…" at bounding box center [836, 449] width 694 height 68
type textarea "Hi Rafa, I can do Wednesday 1 Oct at 11am. Sydney time. Please send me a zoom i…"
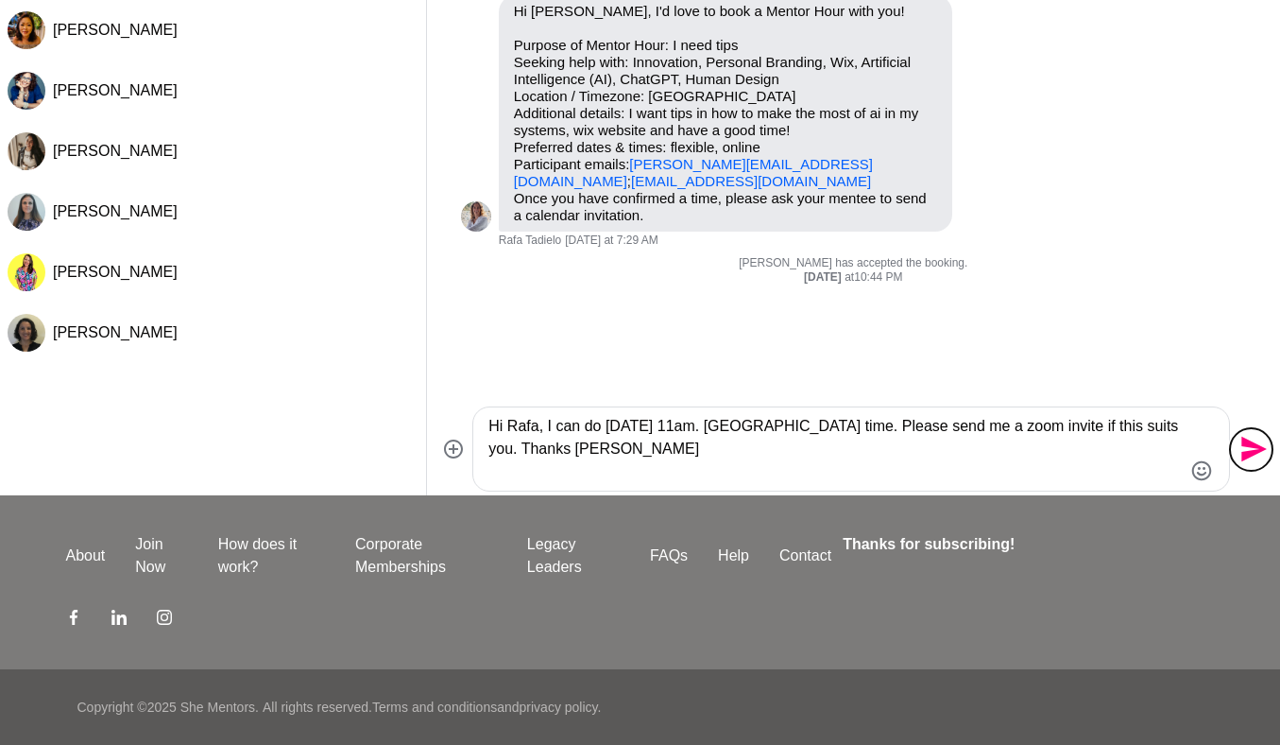
click at [1251, 452] on icon "Send" at bounding box center [1255, 450] width 26 height 26
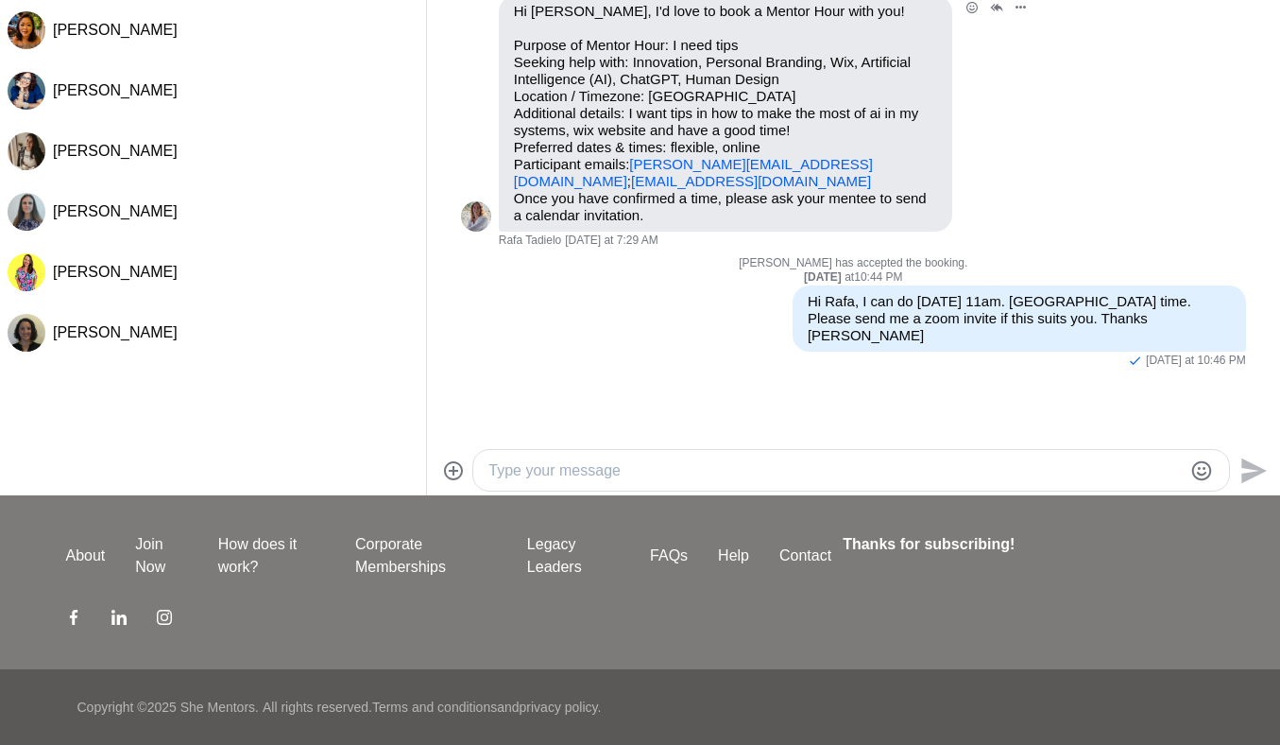
scroll to position [0, 0]
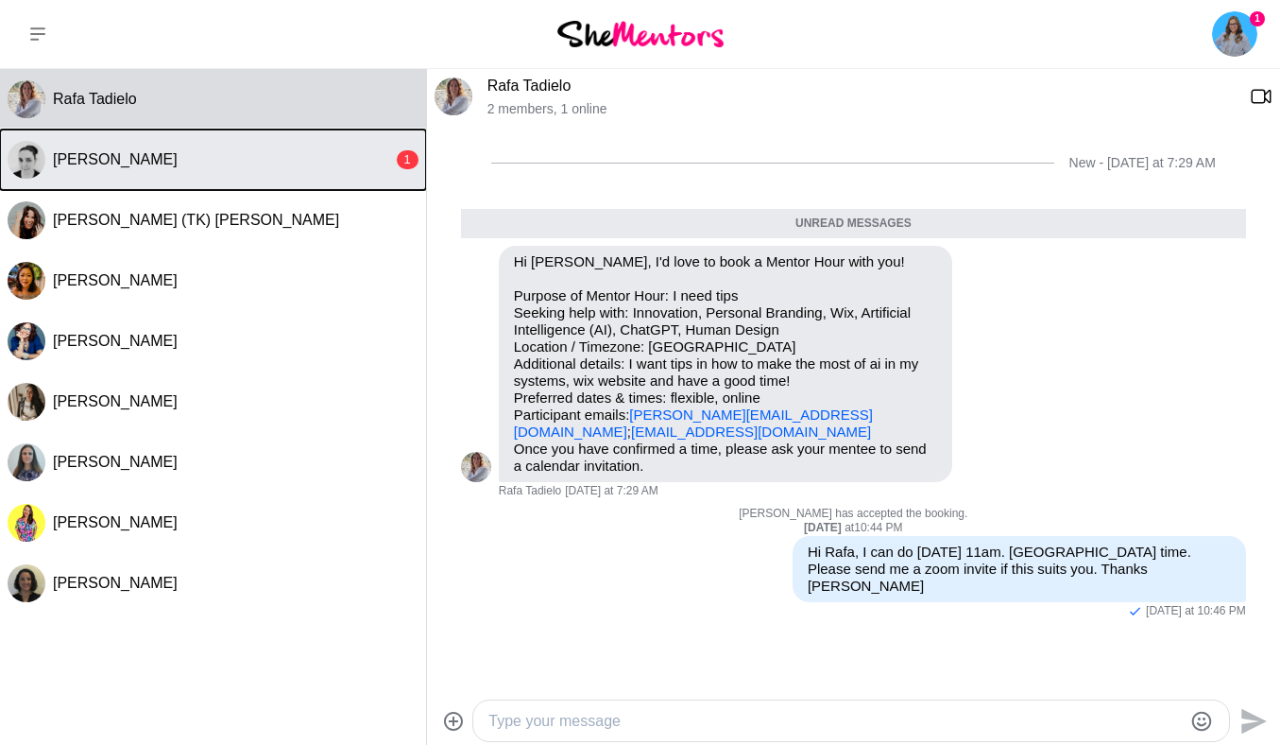
click at [320, 156] on div "Erin" at bounding box center [223, 159] width 340 height 19
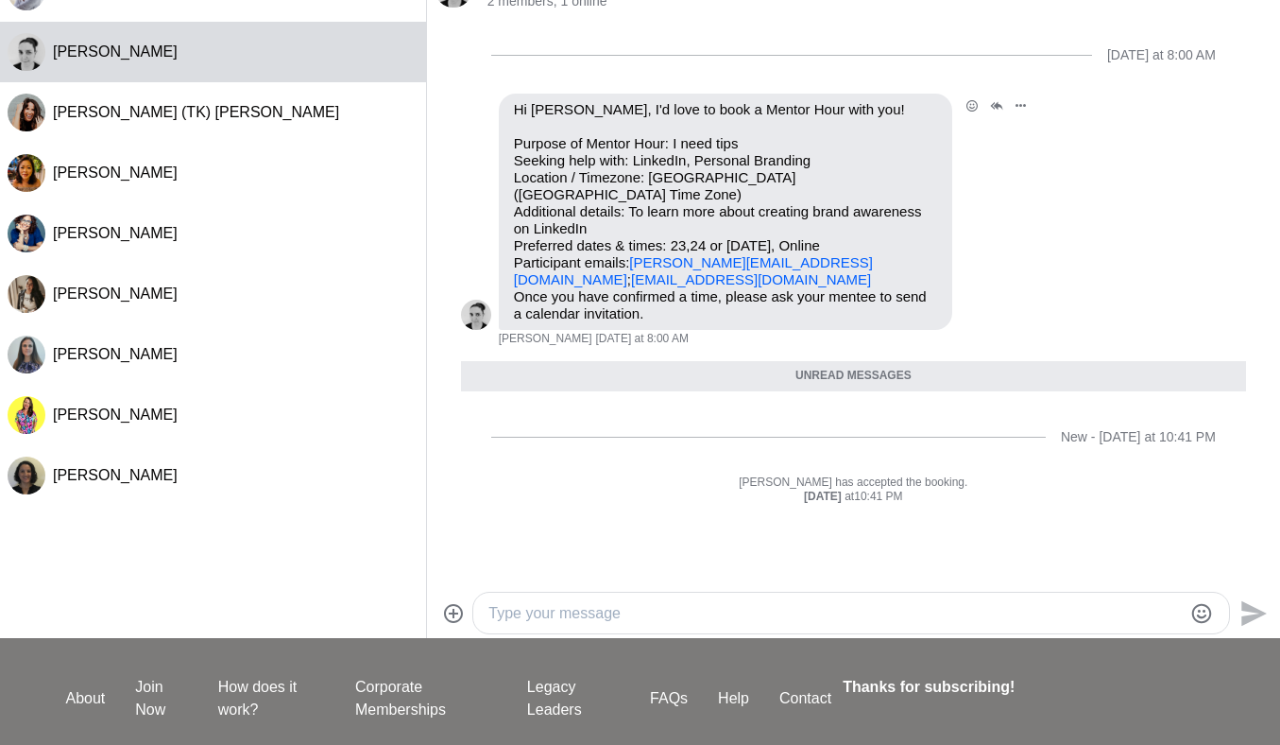
scroll to position [133, 0]
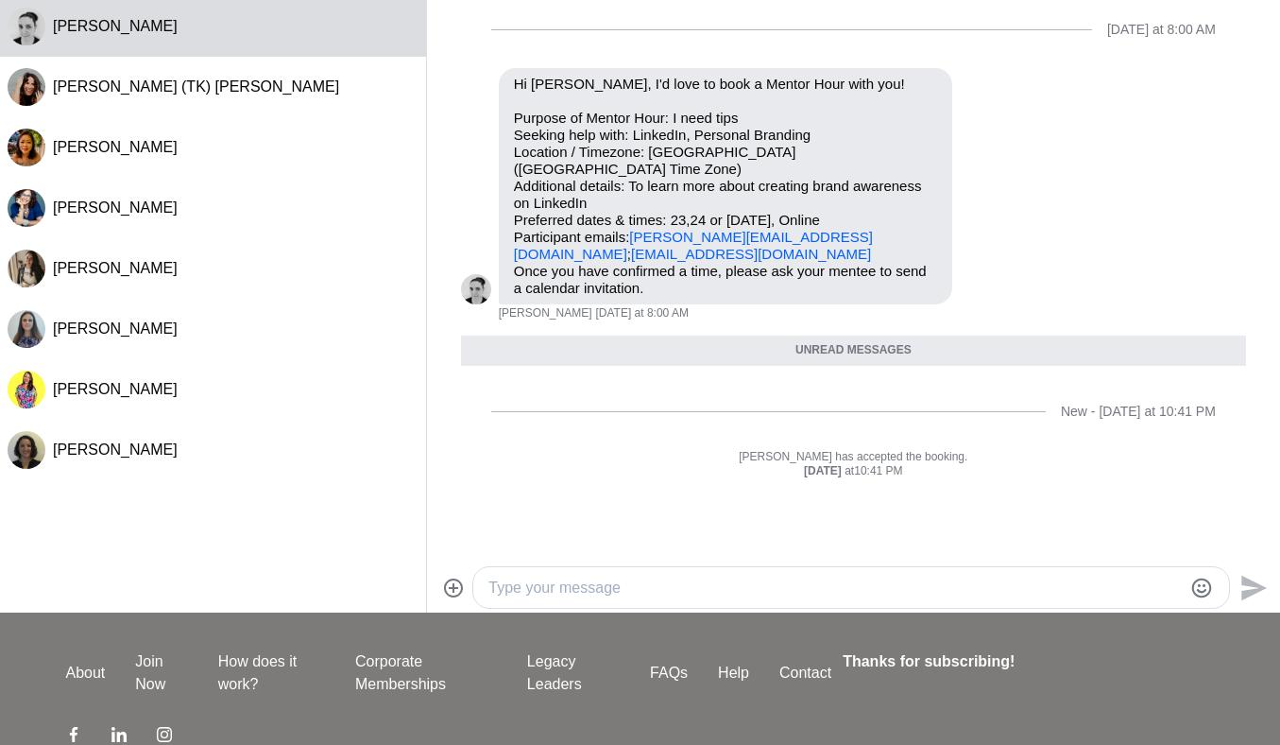
click at [799, 335] on div "Unread messages" at bounding box center [853, 350] width 785 height 30
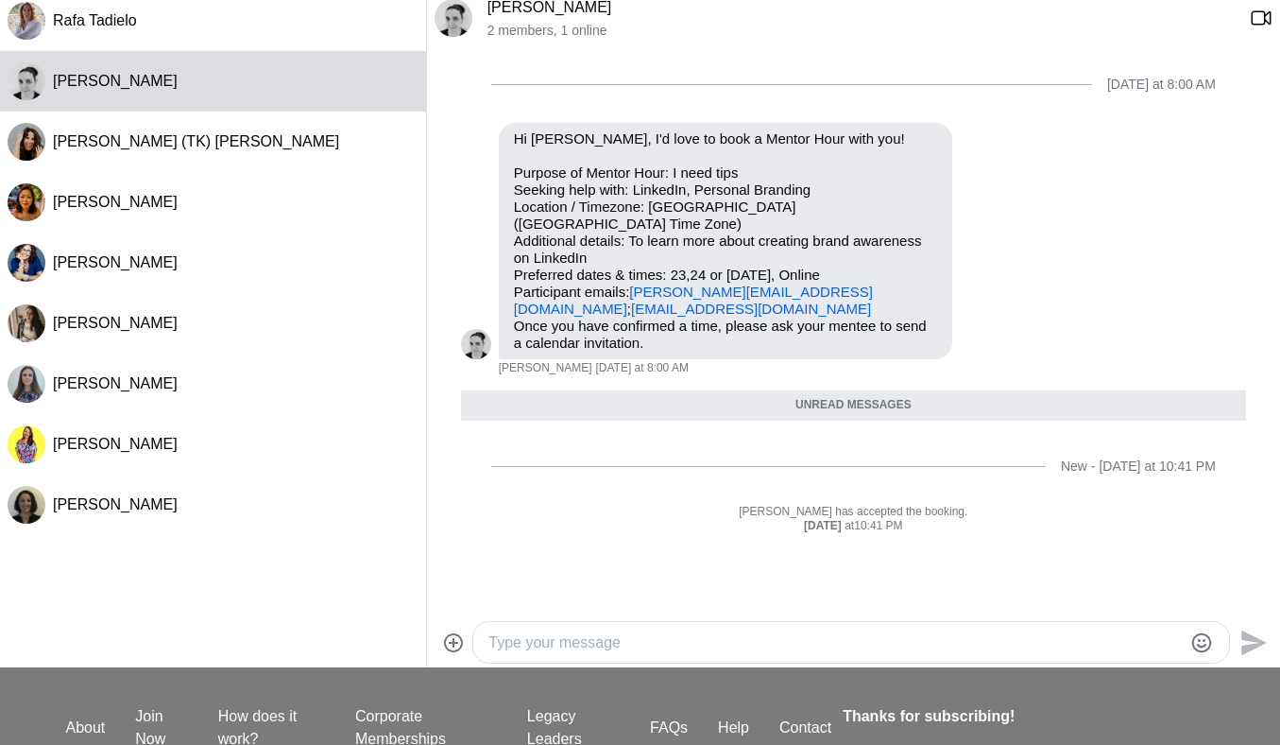
scroll to position [47, 0]
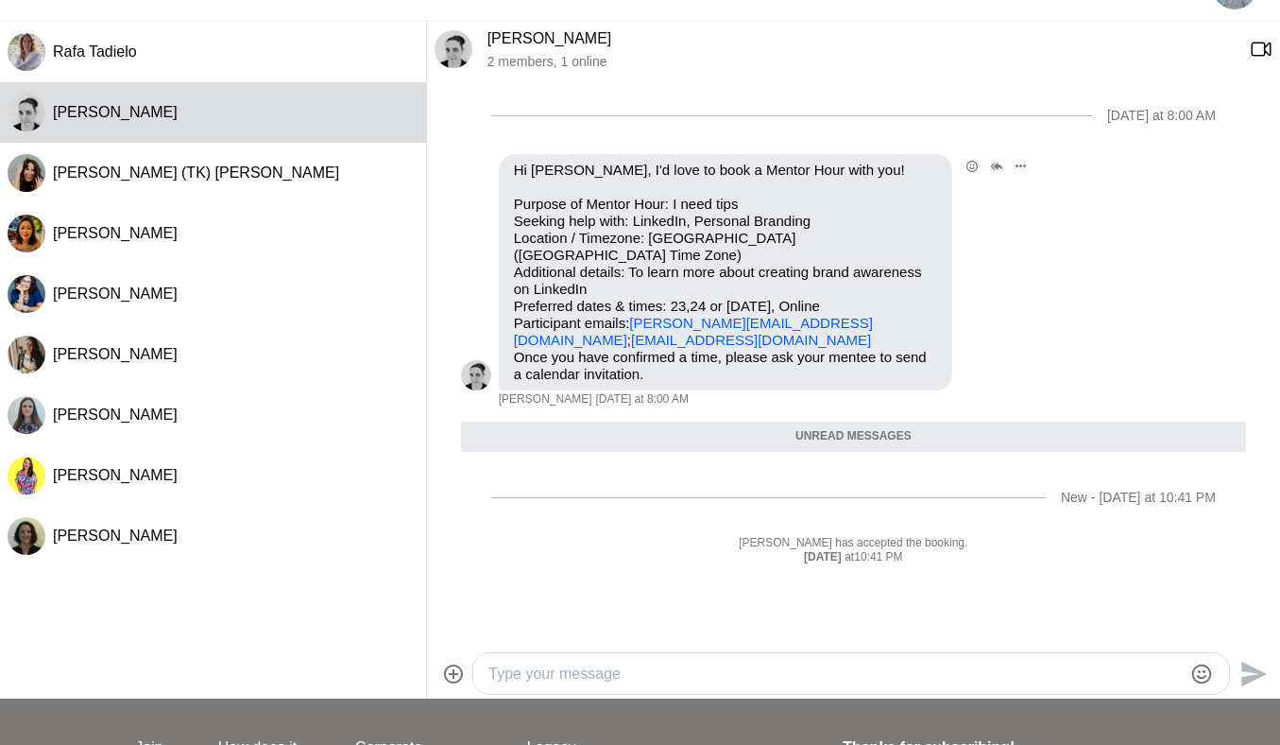
click at [799, 315] on link "mona@108marketiser.com.au" at bounding box center [693, 331] width 359 height 33
click at [1161, 668] on textarea "Type your message" at bounding box center [836, 673] width 694 height 23
paste textarea "Hi Rafa I can do Wednesday 1 Oct at 11am. Sydney time. Please send me a zoom in…"
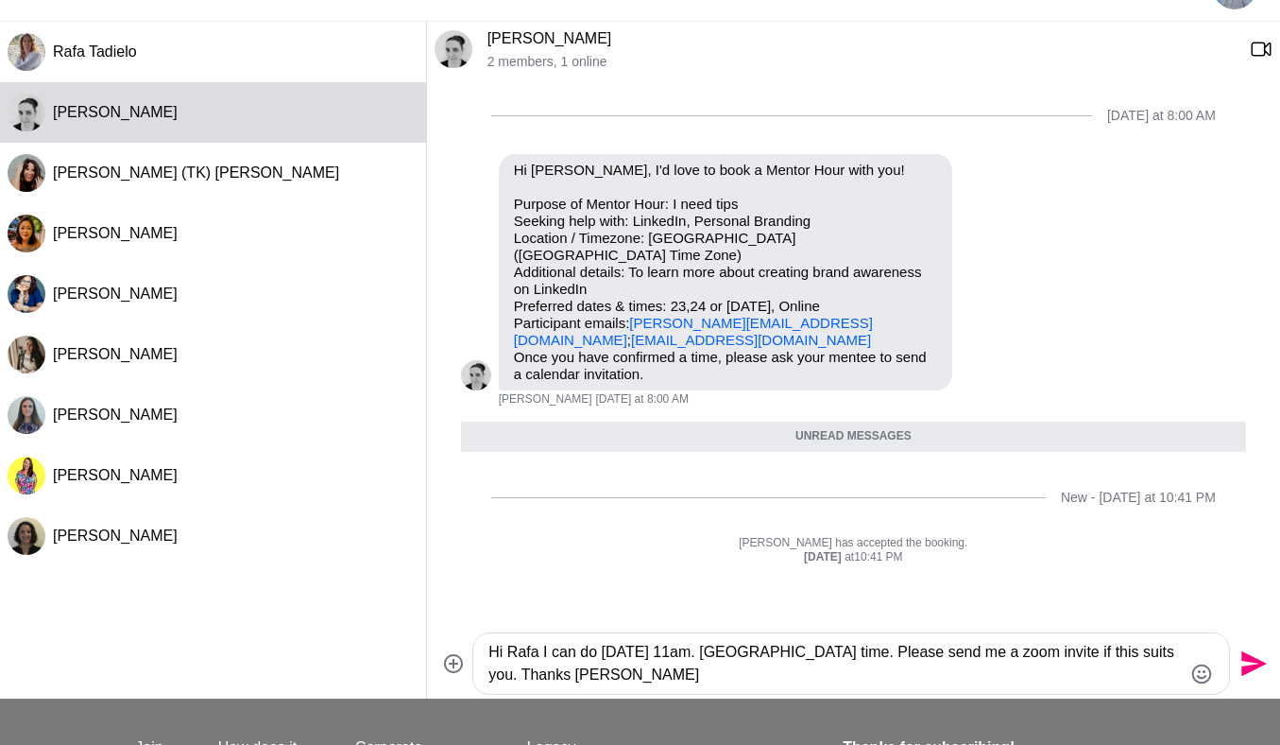
click at [534, 648] on textarea "Hi Rafa I can do Wednesday 1 Oct at 11am. Sydney time. Please send me a zoom in…" at bounding box center [836, 663] width 694 height 45
click at [747, 653] on textarea "Hi Erin I can do Wednesday 1 Oct at 11am. Sydney time. Please send me a zoom in…" at bounding box center [836, 663] width 694 height 45
click at [533, 658] on textarea "Hi Erin I can do Wednesday 1 Oct at 12noon. Sydney time. Please send me a zoom …" at bounding box center [836, 663] width 694 height 45
type textarea "Hi Erin, I can do Wednesday 1 Oct at 12noon. Sydney time. Please send me a zoom…"
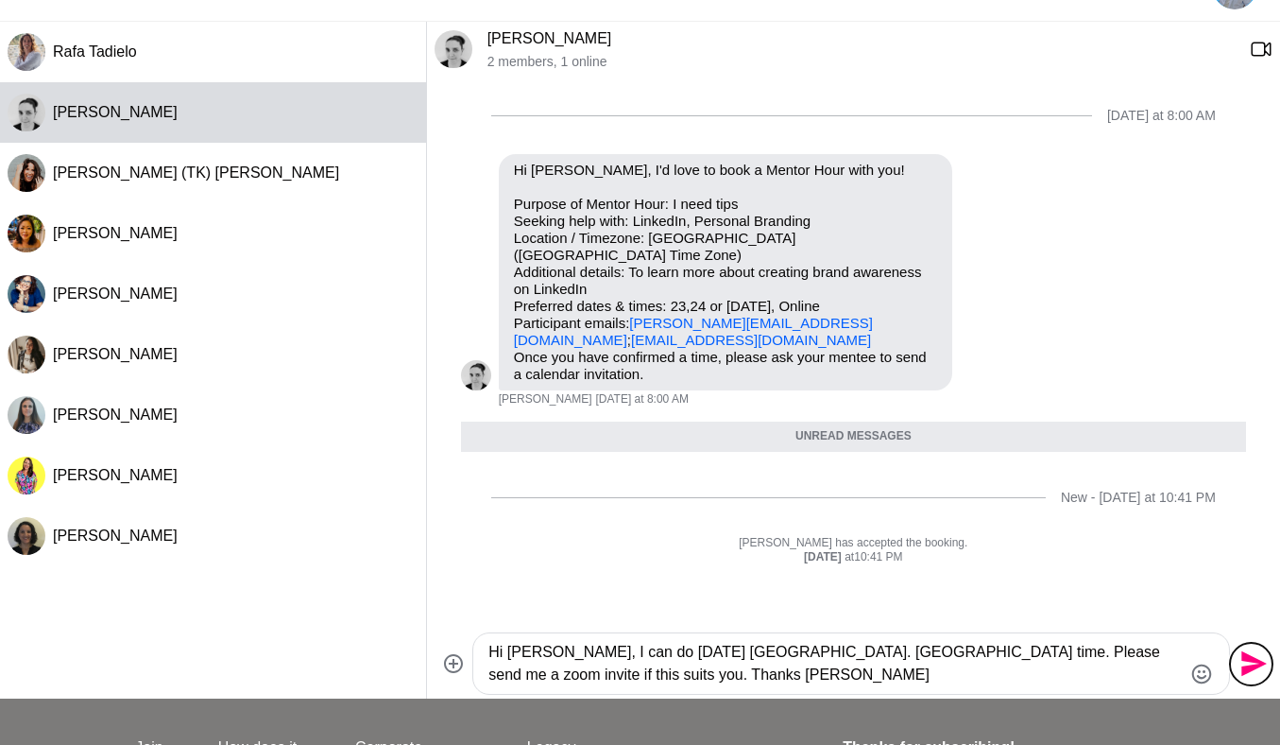
click at [1250, 672] on icon "Send" at bounding box center [1252, 663] width 30 height 30
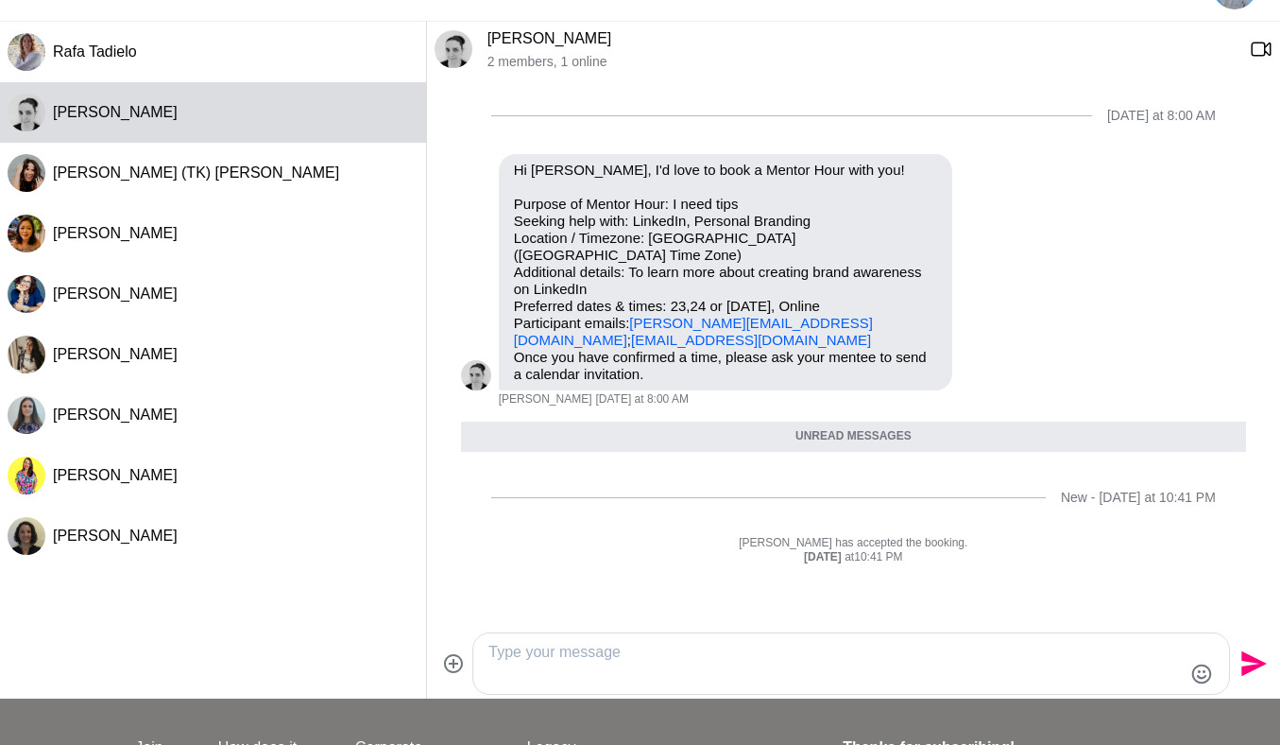
scroll to position [0, 0]
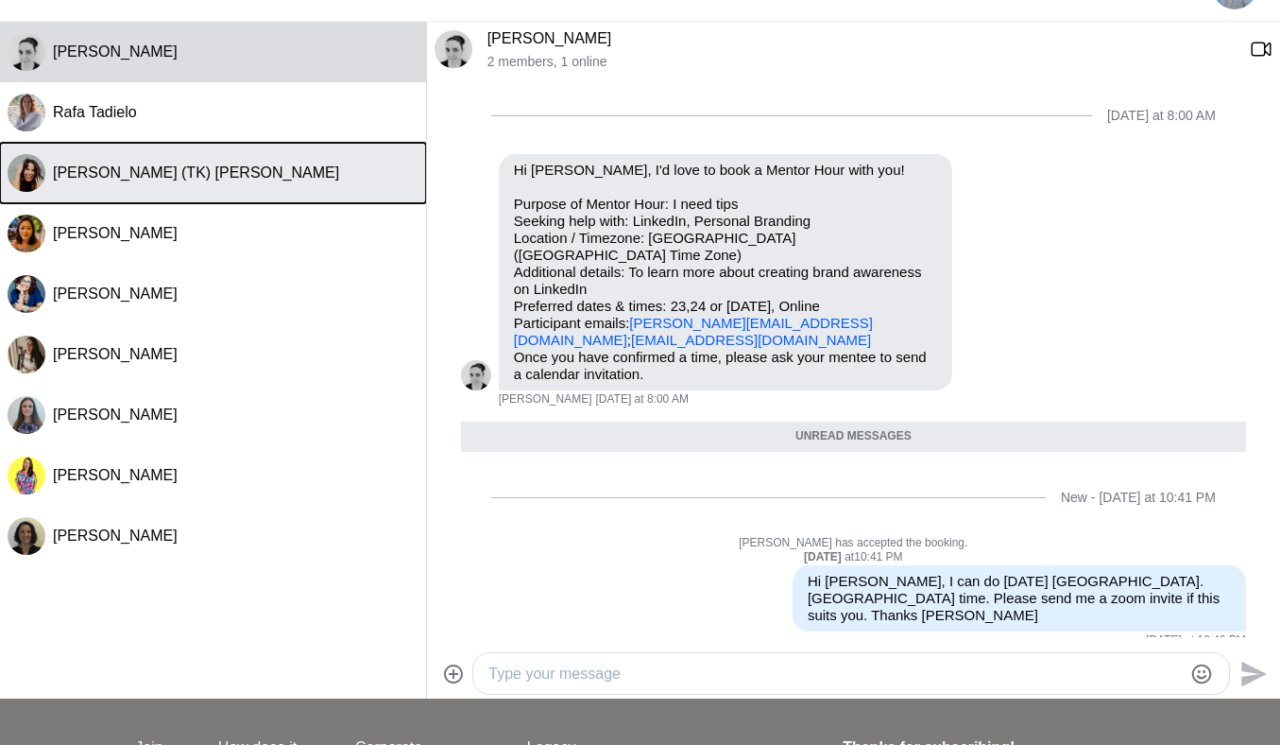
click at [189, 167] on span "Taliah-Kate (TK) Byron" at bounding box center [196, 172] width 286 height 16
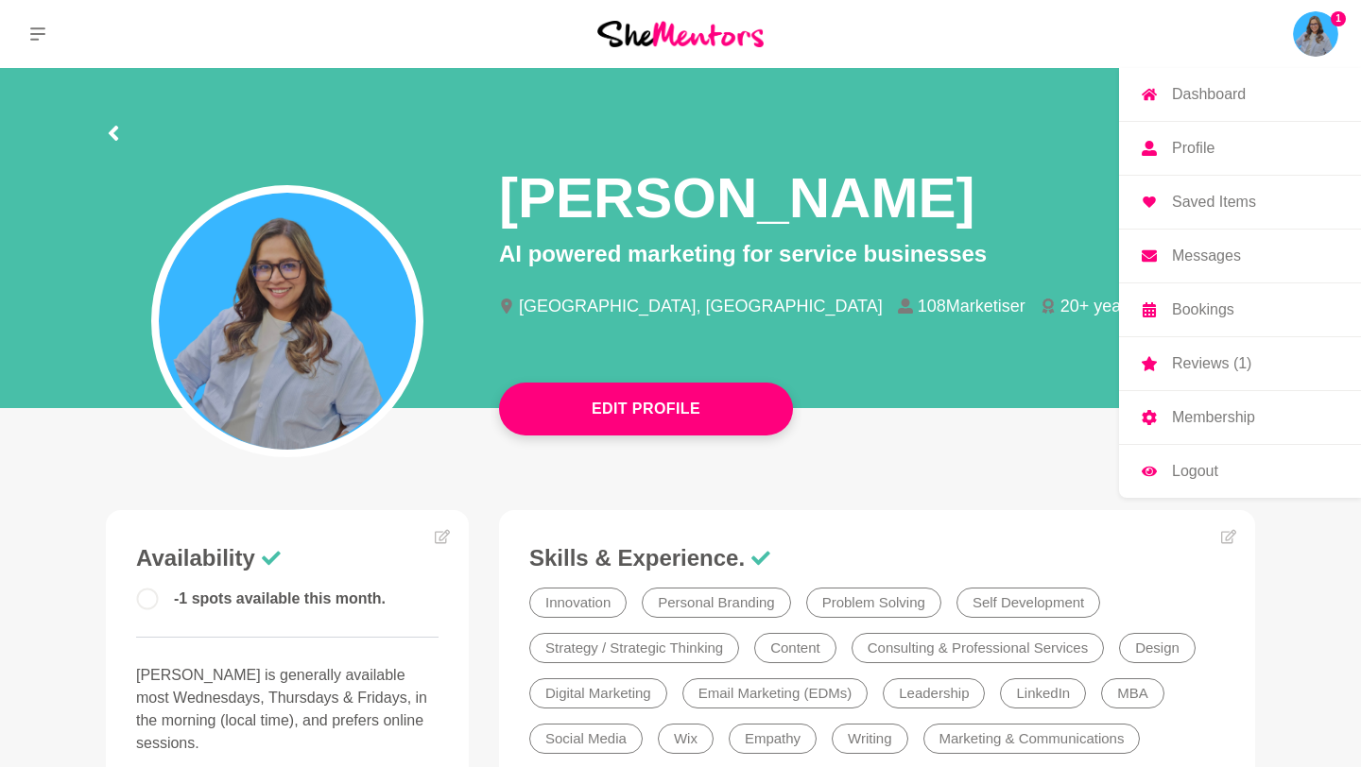
click at [1280, 20] on img at bounding box center [1315, 33] width 45 height 45
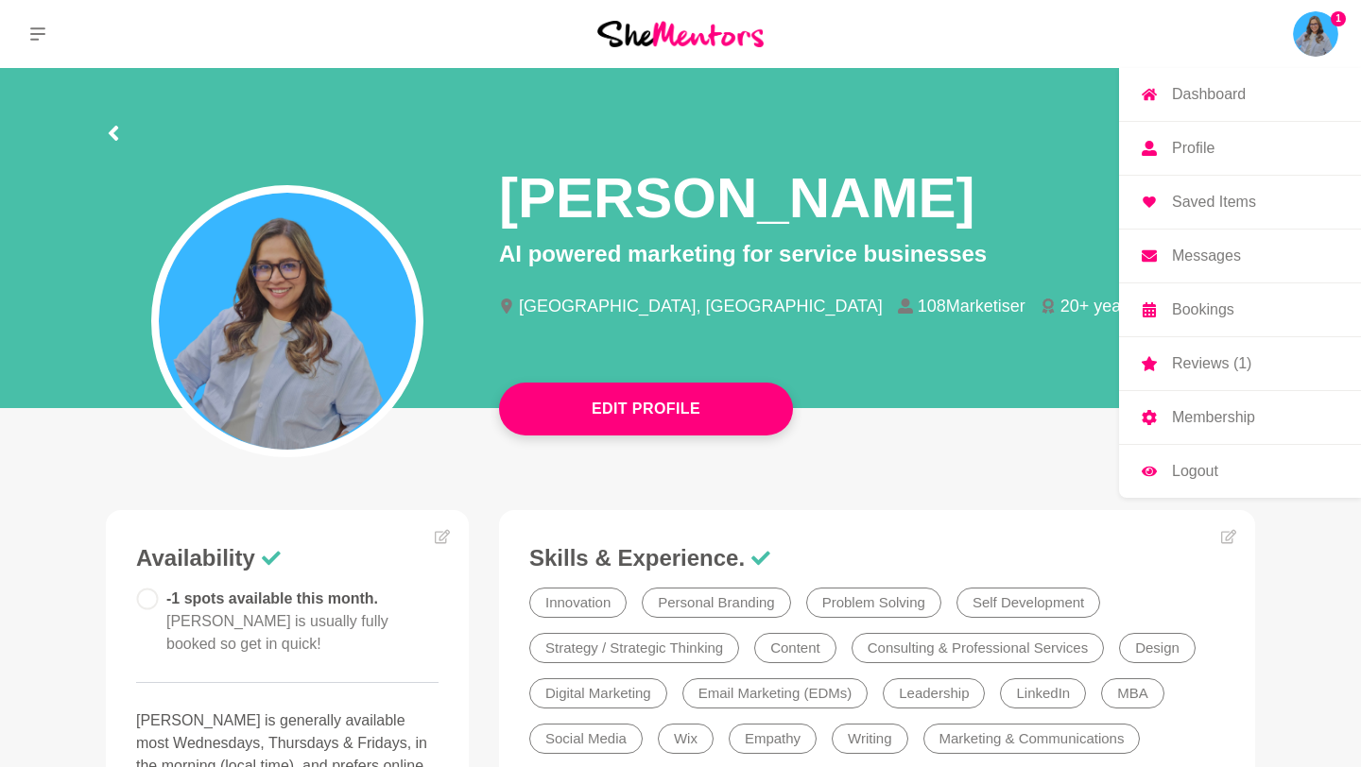
click at [1220, 365] on p "Reviews (1)" at bounding box center [1211, 363] width 79 height 15
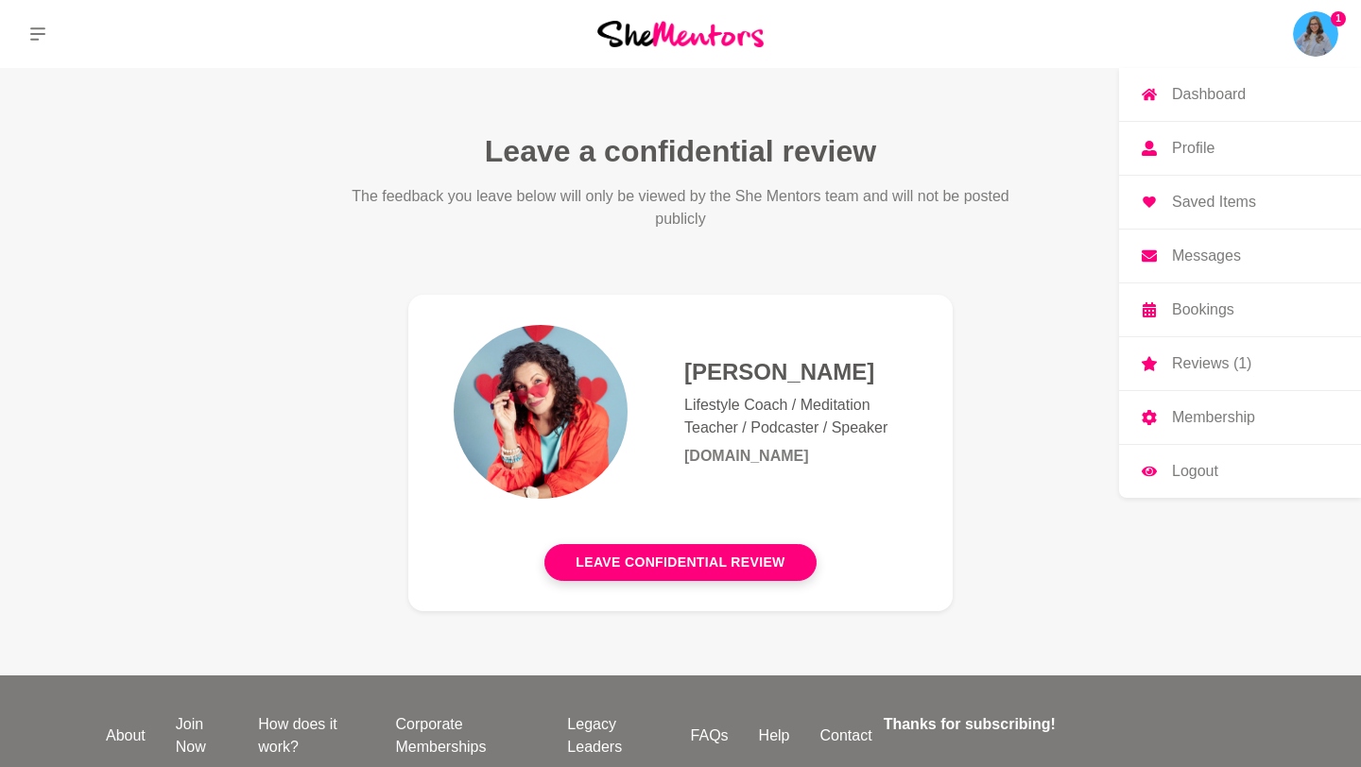
click at [1211, 364] on p "Reviews (1)" at bounding box center [1211, 363] width 79 height 15
click at [1213, 156] on p "Profile" at bounding box center [1193, 148] width 43 height 15
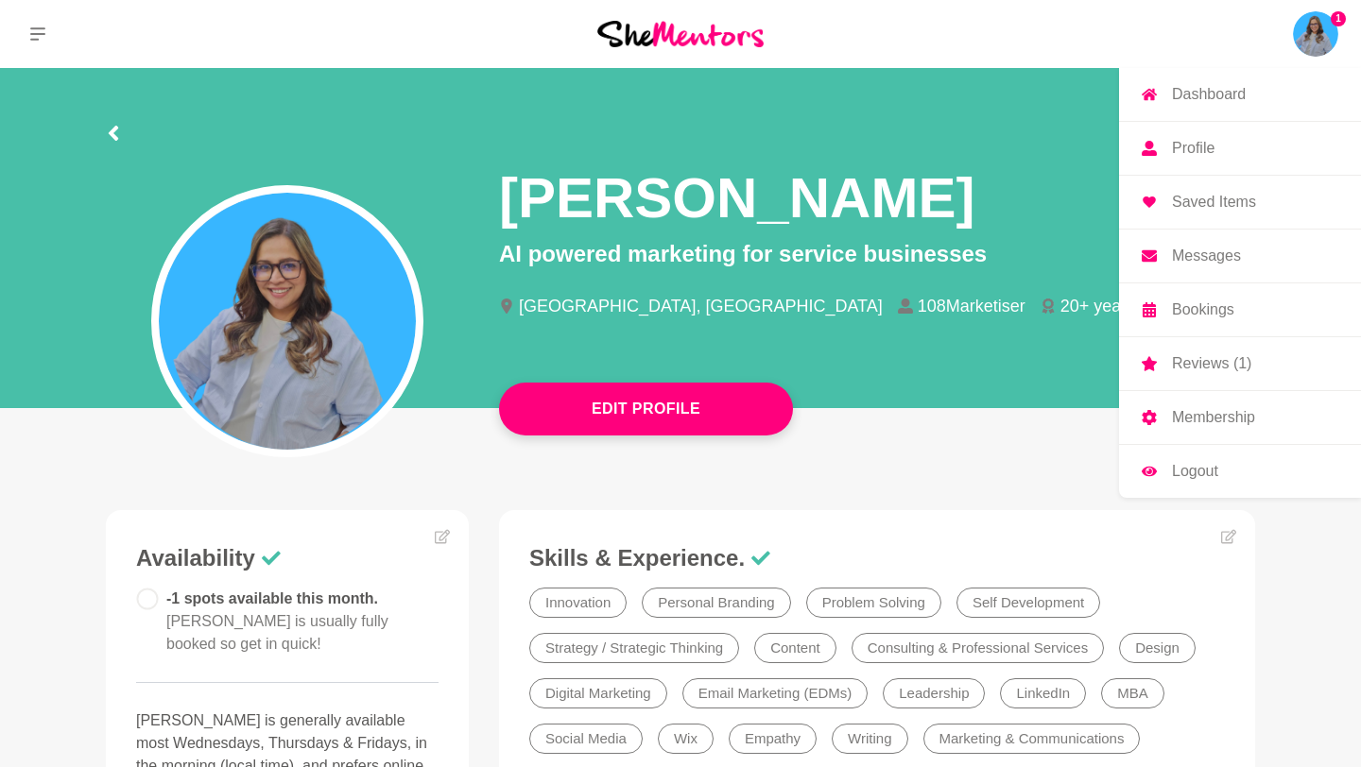
click at [1207, 151] on p "Profile" at bounding box center [1193, 148] width 43 height 15
click at [1213, 91] on p "Dashboard" at bounding box center [1209, 94] width 74 height 15
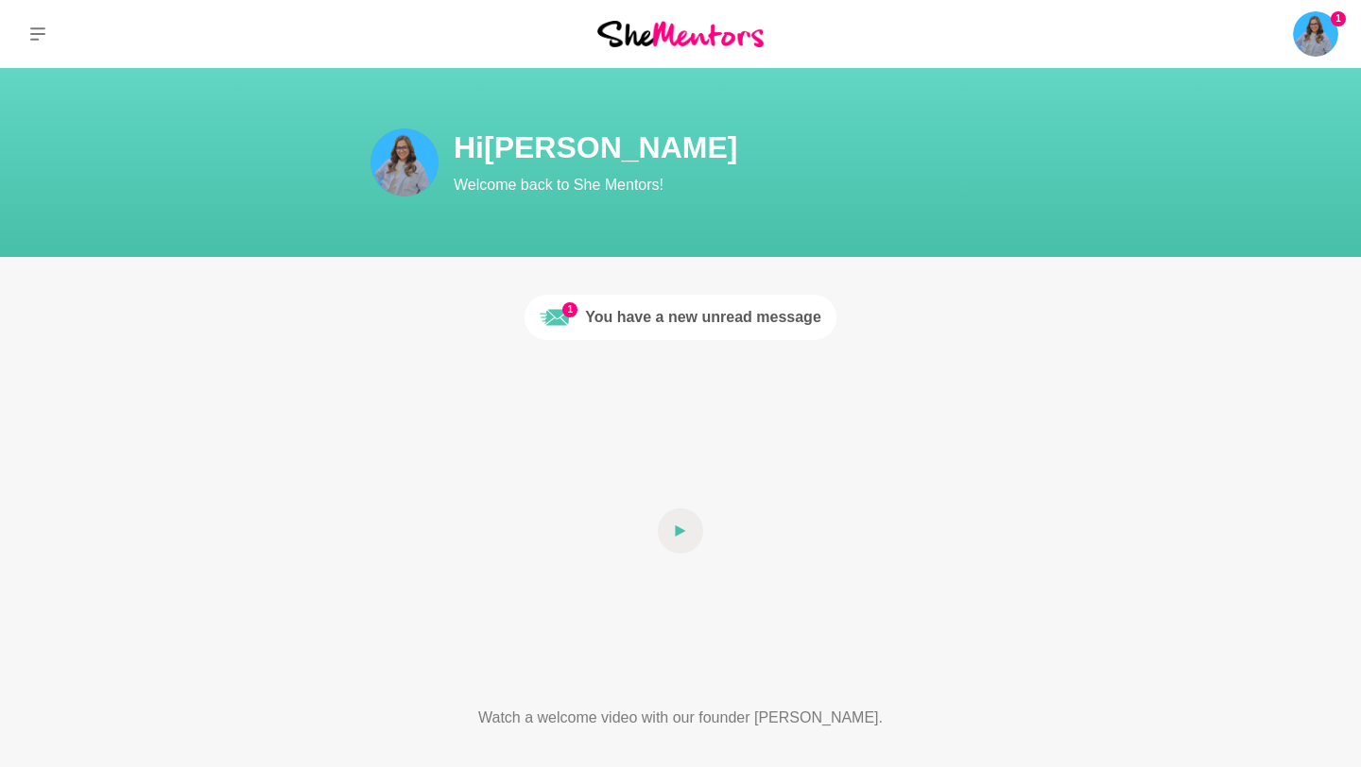
click at [615, 319] on div "You have a new unread message" at bounding box center [703, 317] width 236 height 23
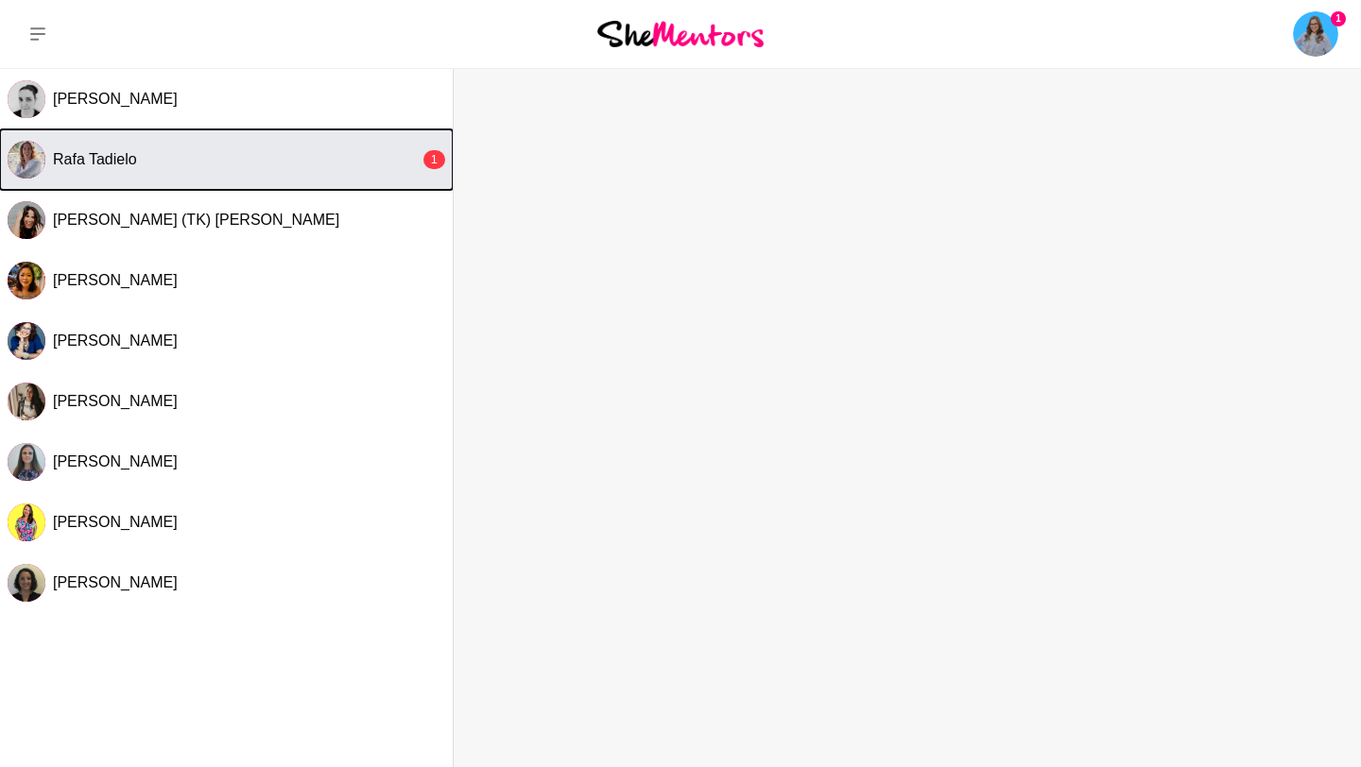
click at [285, 171] on button "Rafa Tadielo 1" at bounding box center [226, 159] width 453 height 60
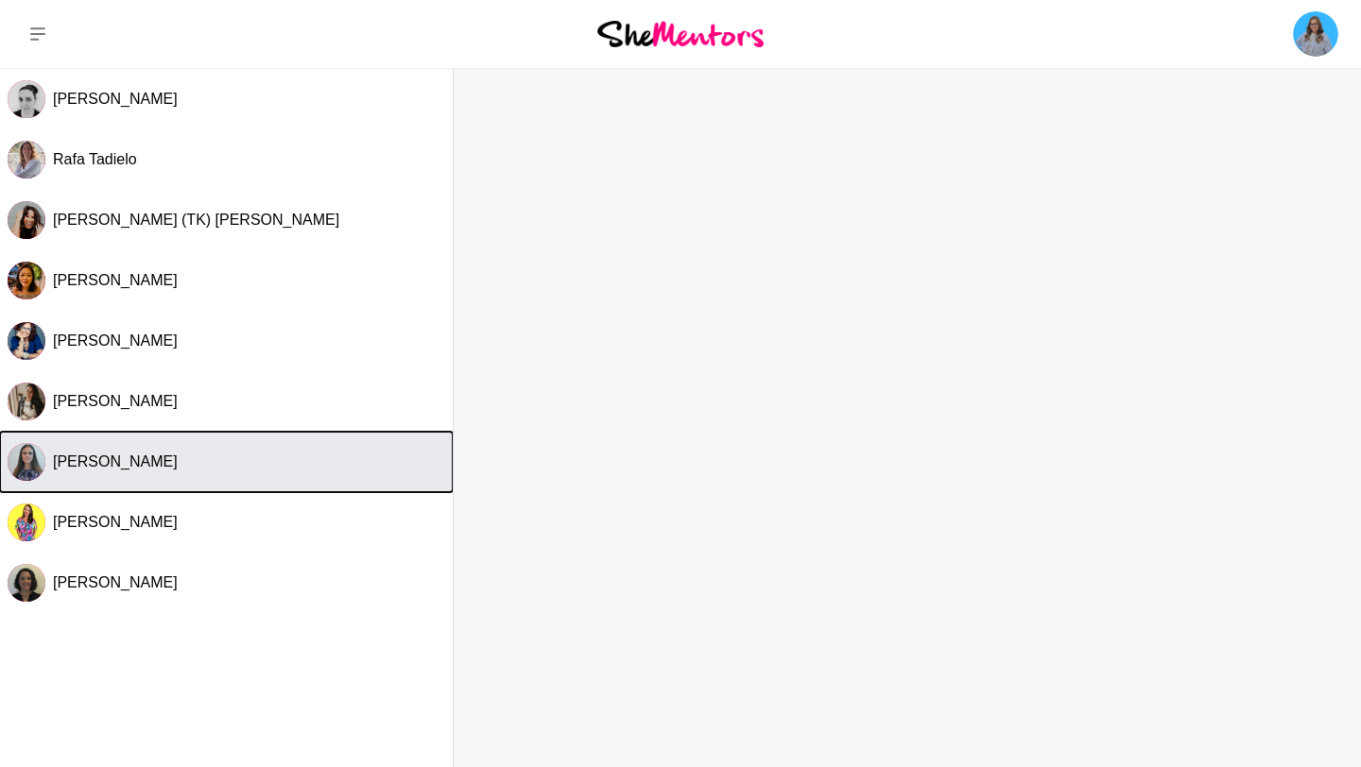
click at [210, 455] on div "[PERSON_NAME]" at bounding box center [249, 462] width 392 height 19
